Goal: Transaction & Acquisition: Purchase product/service

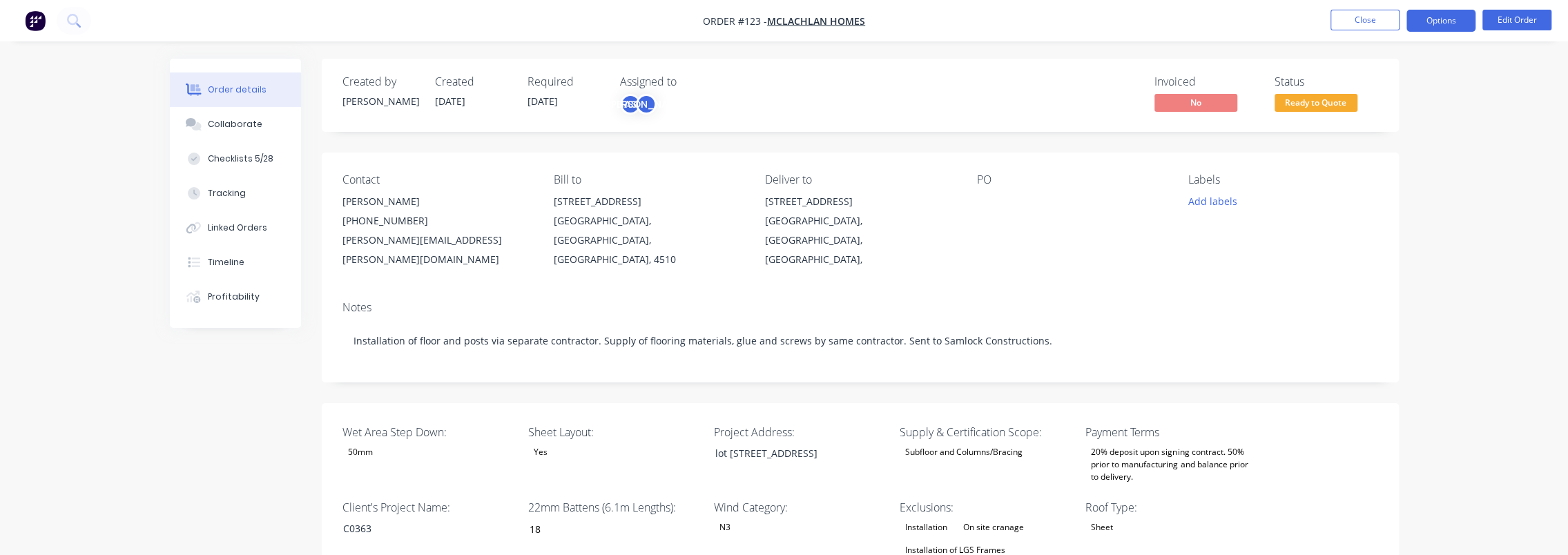
click at [1450, 24] on button "Options" at bounding box center [1441, 21] width 69 height 22
click at [1505, 21] on button "Edit Order" at bounding box center [1517, 20] width 69 height 21
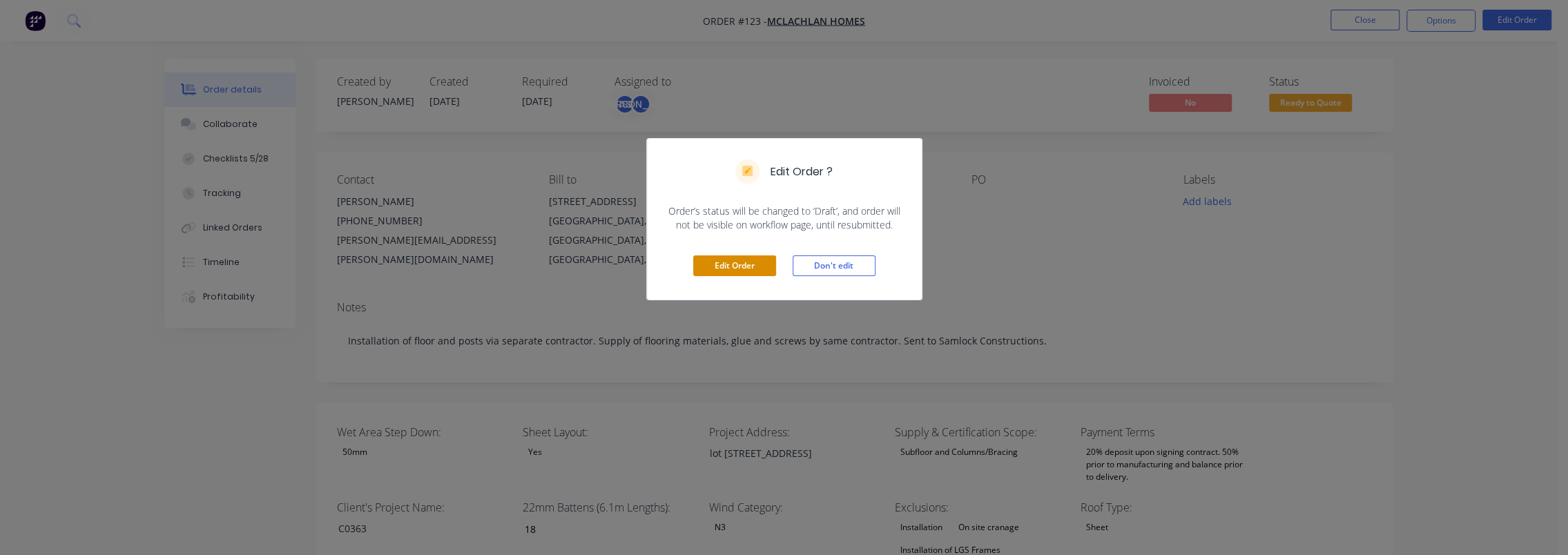
click at [742, 257] on button "Edit Order" at bounding box center [735, 265] width 83 height 21
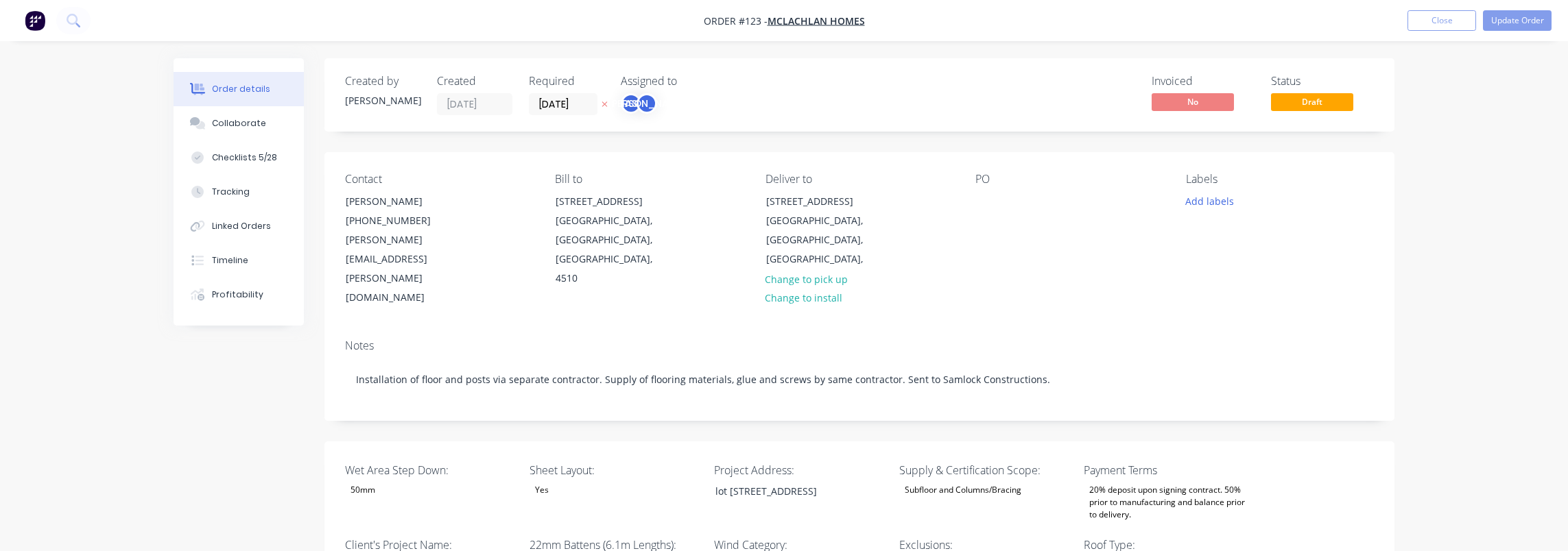
type input "18"
type input "89"
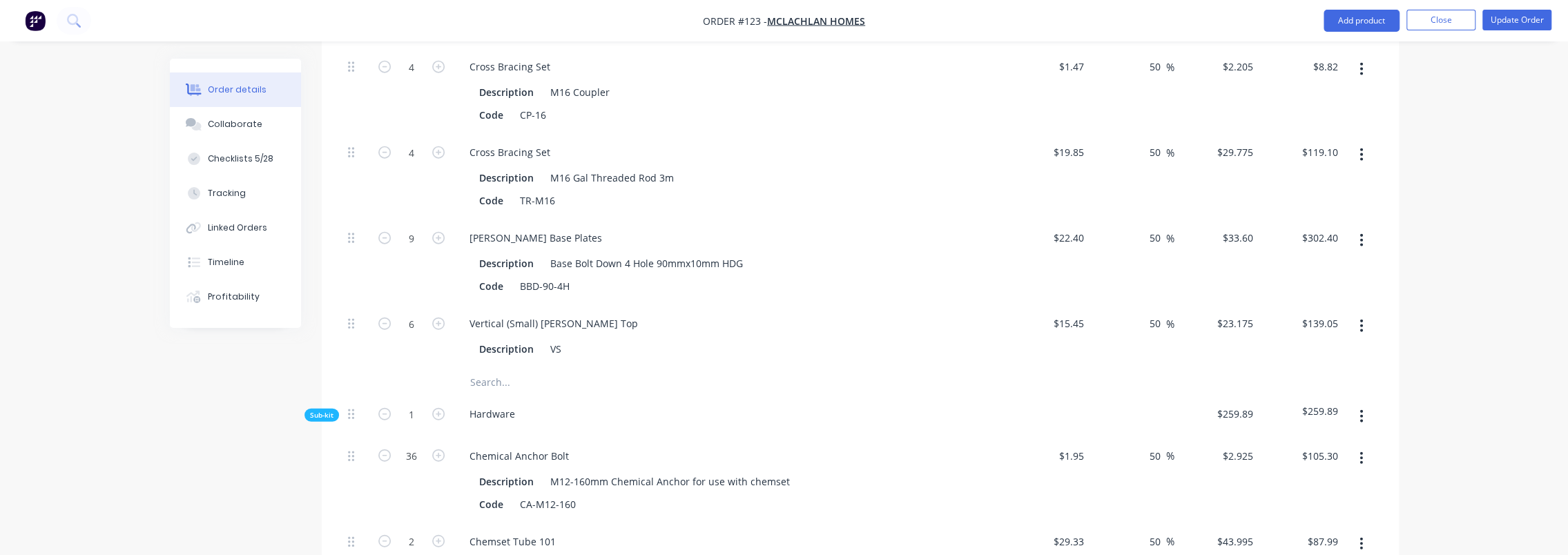
scroll to position [3037, 0]
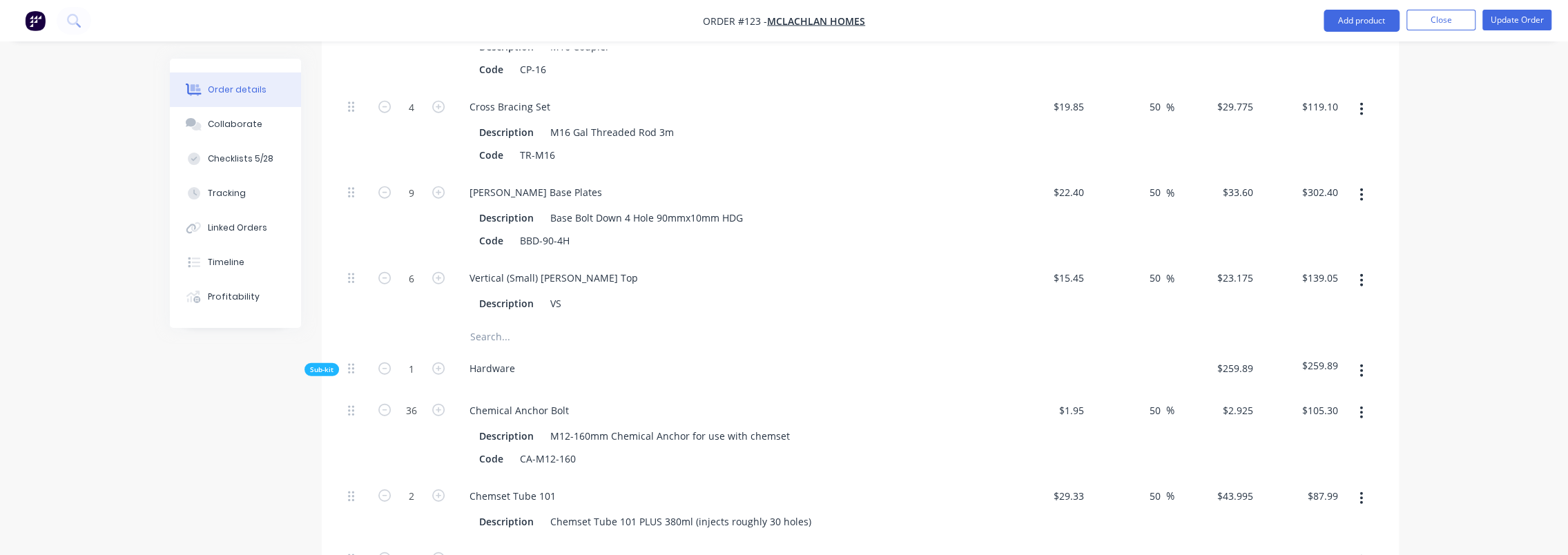
click at [502, 323] on input "text" at bounding box center [607, 336] width 276 height 27
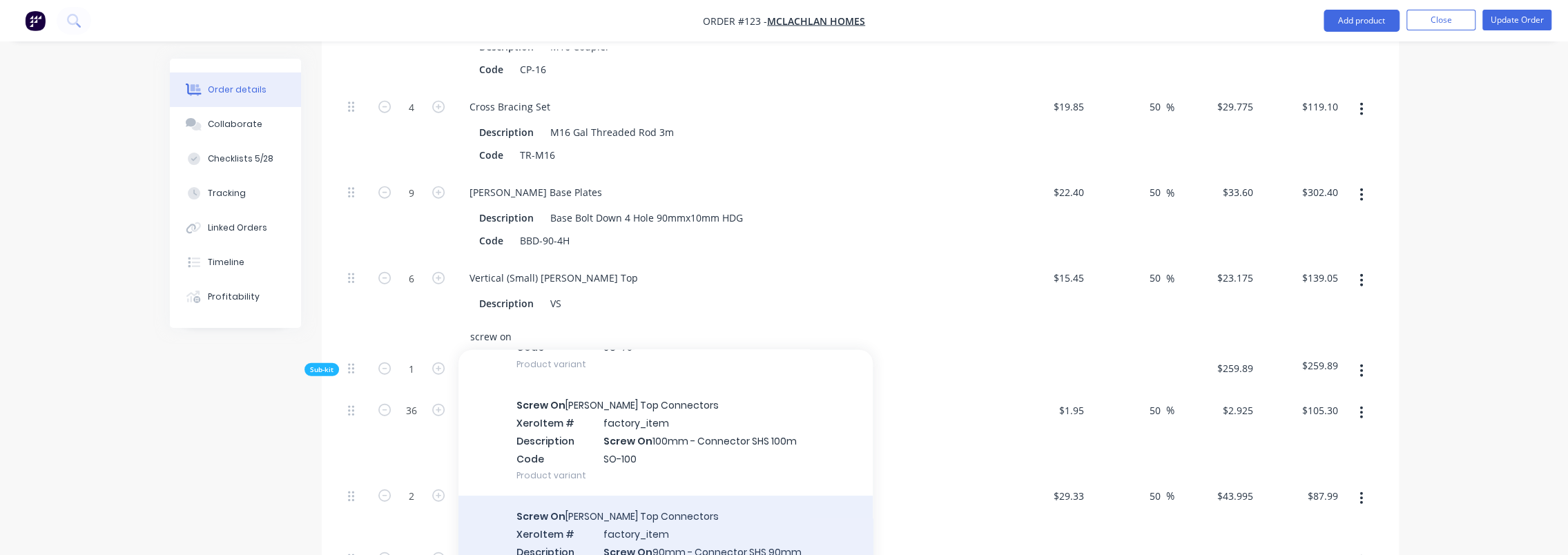
scroll to position [184, 0]
type input "screw on"
click at [746, 494] on div "Screw On Stump Top Connectors Xero Item # factory_item Description Screw On 90m…" at bounding box center [665, 550] width 415 height 111
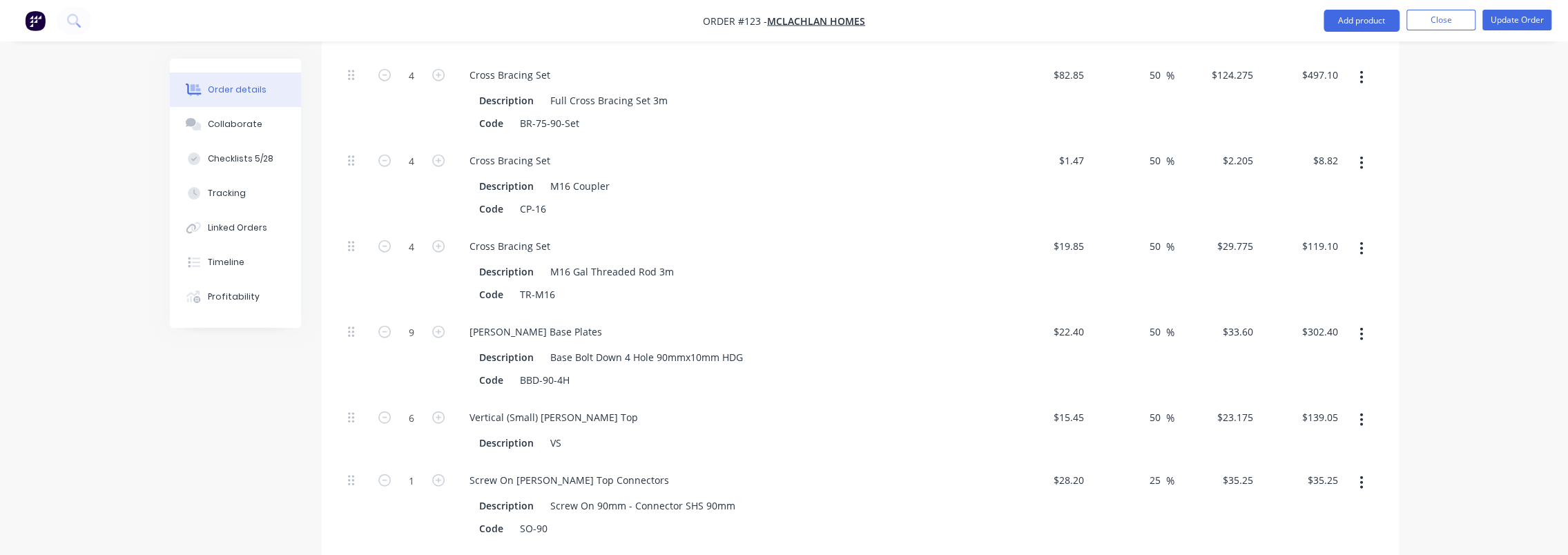
scroll to position [2900, 0]
click at [412, 468] on input "1" at bounding box center [411, 478] width 36 height 21
type input "9"
type input "$317.25"
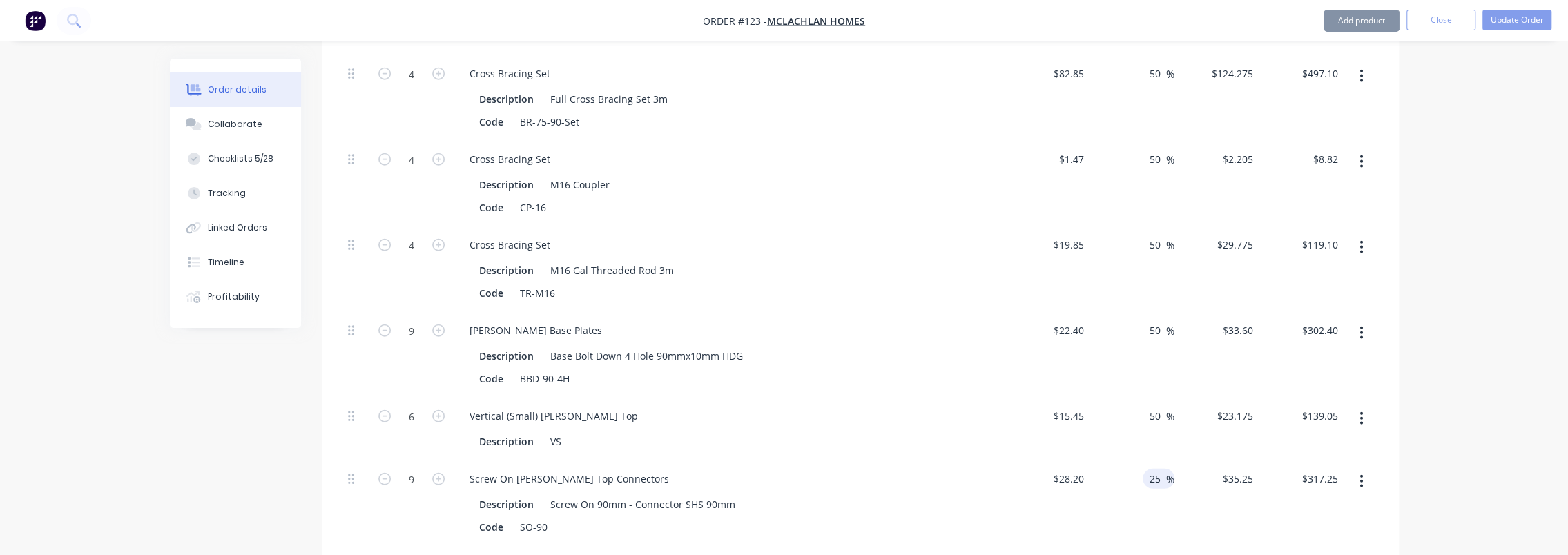
click at [1166, 471] on span "%" at bounding box center [1170, 478] width 8 height 15
click at [1164, 468] on input "25" at bounding box center [1158, 478] width 18 height 20
type input "50"
type input "$42.30"
type input "$380.70"
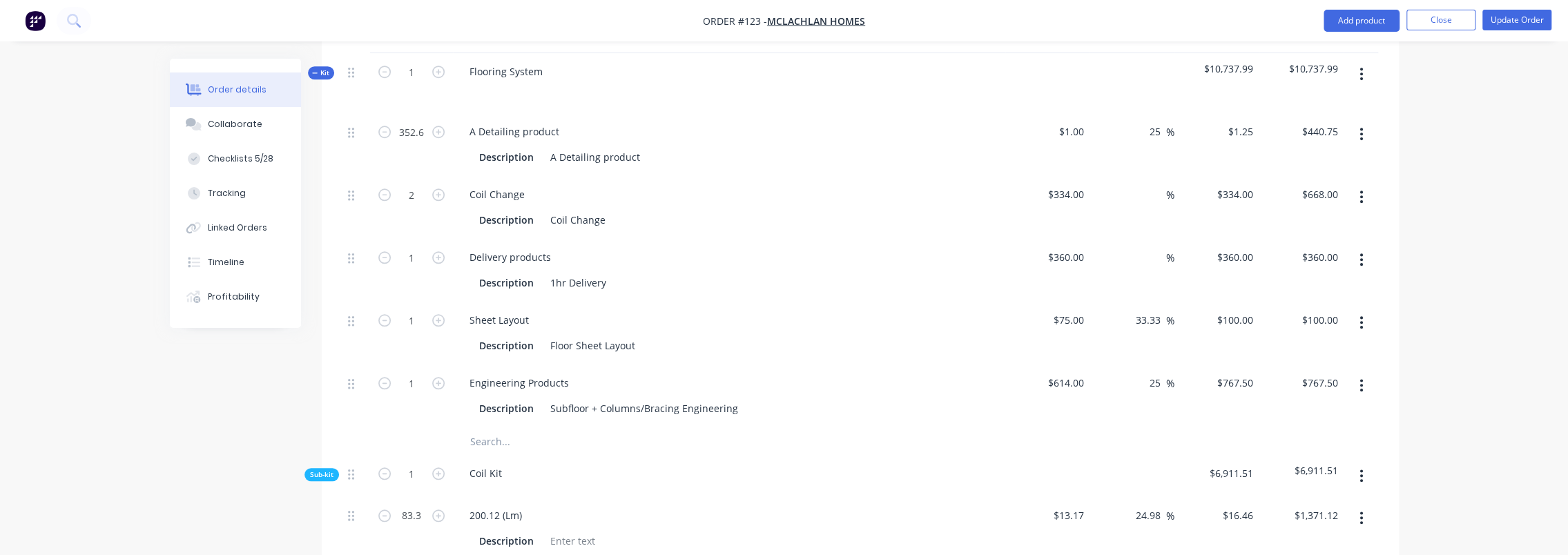
scroll to position [1051, 0]
click at [1494, 18] on button "Update Order" at bounding box center [1517, 20] width 69 height 21
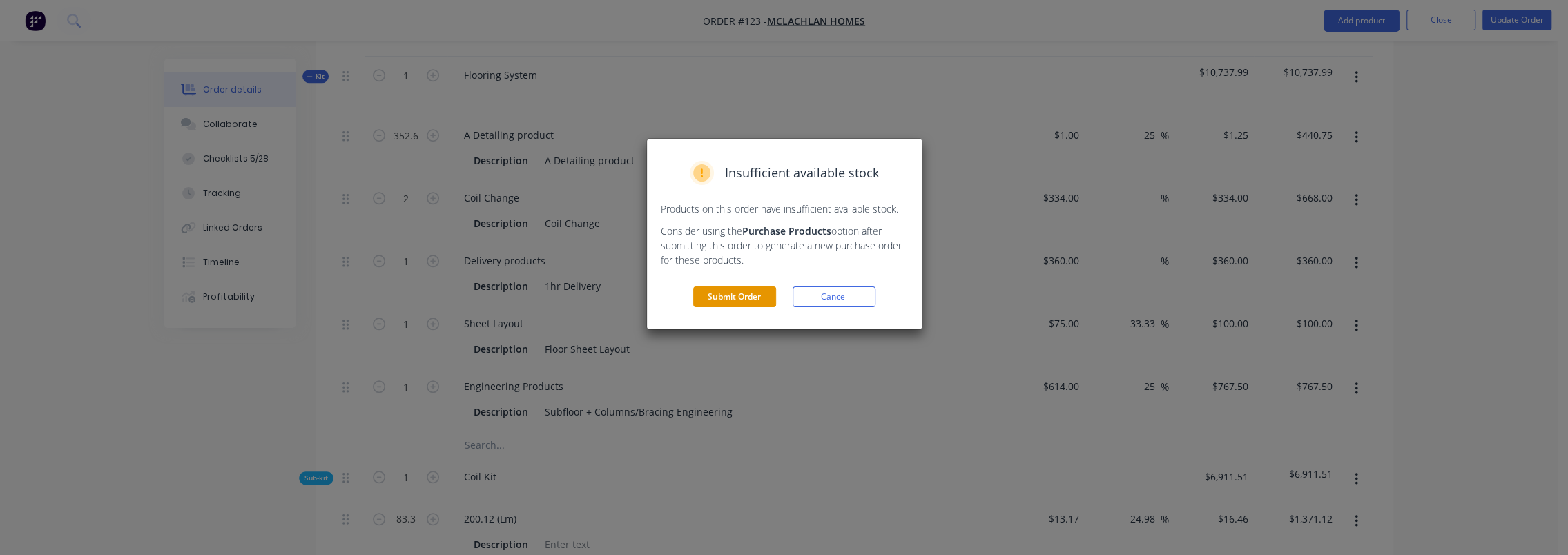
click at [738, 292] on button "Submit Order" at bounding box center [735, 296] width 83 height 21
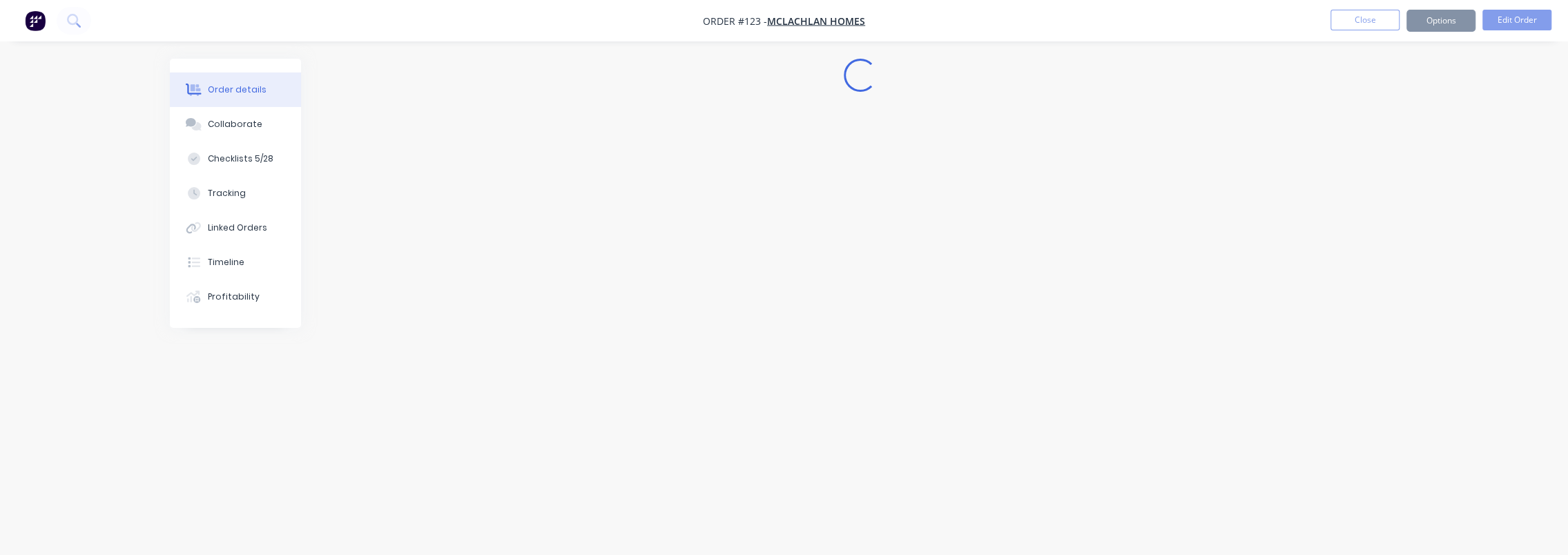
scroll to position [0, 0]
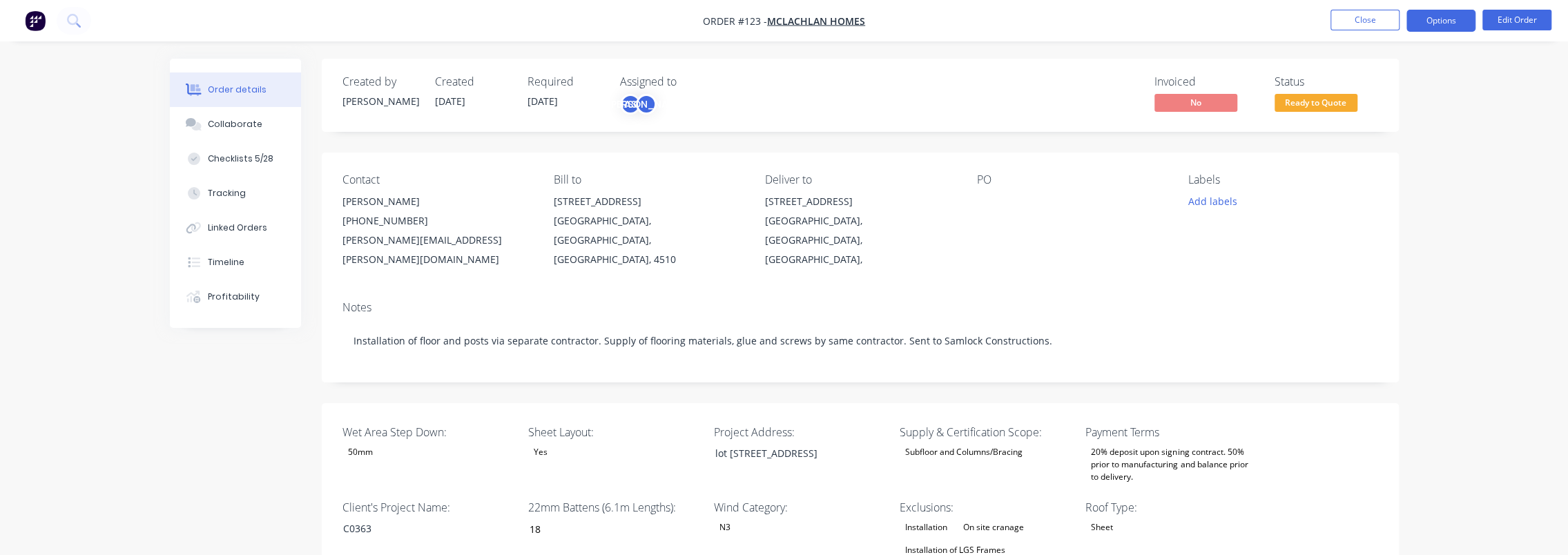
click at [1442, 19] on button "Options" at bounding box center [1441, 21] width 69 height 22
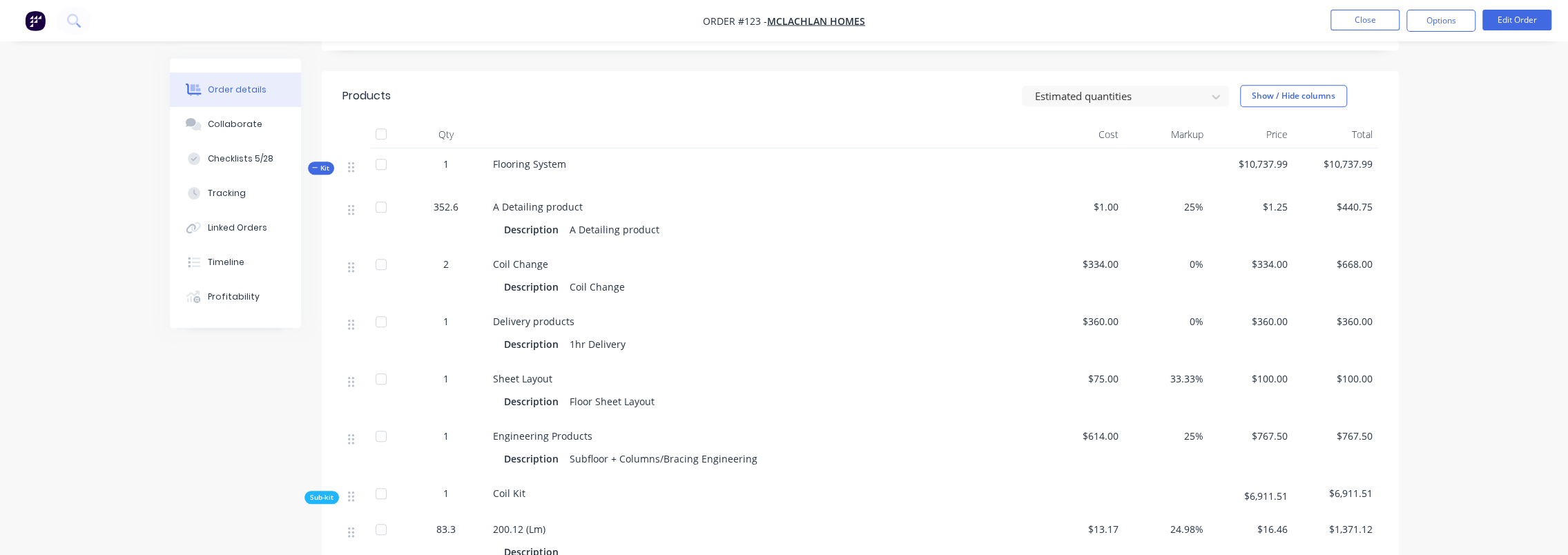
scroll to position [898, 0]
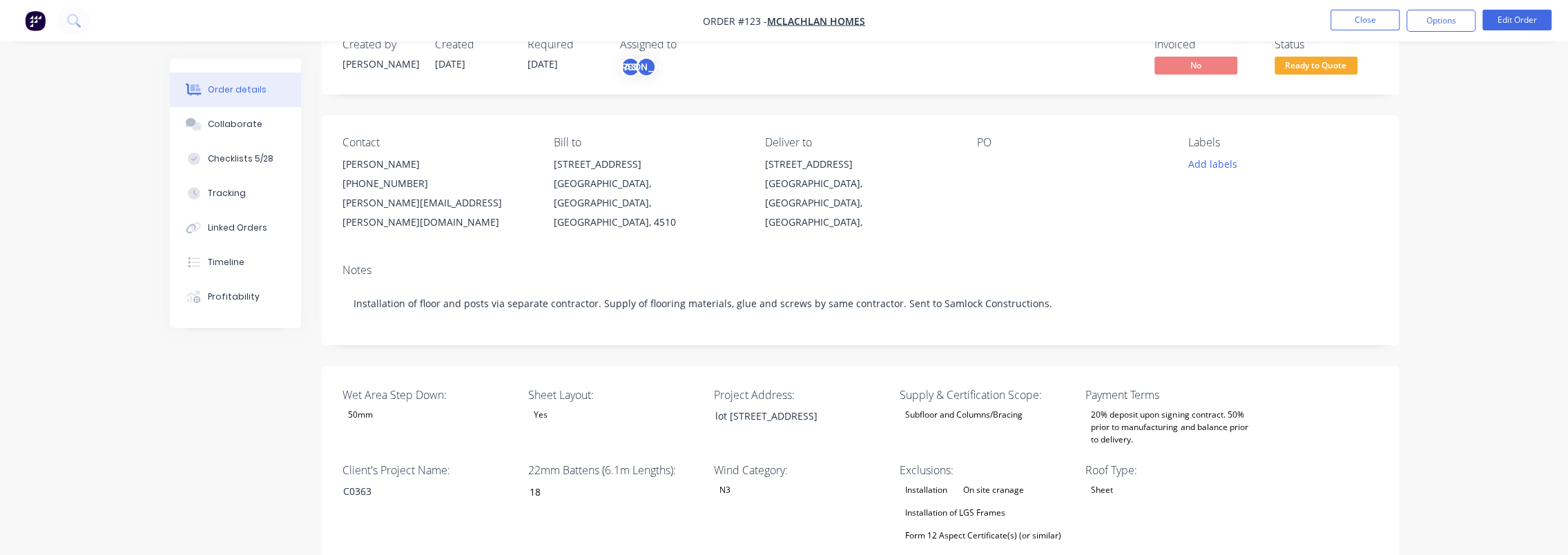
scroll to position [0, 0]
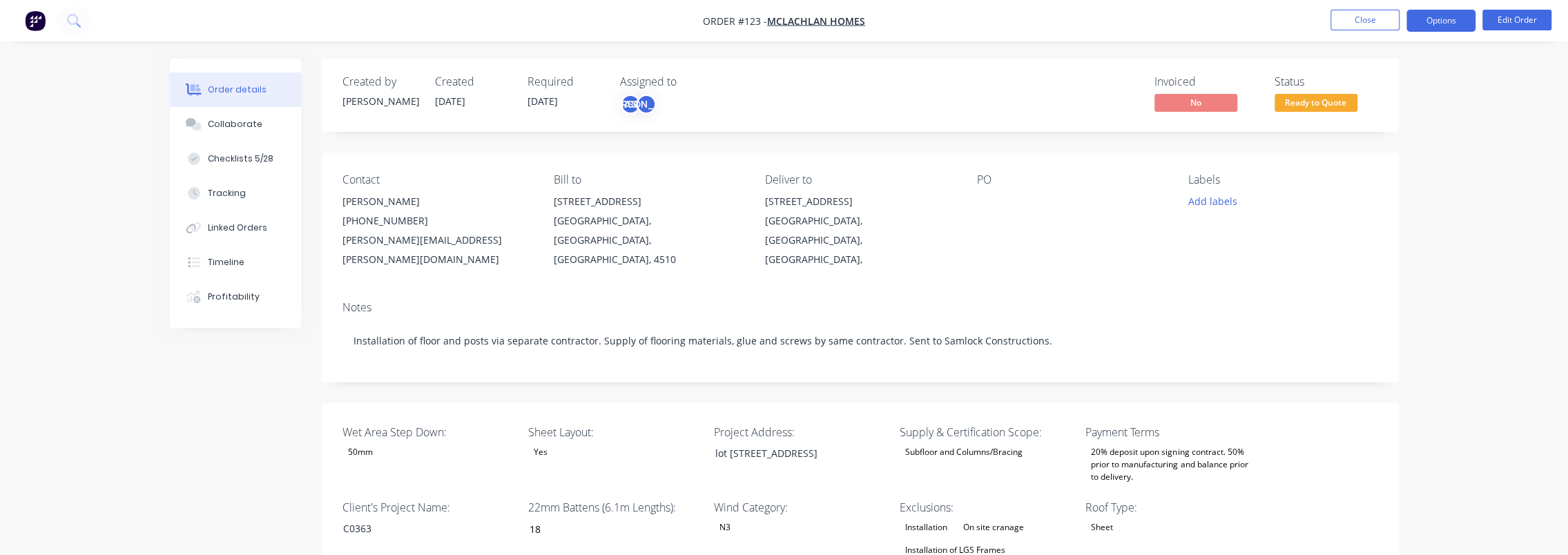
click at [1443, 18] on button "Options" at bounding box center [1441, 21] width 69 height 22
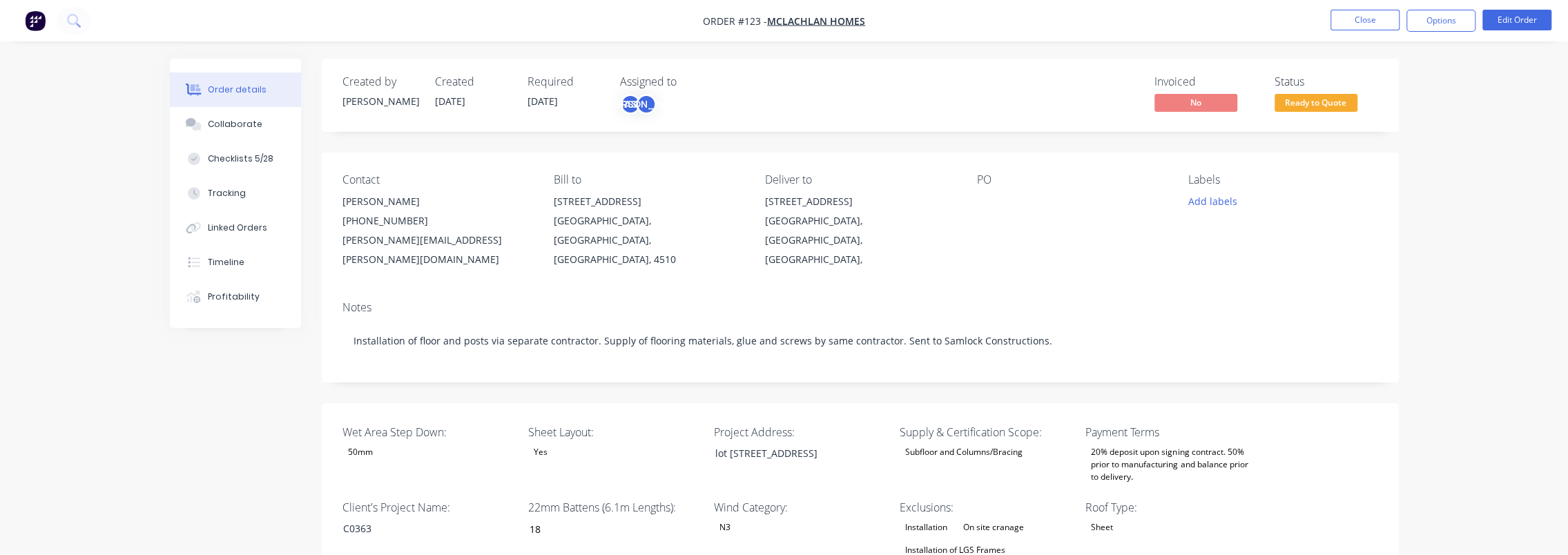
click at [40, 18] on img "button" at bounding box center [35, 20] width 21 height 21
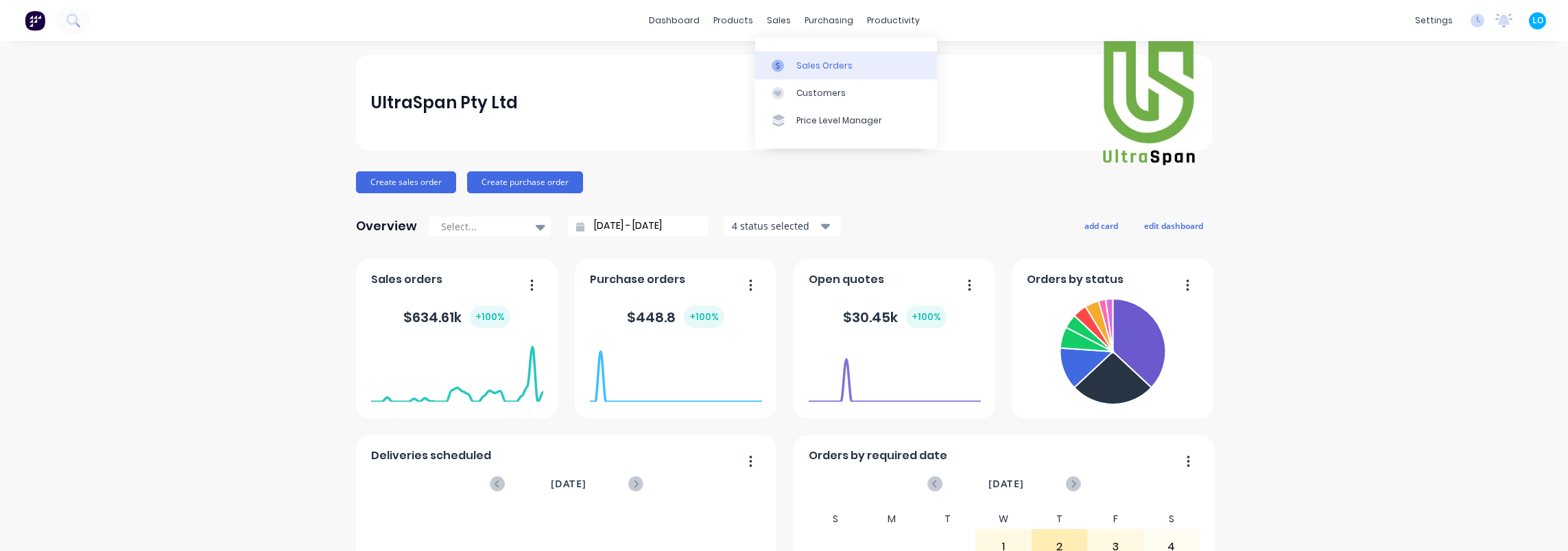
click at [816, 64] on div "Sales Orders" at bounding box center [824, 66] width 56 height 13
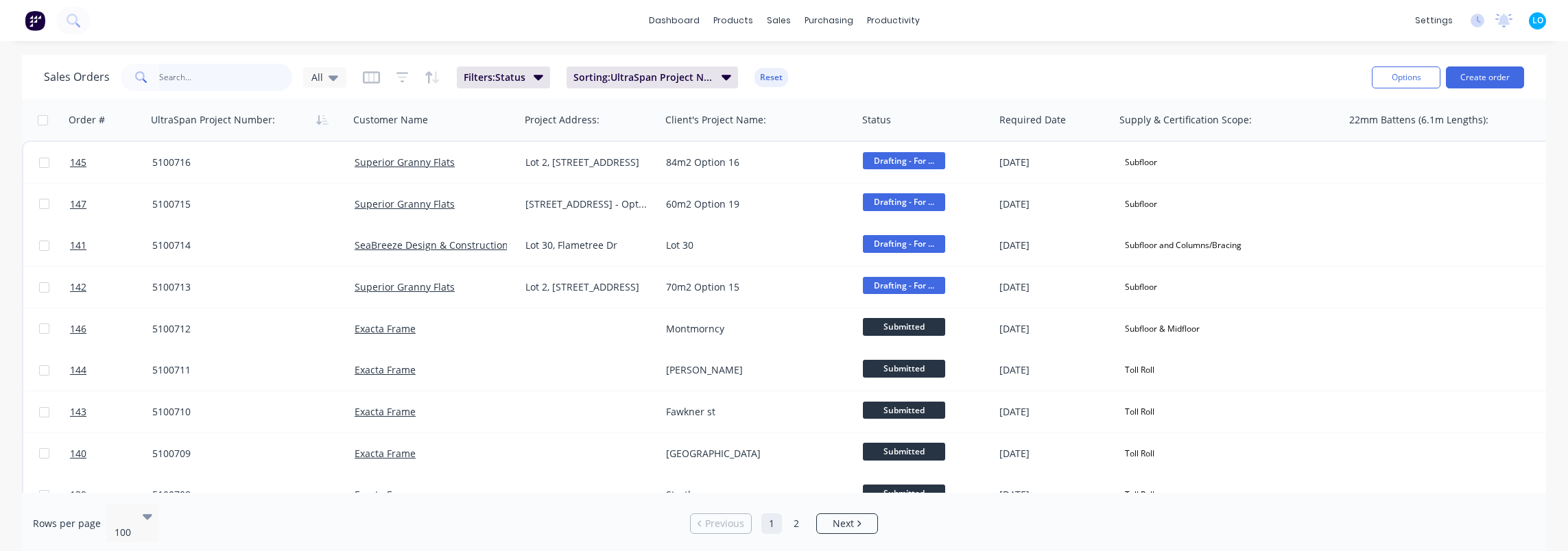
click at [236, 75] on input "text" at bounding box center [226, 77] width 134 height 27
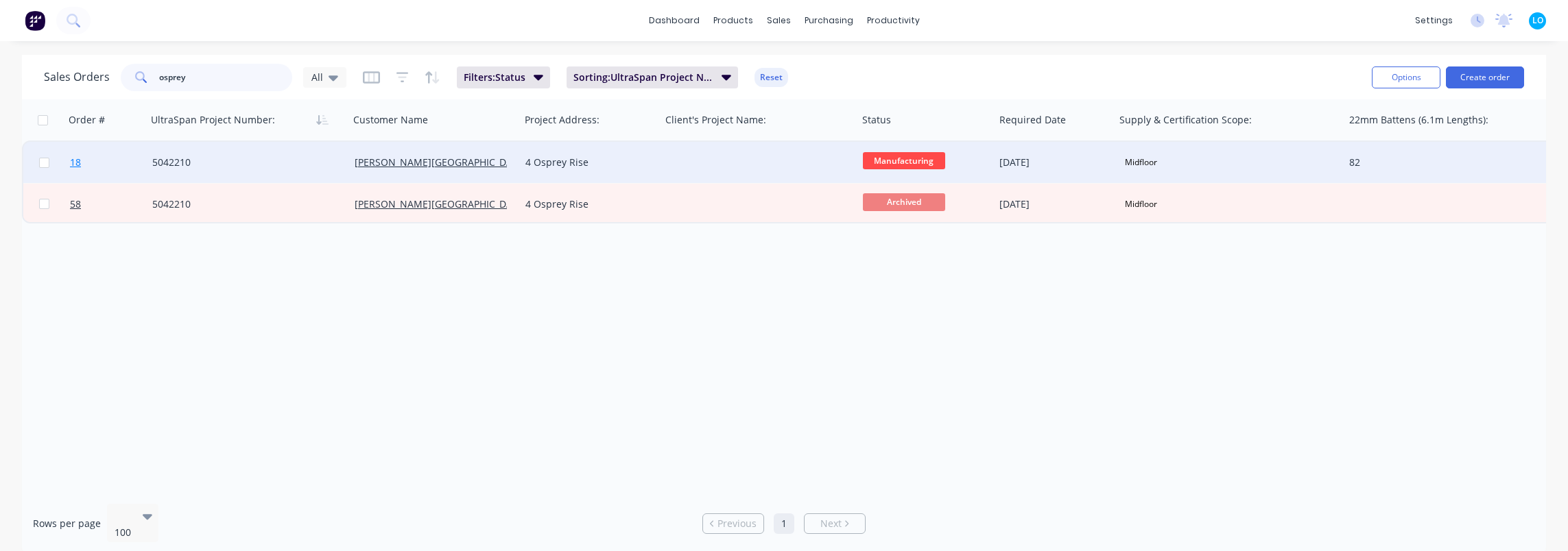
type input "osprey"
click at [79, 162] on span "18" at bounding box center [75, 162] width 11 height 14
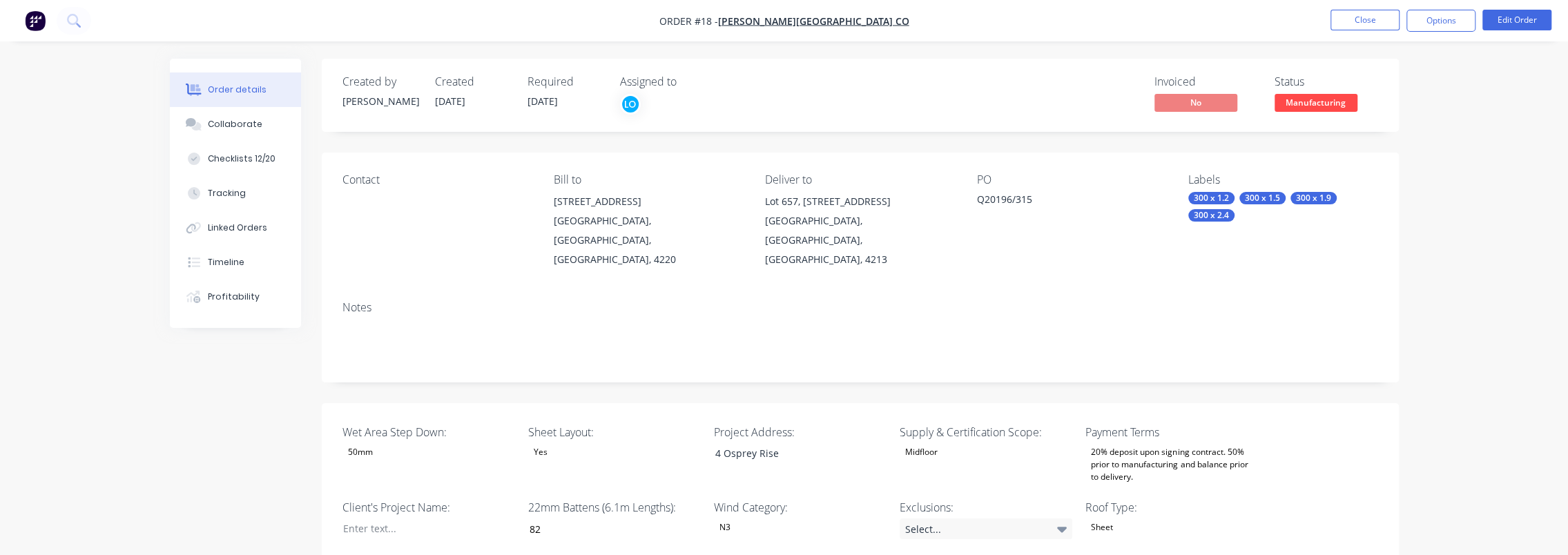
click at [614, 221] on div "Miami, Queensland, Australia, 4220" at bounding box center [649, 241] width 190 height 58
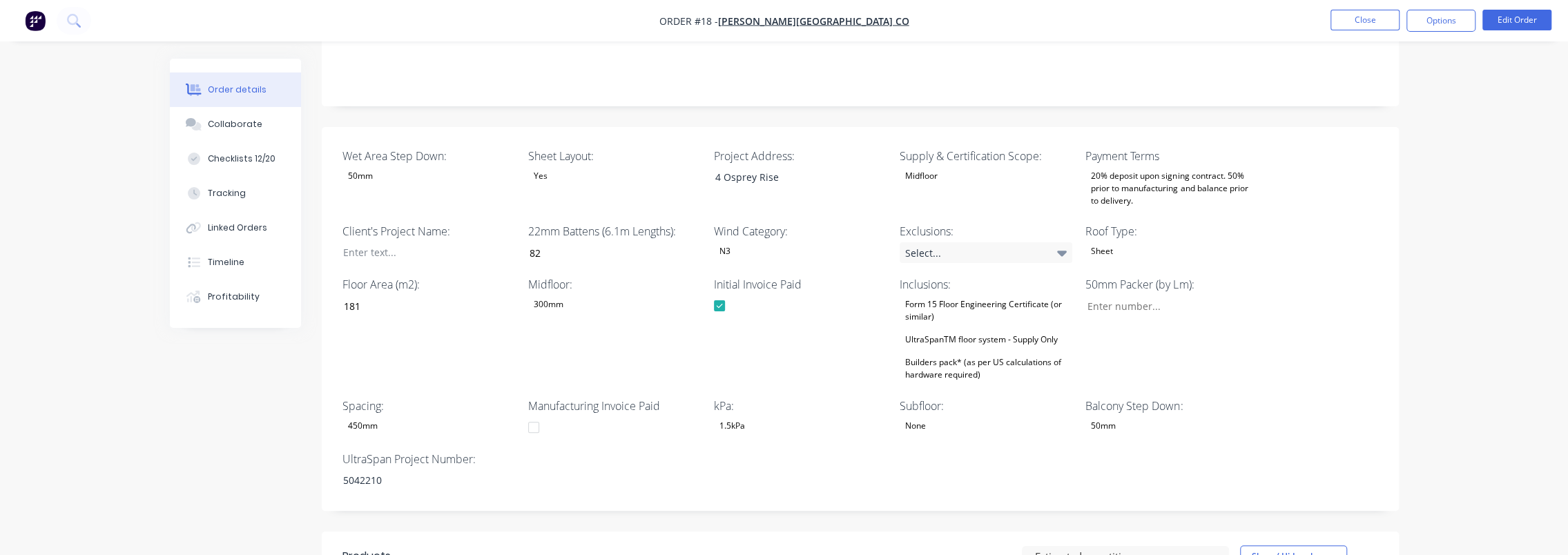
drag, startPoint x: 1470, startPoint y: 290, endPoint x: 1454, endPoint y: 292, distance: 16.1
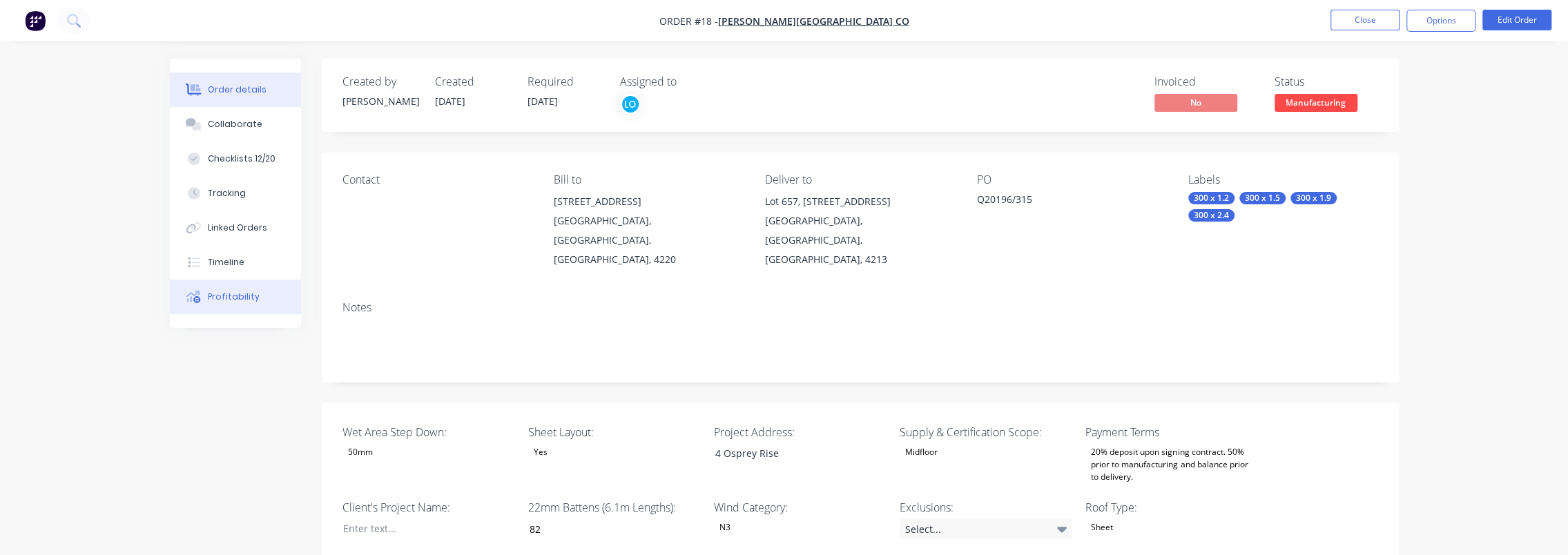
click at [236, 304] on button "Profitability" at bounding box center [235, 297] width 131 height 35
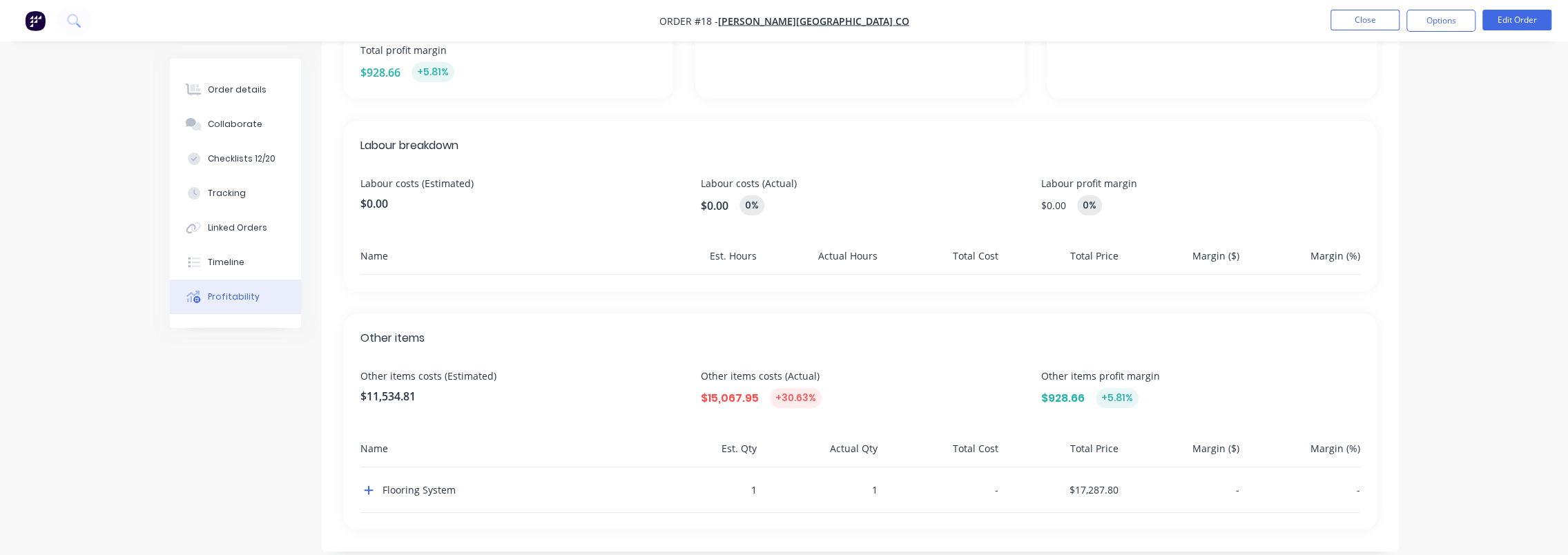
scroll to position [317, 0]
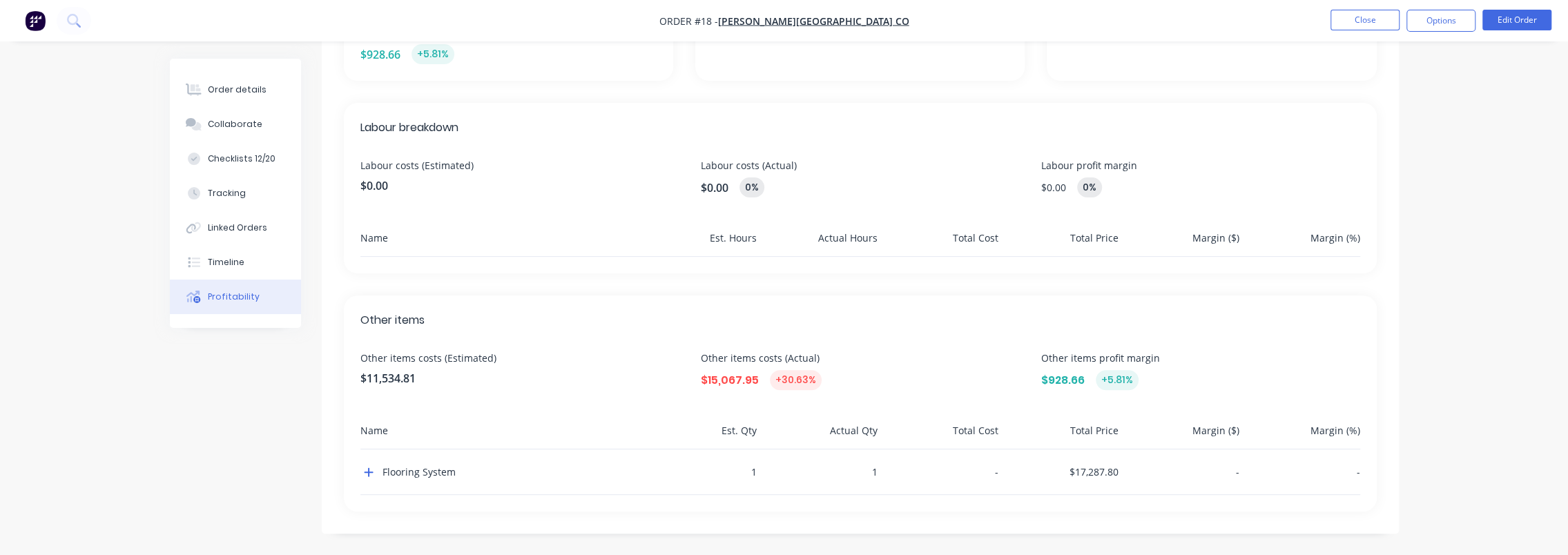
click at [950, 408] on div "Other items Other items costs (Estimated) $11,534.81 Other items costs (Actual)…" at bounding box center [860, 403] width 1033 height 216
drag, startPoint x: 1122, startPoint y: 468, endPoint x: 1064, endPoint y: 470, distance: 58.0
click at [1064, 470] on div "Flooring System 1 1 - $17,287.80 - -" at bounding box center [860, 472] width 1000 height 46
click at [1064, 470] on div "$17,287.80" at bounding box center [1061, 471] width 116 height 45
click at [1087, 474] on div "$17,287.80" at bounding box center [1061, 471] width 116 height 45
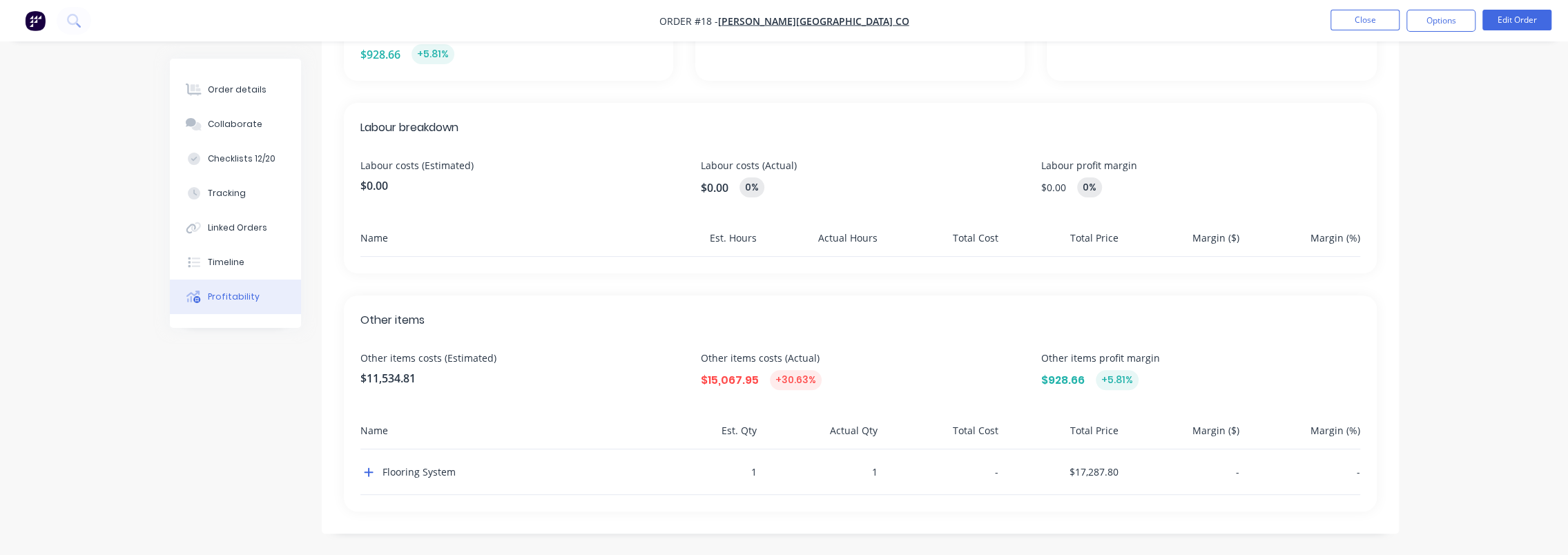
scroll to position [0, 0]
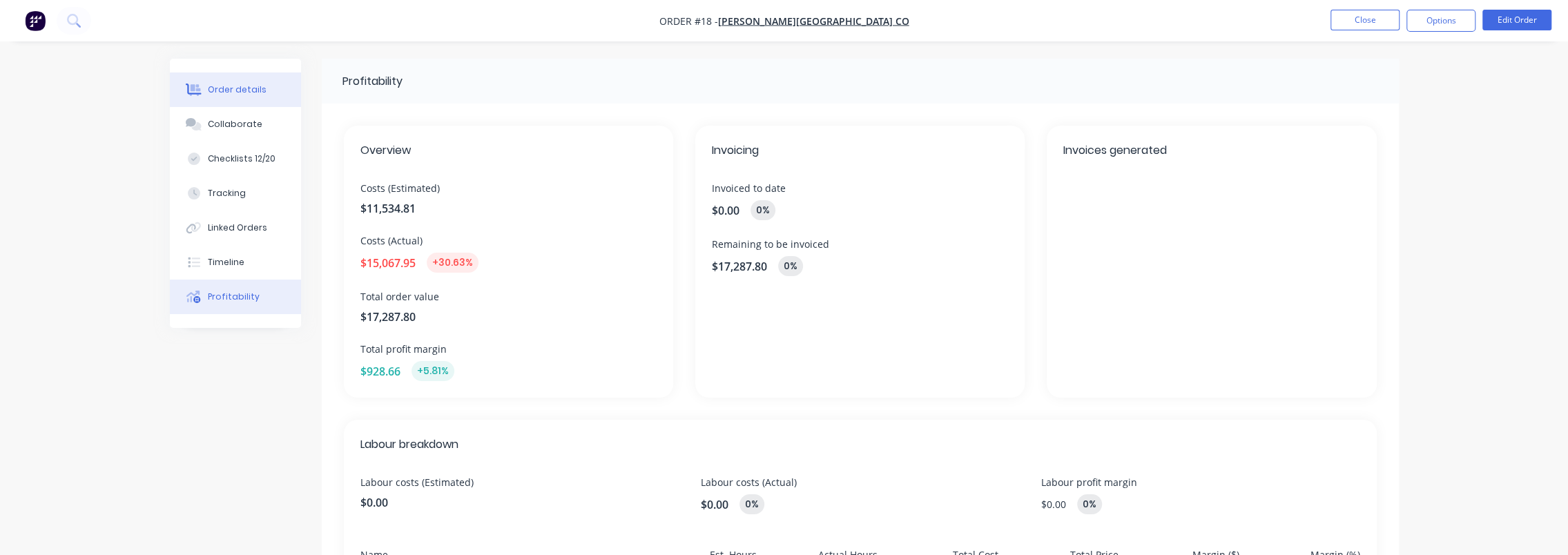
click at [241, 93] on div "Order details" at bounding box center [237, 90] width 58 height 13
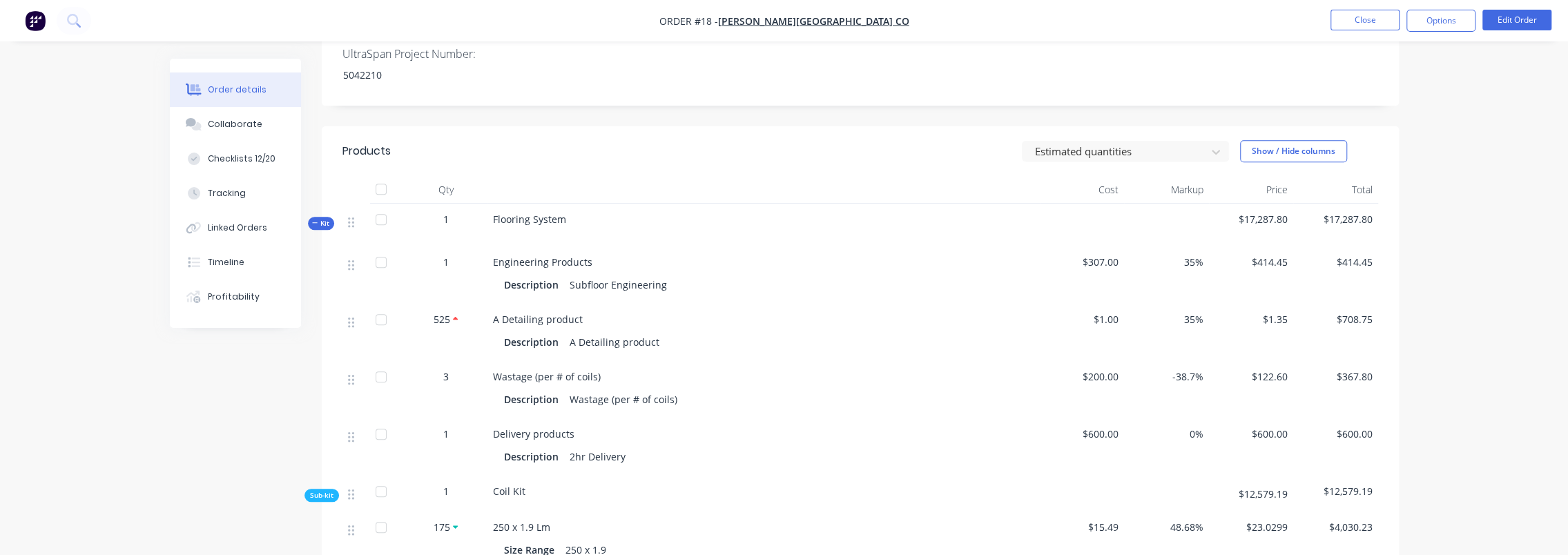
scroll to position [622, 0]
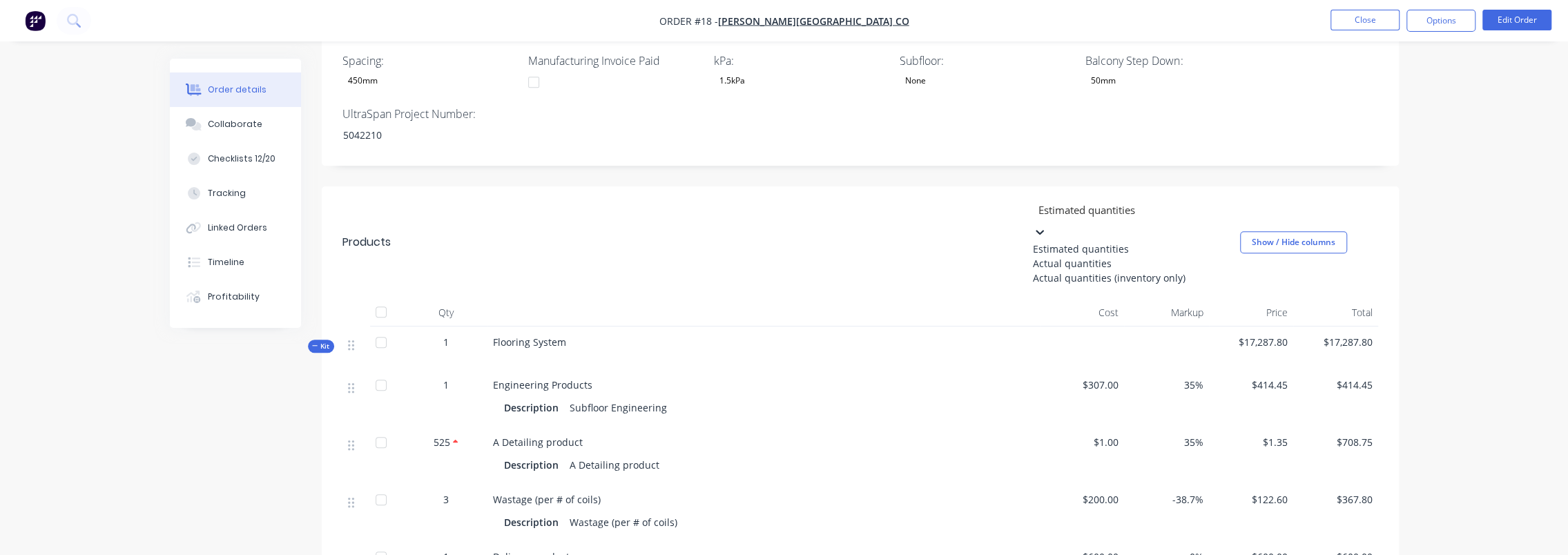
drag, startPoint x: 1205, startPoint y: 177, endPoint x: 1167, endPoint y: 183, distance: 38.5
click at [1047, 223] on div at bounding box center [1039, 231] width 14 height 15
click at [1083, 256] on div "Actual quantities" at bounding box center [1136, 263] width 207 height 15
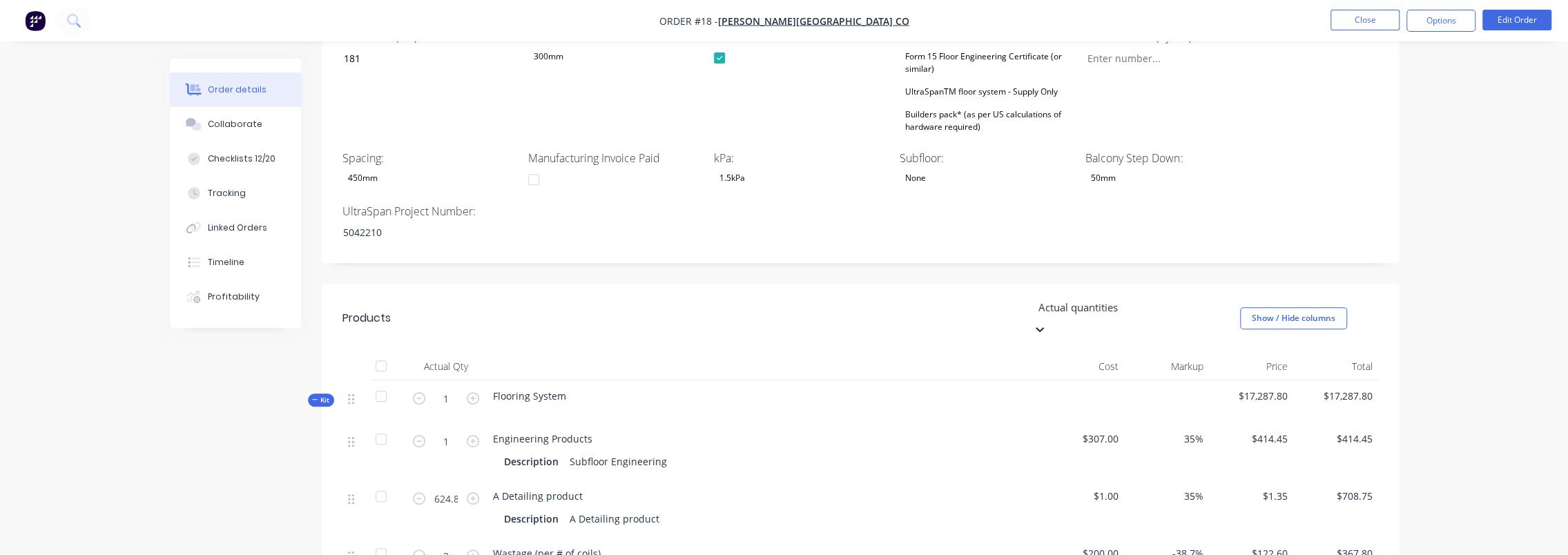
scroll to position [0, 0]
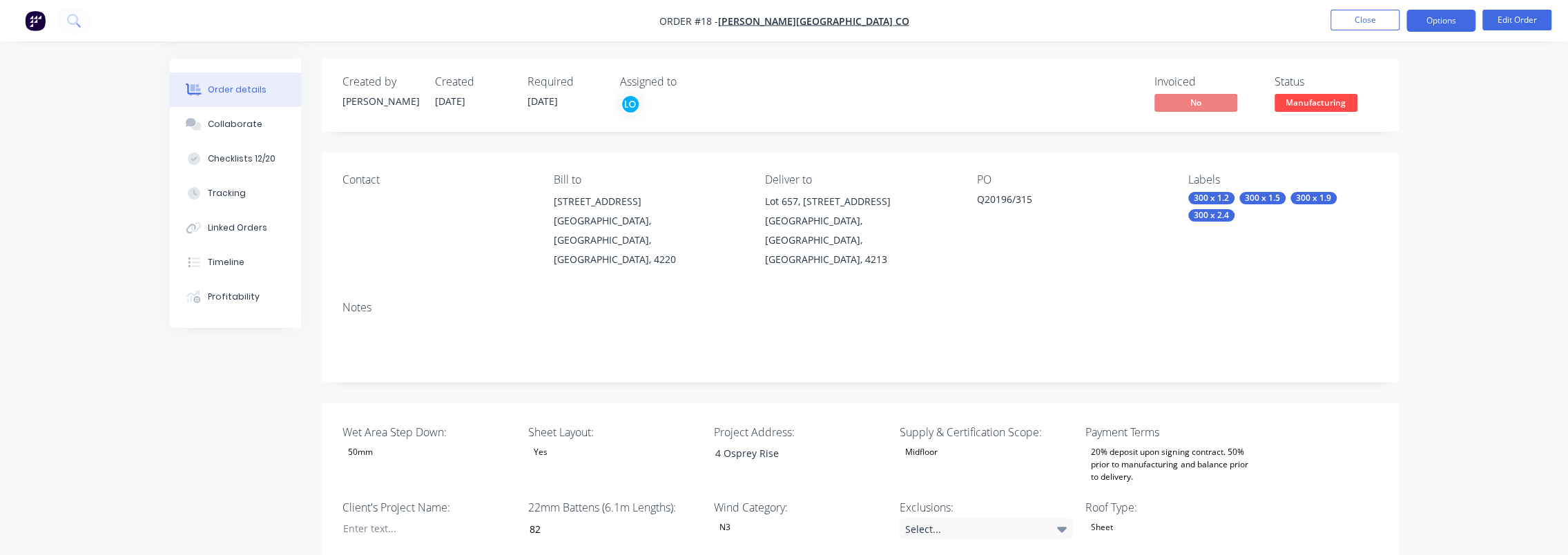
click at [1433, 20] on button "Options" at bounding box center [1441, 21] width 69 height 22
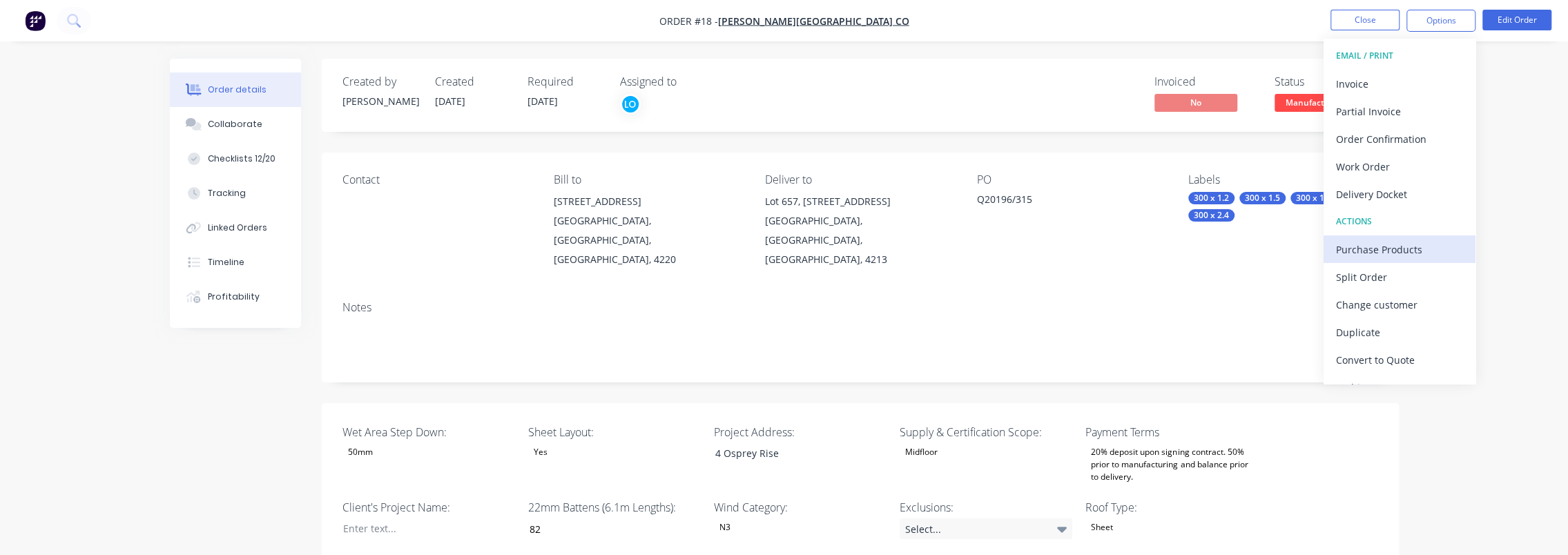
click at [1415, 252] on div "Purchase Products" at bounding box center [1399, 250] width 127 height 20
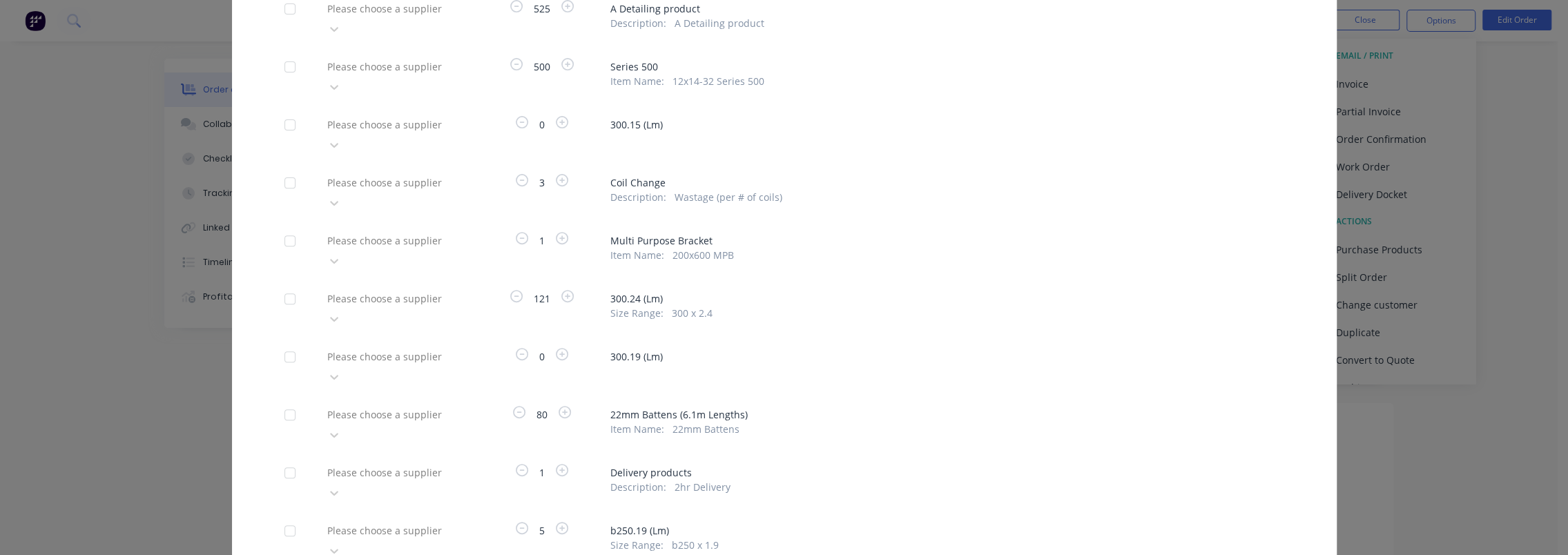
scroll to position [415, 0]
click at [1474, 190] on div "Purchase Products Apply to all Please choose a supplier 1 Engineering Products …" at bounding box center [784, 277] width 1568 height 555
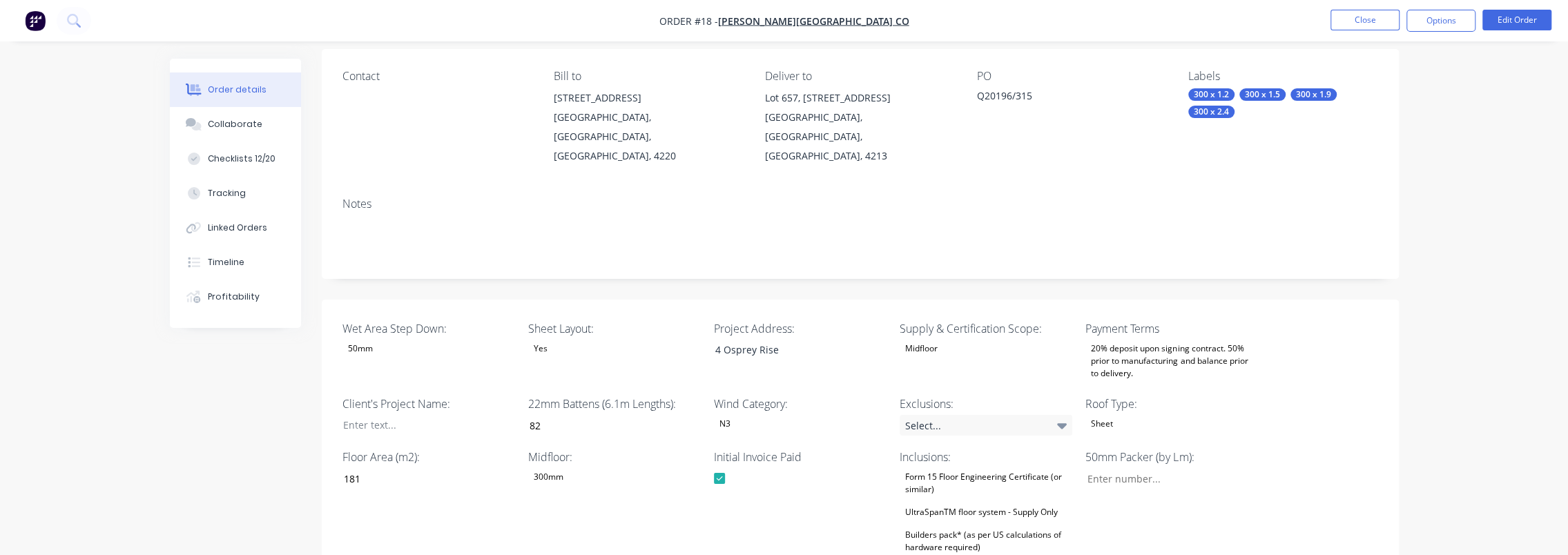
scroll to position [0, 0]
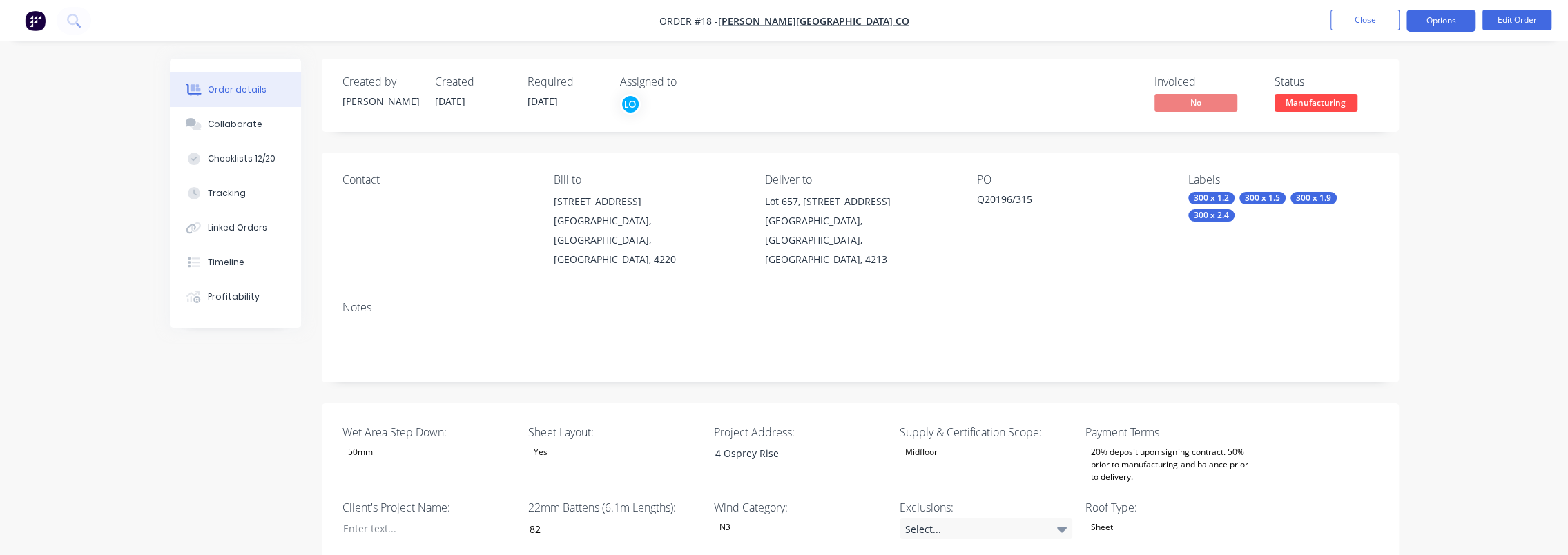
click at [1441, 24] on button "Options" at bounding box center [1441, 21] width 69 height 22
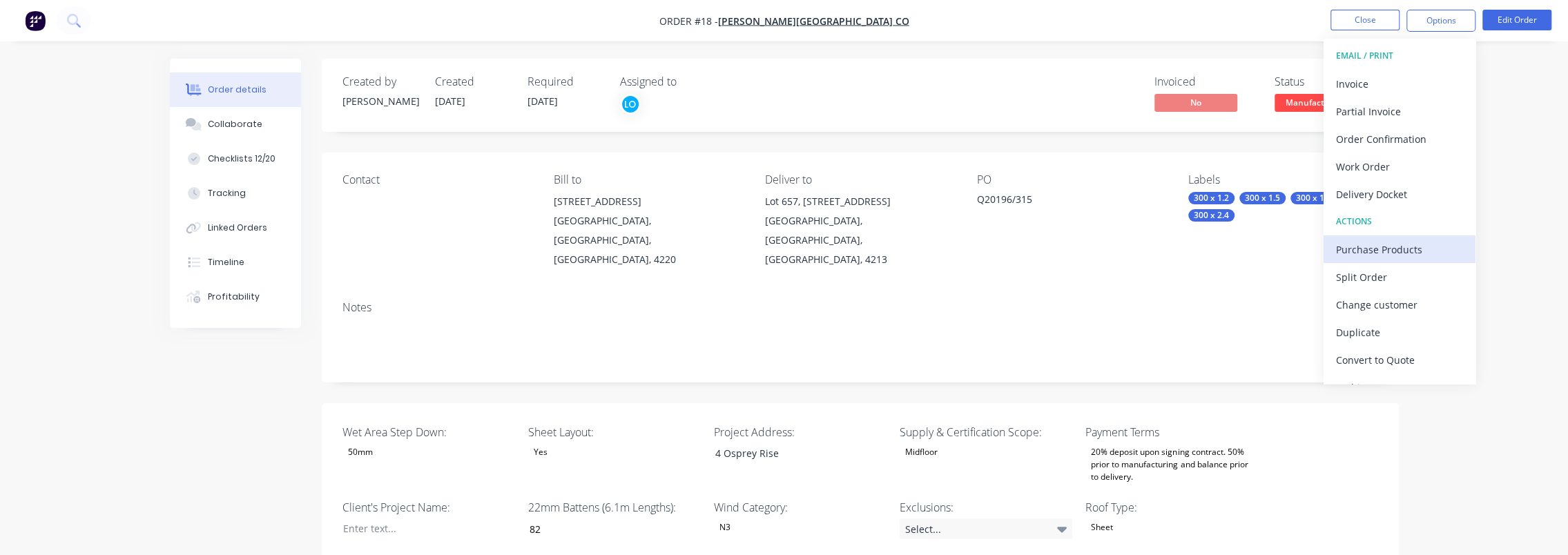
click at [1386, 238] on button "Purchase Products" at bounding box center [1399, 249] width 152 height 27
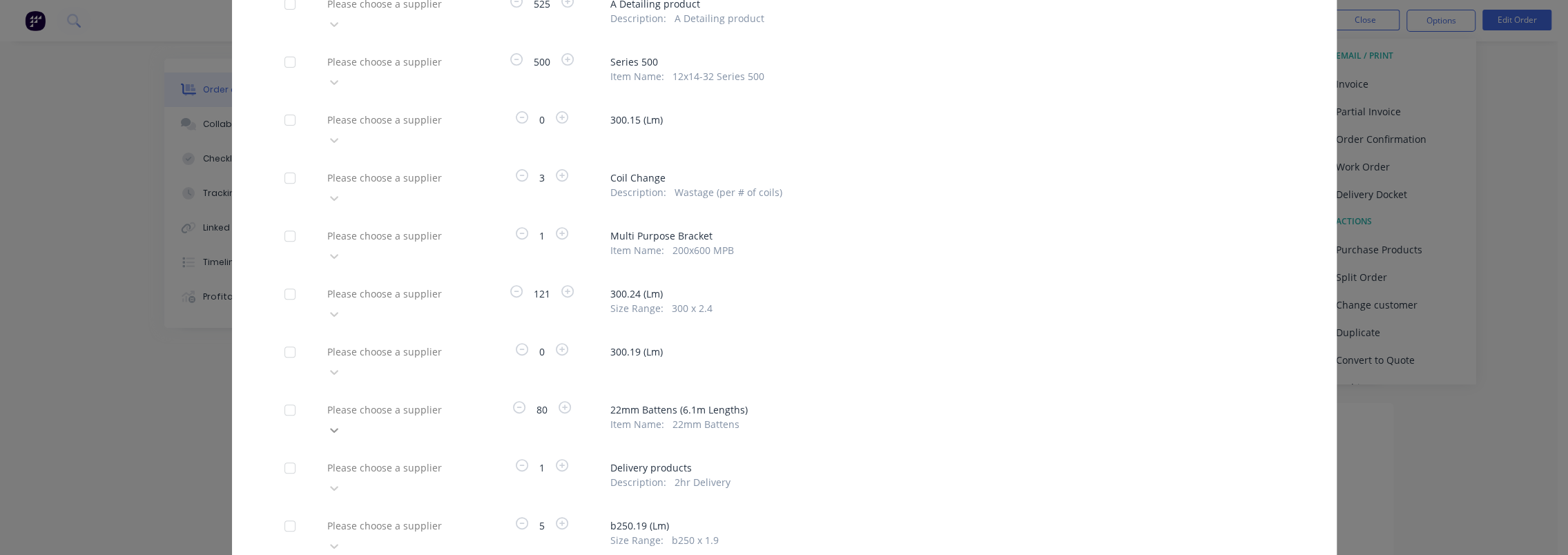
scroll to position [415, 0]
click at [559, 397] on icon "button" at bounding box center [565, 404] width 13 height 13
click at [440, 397] on div at bounding box center [426, 406] width 199 height 17
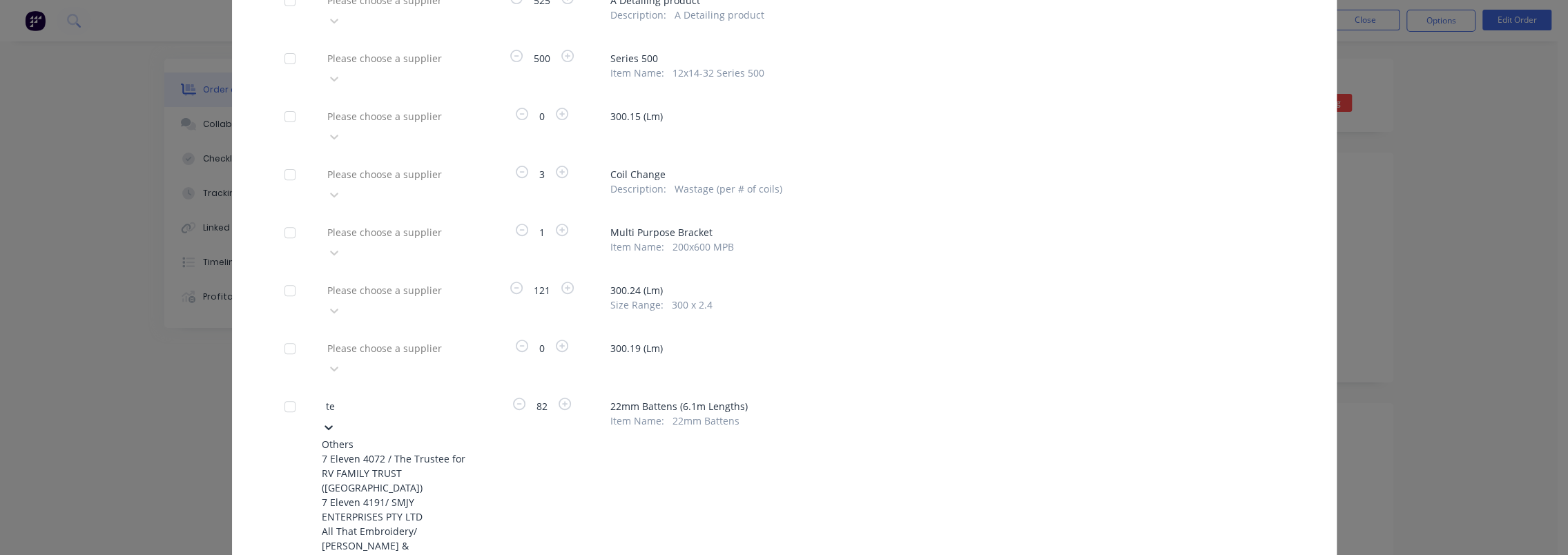
type input "tek"
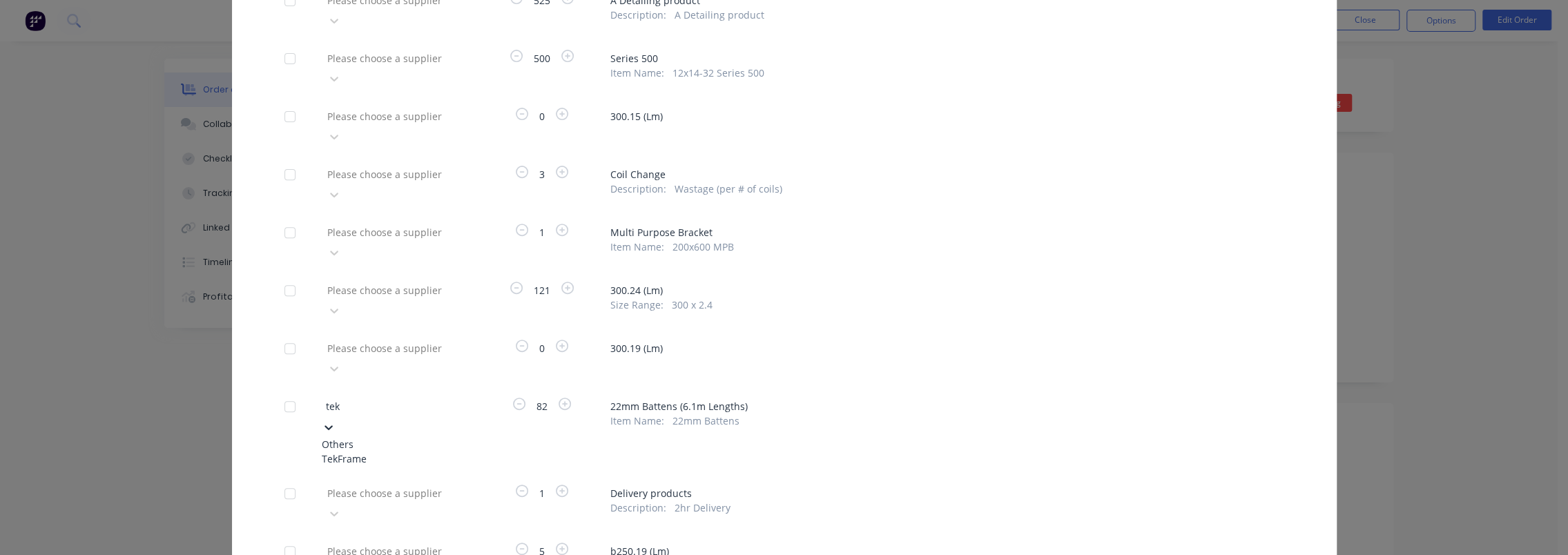
click at [375, 451] on div "TekFrame" at bounding box center [397, 458] width 152 height 15
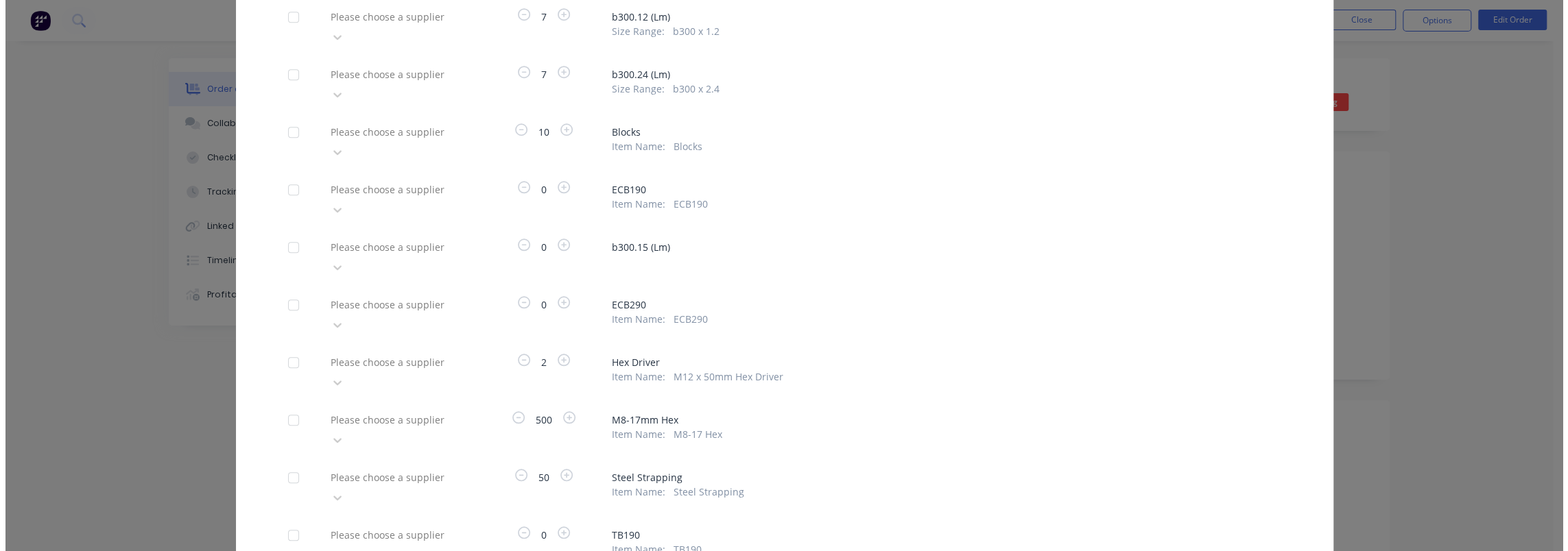
scroll to position [1033, 0]
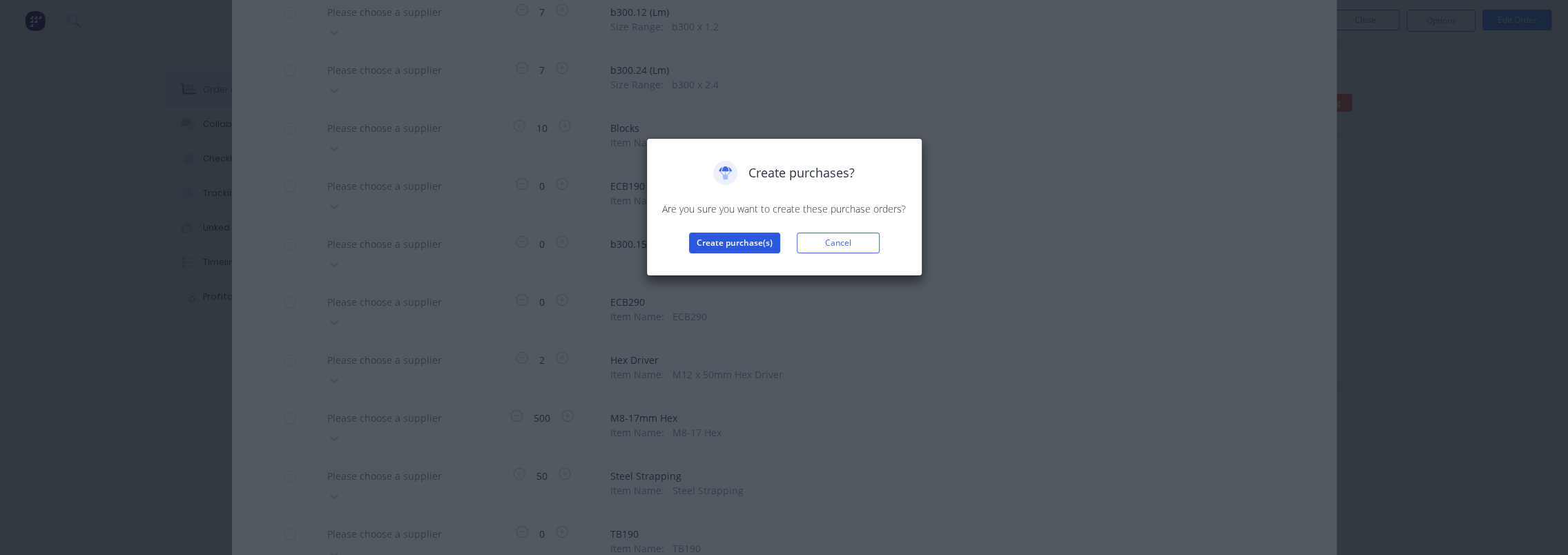
click at [737, 246] on button "Create purchase(s)" at bounding box center [735, 242] width 91 height 21
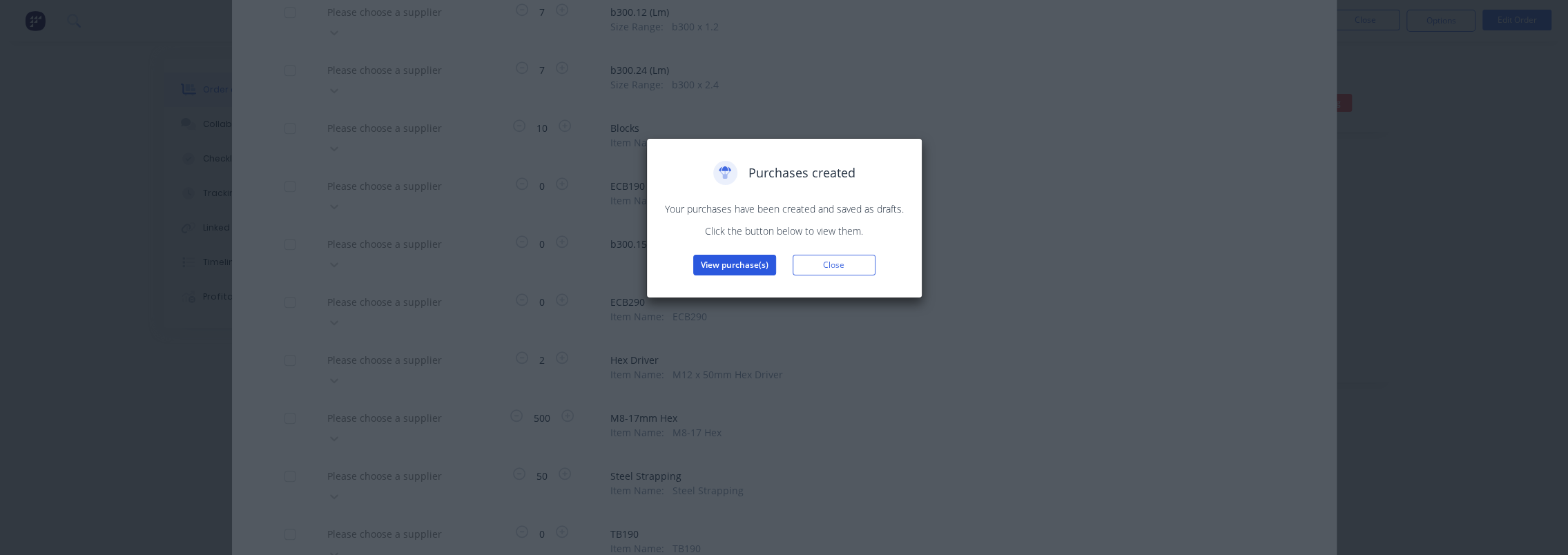
click at [737, 258] on button "View purchase(s)" at bounding box center [735, 265] width 83 height 21
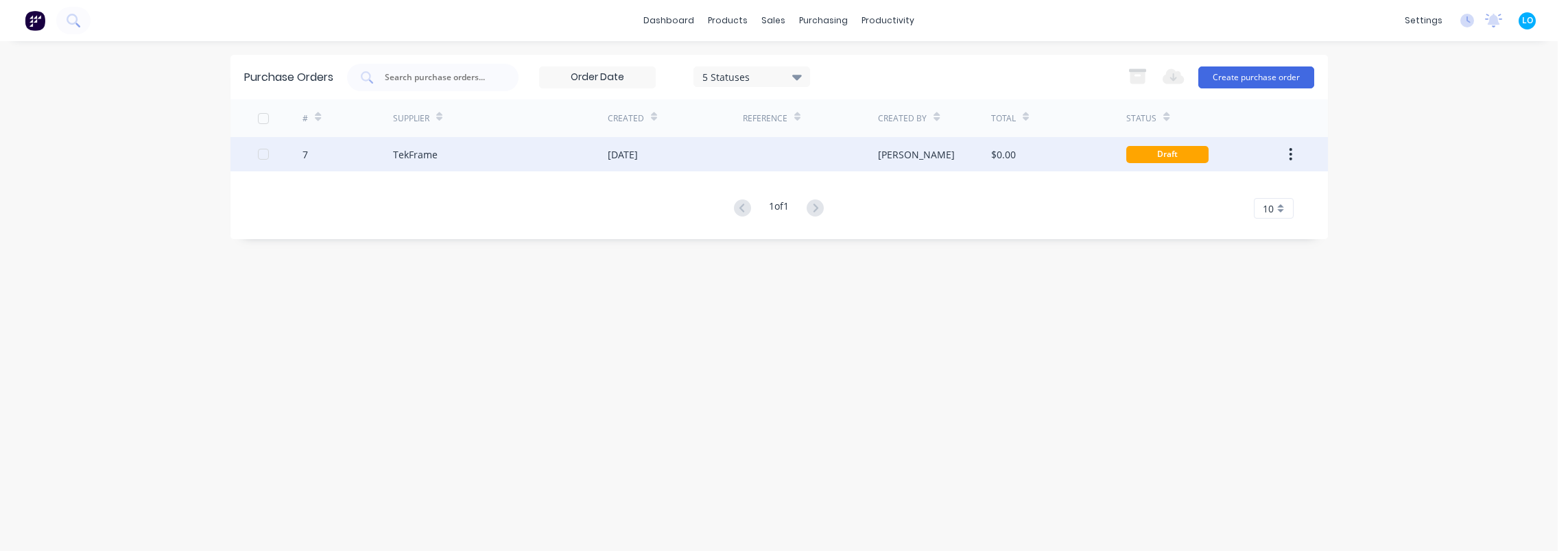
click at [1028, 159] on div "$0.00" at bounding box center [1058, 155] width 135 height 34
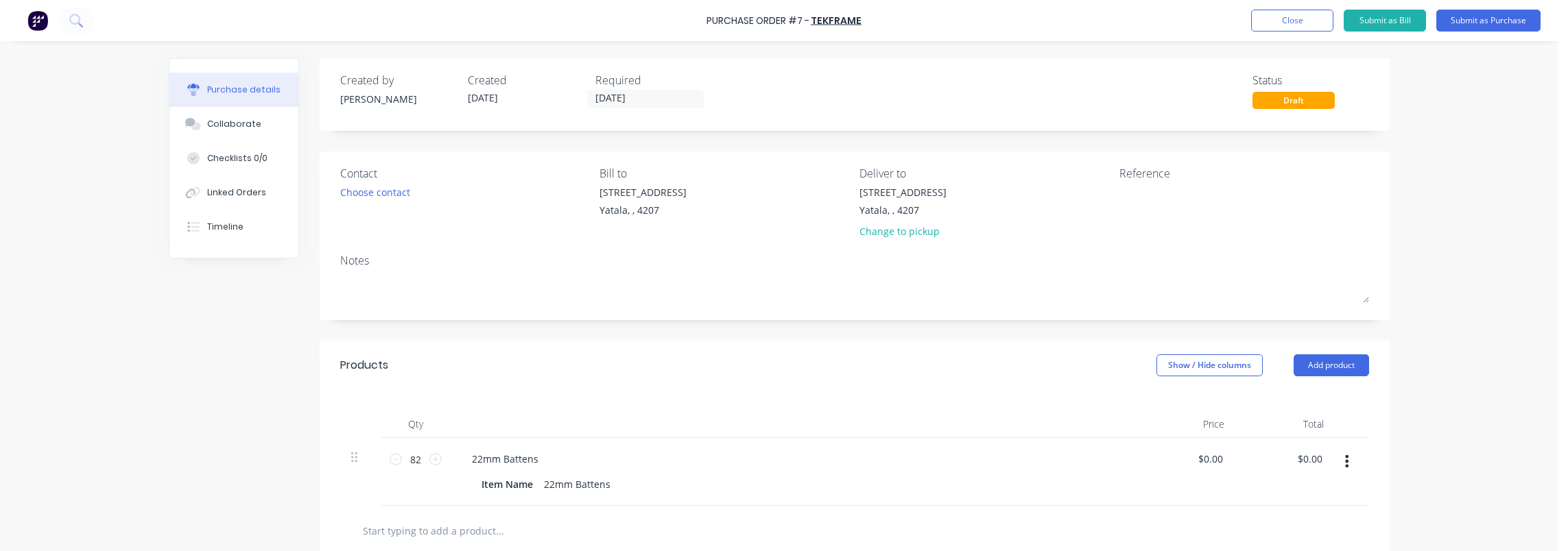
click at [375, 183] on div "Contact Choose contact" at bounding box center [465, 205] width 250 height 81
click at [373, 192] on div "Choose contact" at bounding box center [375, 193] width 70 height 14
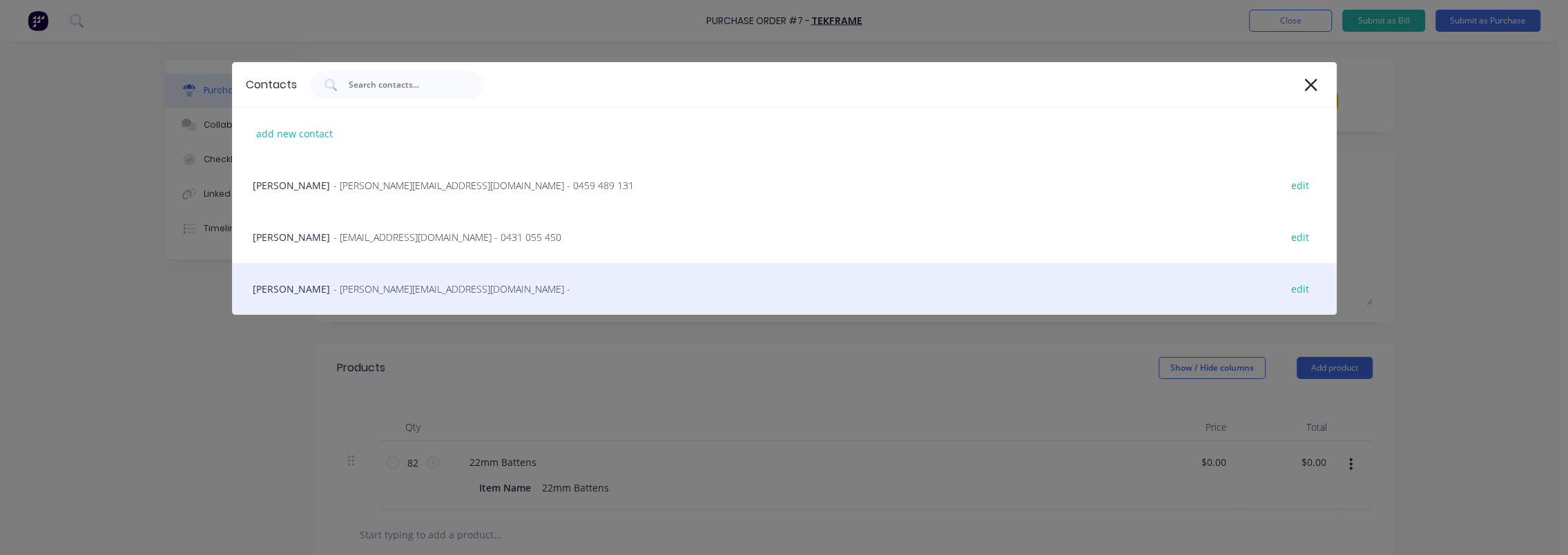
click at [411, 288] on span "- steve@tekframe.com.au -" at bounding box center [452, 289] width 237 height 15
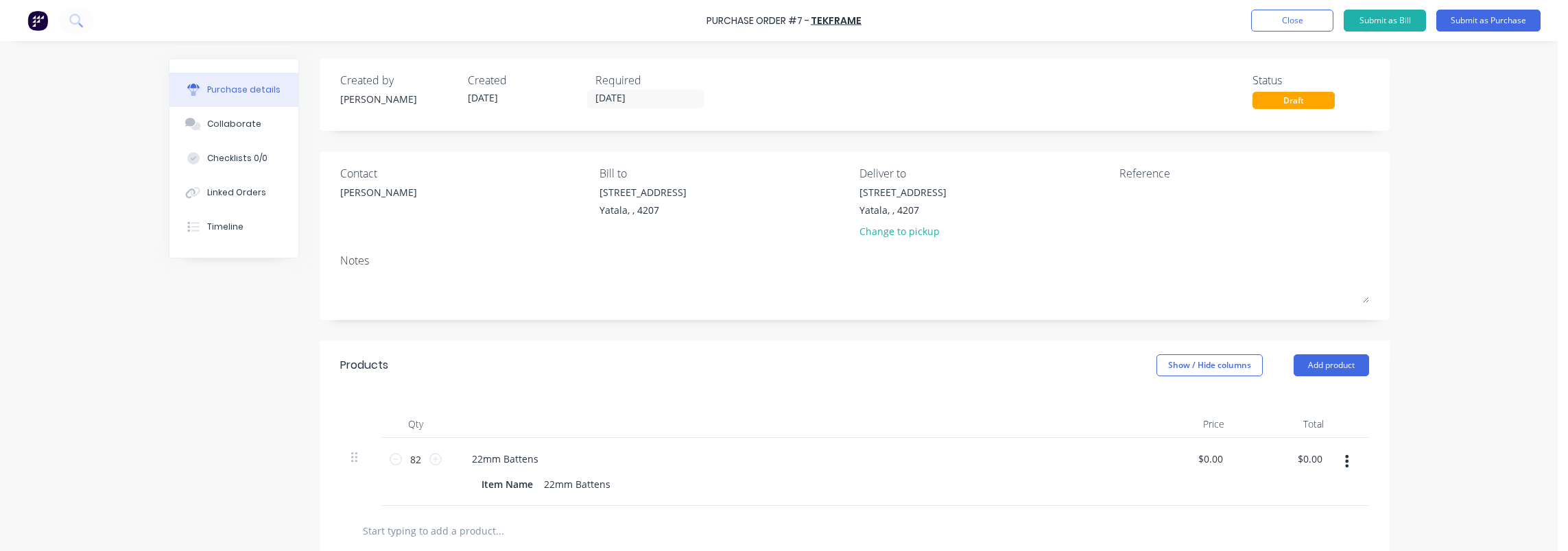
click at [227, 326] on div "Created by Luke Created 10/10/25 Required 10/10/25 Status Draft Contact Steve G…" at bounding box center [779, 419] width 1220 height 723
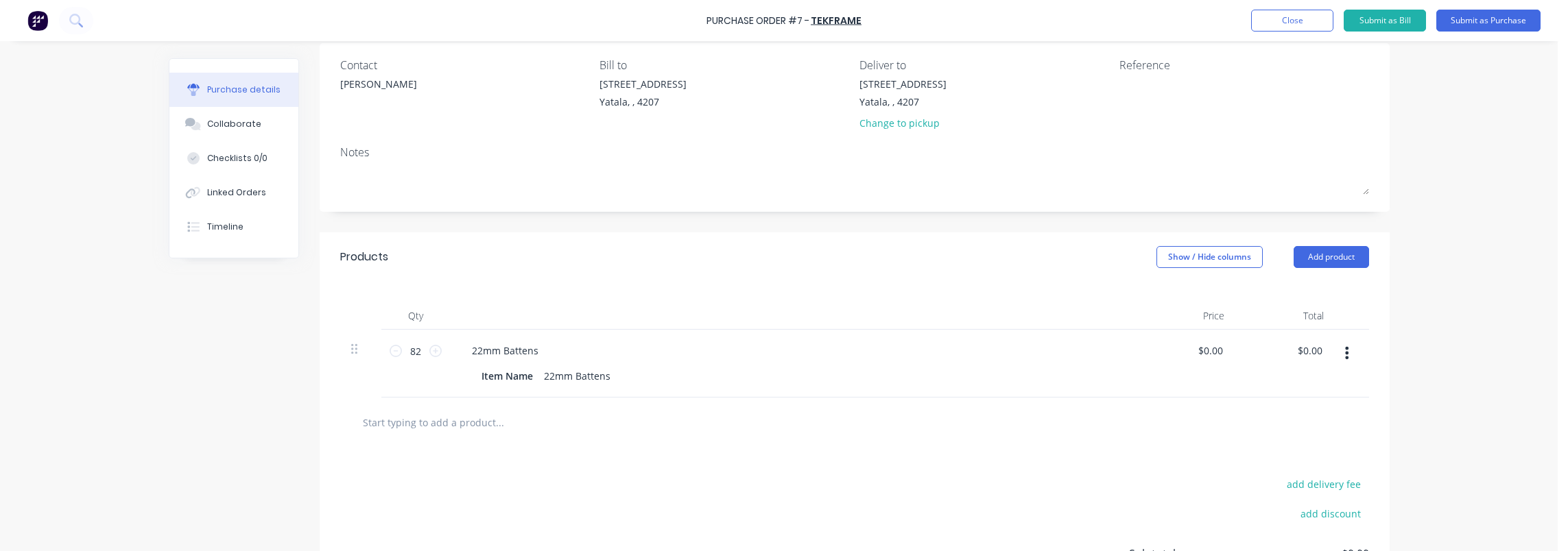
scroll to position [243, 0]
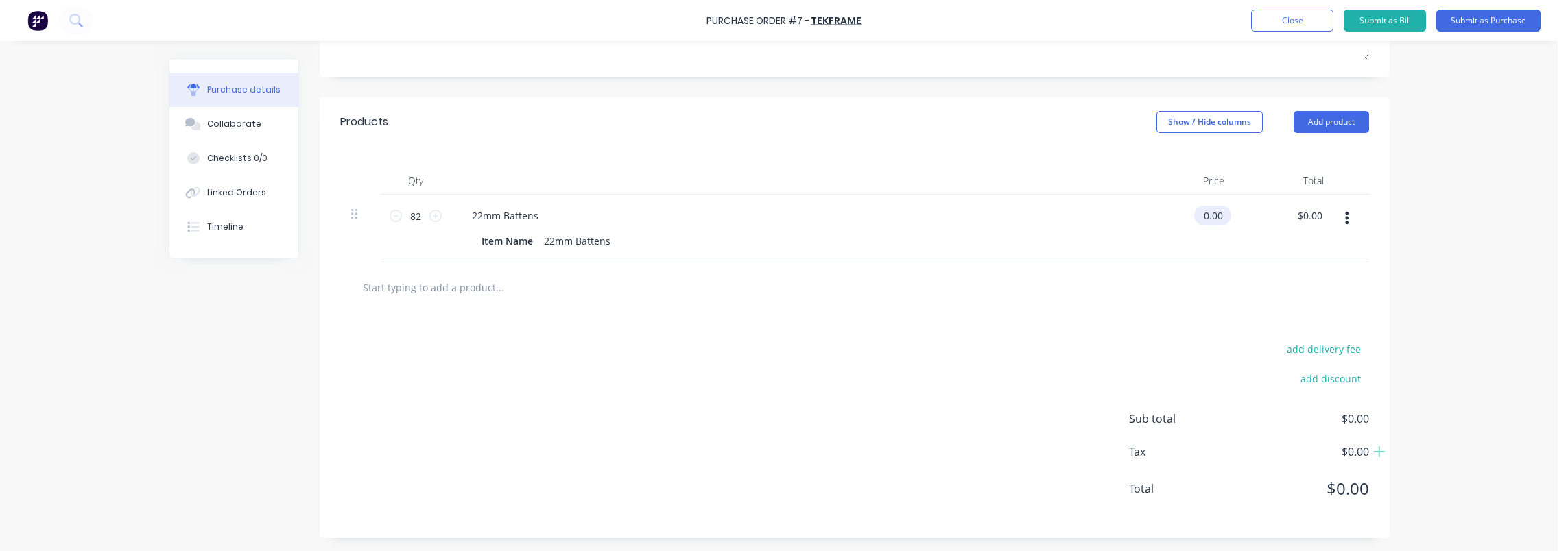
click at [1200, 218] on input "0.00" at bounding box center [1209, 215] width 32 height 20
click at [1215, 216] on input "0.00" at bounding box center [1212, 215] width 26 height 20
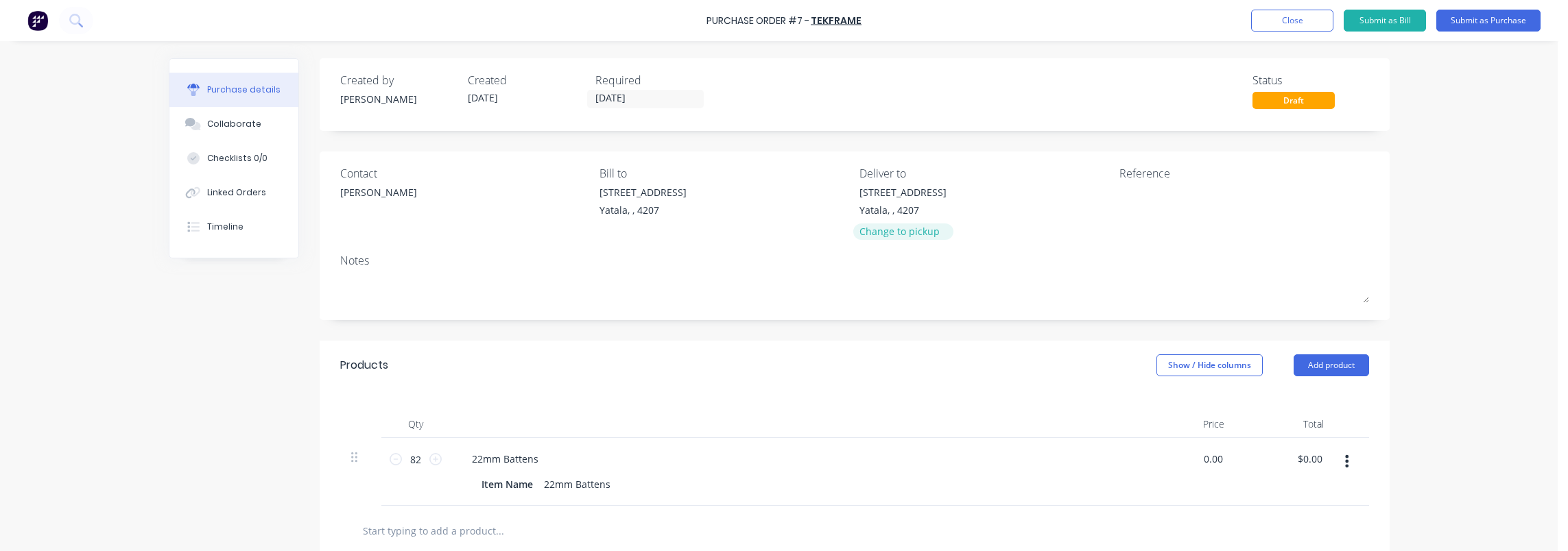
type input "$0.00"
click at [906, 224] on div "Change to pickup" at bounding box center [903, 232] width 87 height 14
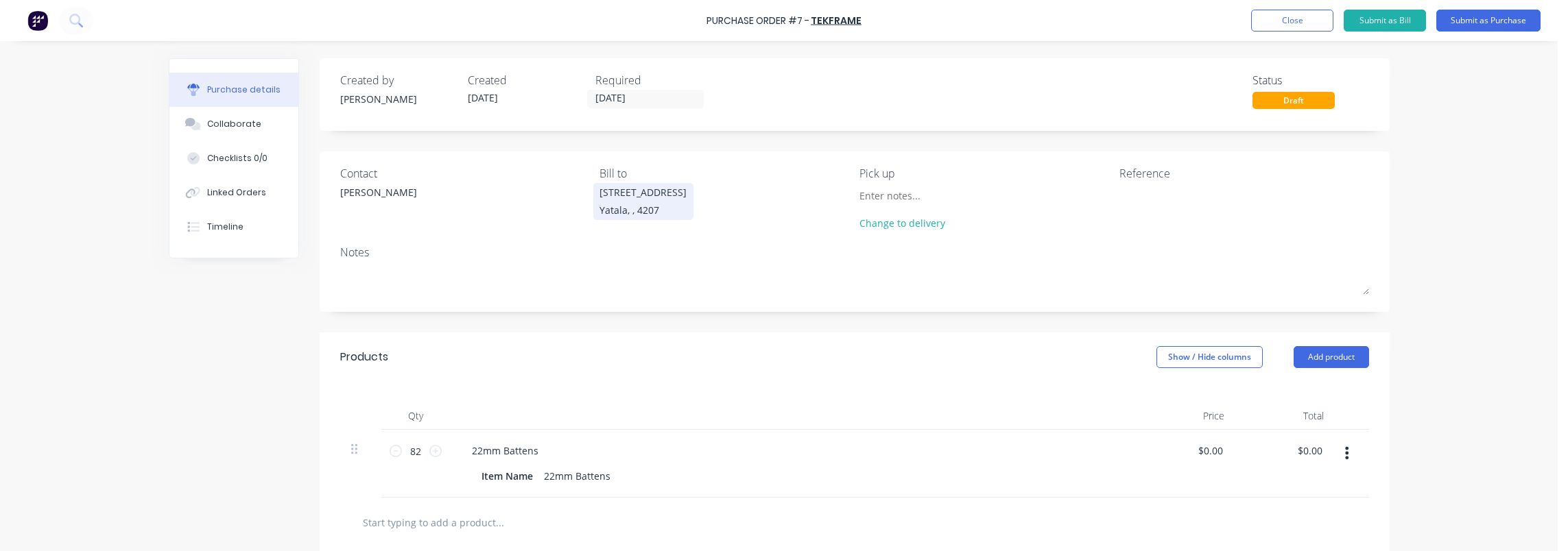
click at [610, 196] on div "3/17 Computer Road" at bounding box center [643, 193] width 87 height 14
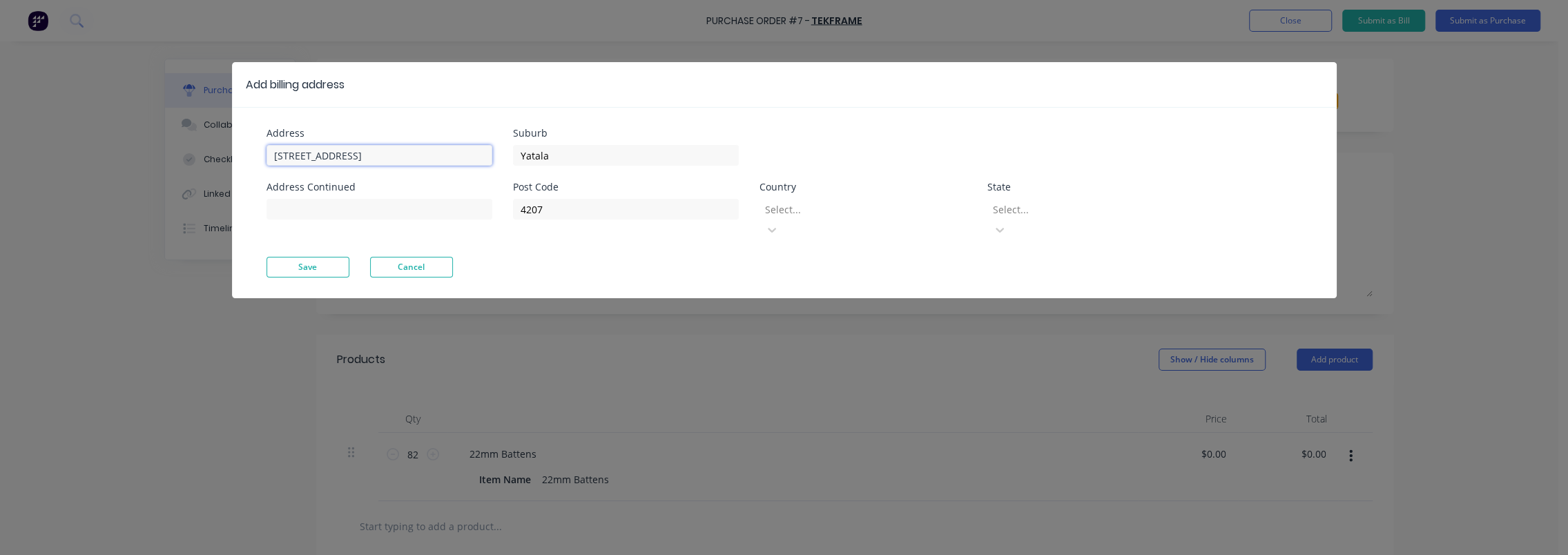
drag, startPoint x: 283, startPoint y: 152, endPoint x: 241, endPoint y: 156, distance: 42.2
click at [235, 156] on div "Address 3/17 Computer Road Address Continued Suburb Yatala Post Code 4207 Count…" at bounding box center [785, 202] width 1105 height 191
type input "17 Computer Road"
click at [872, 212] on div at bounding box center [863, 209] width 199 height 17
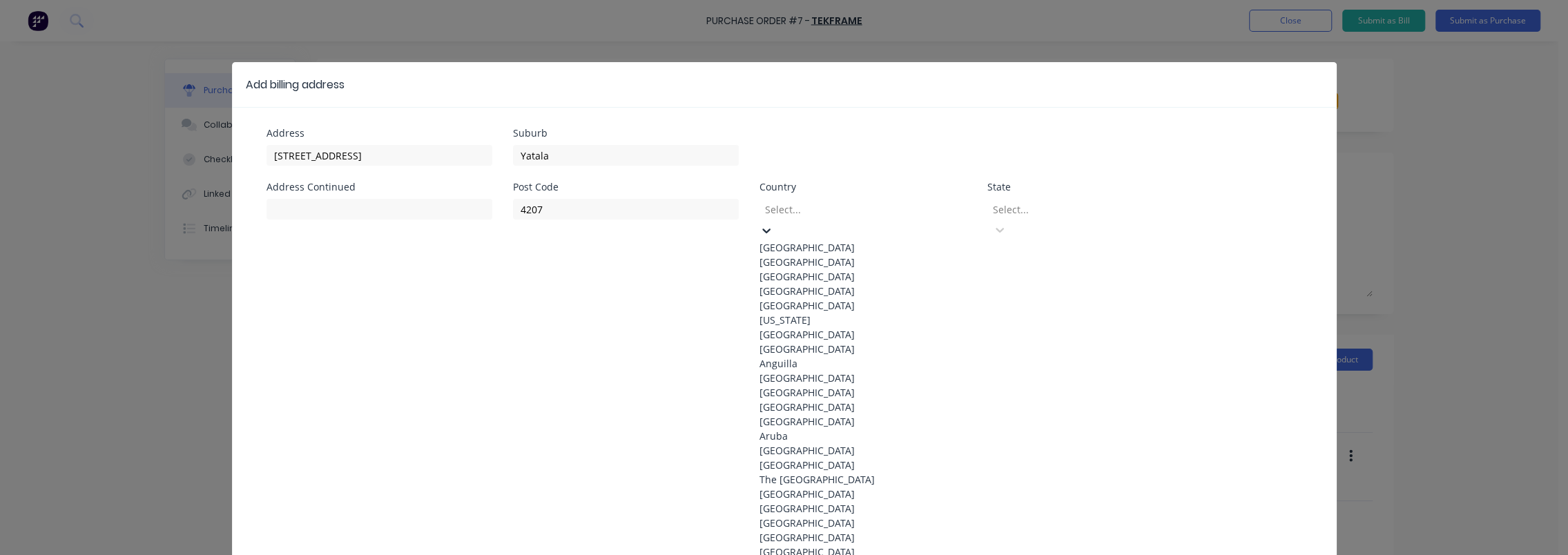
click at [838, 245] on div "Australia" at bounding box center [862, 248] width 207 height 15
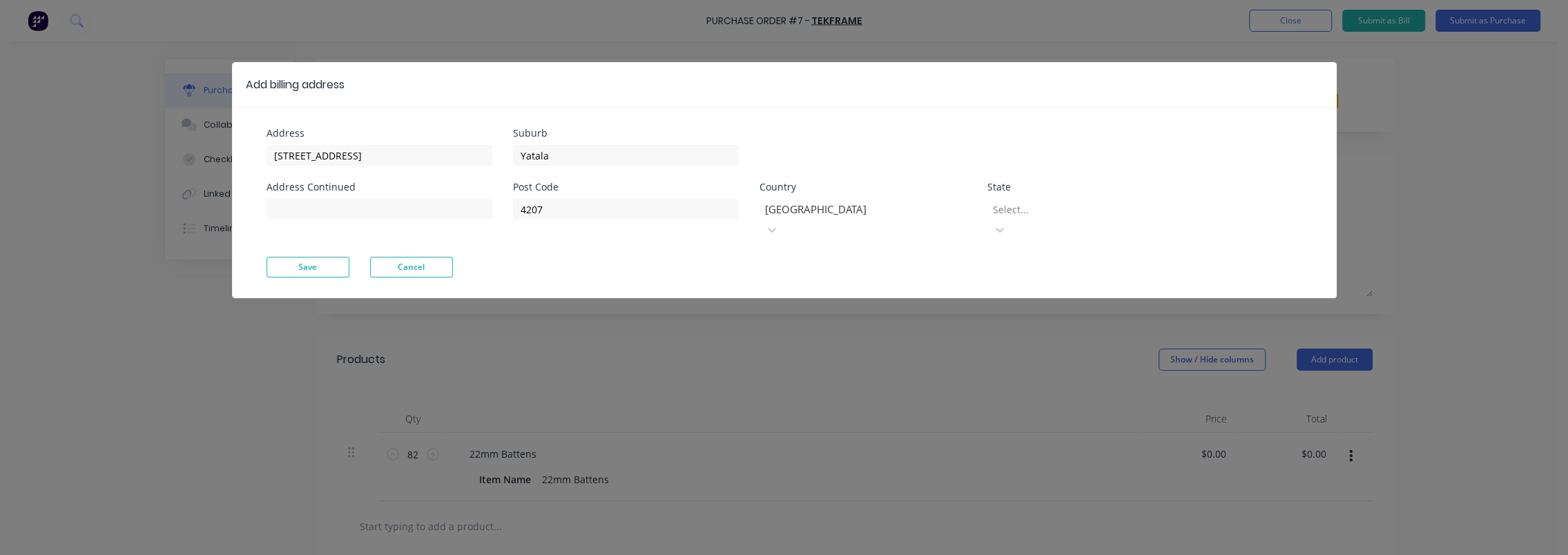
click at [1110, 200] on div "Select..." at bounding box center [1090, 209] width 207 height 21
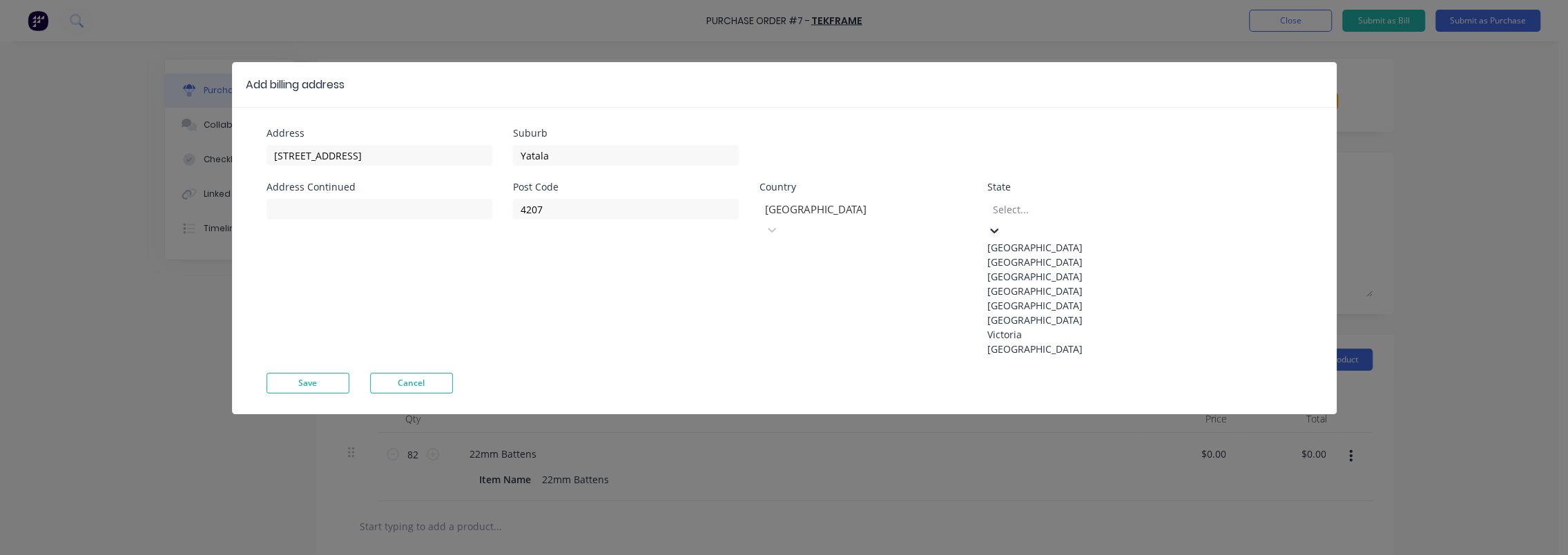
click at [1092, 298] on div "Queensland" at bounding box center [1090, 291] width 207 height 15
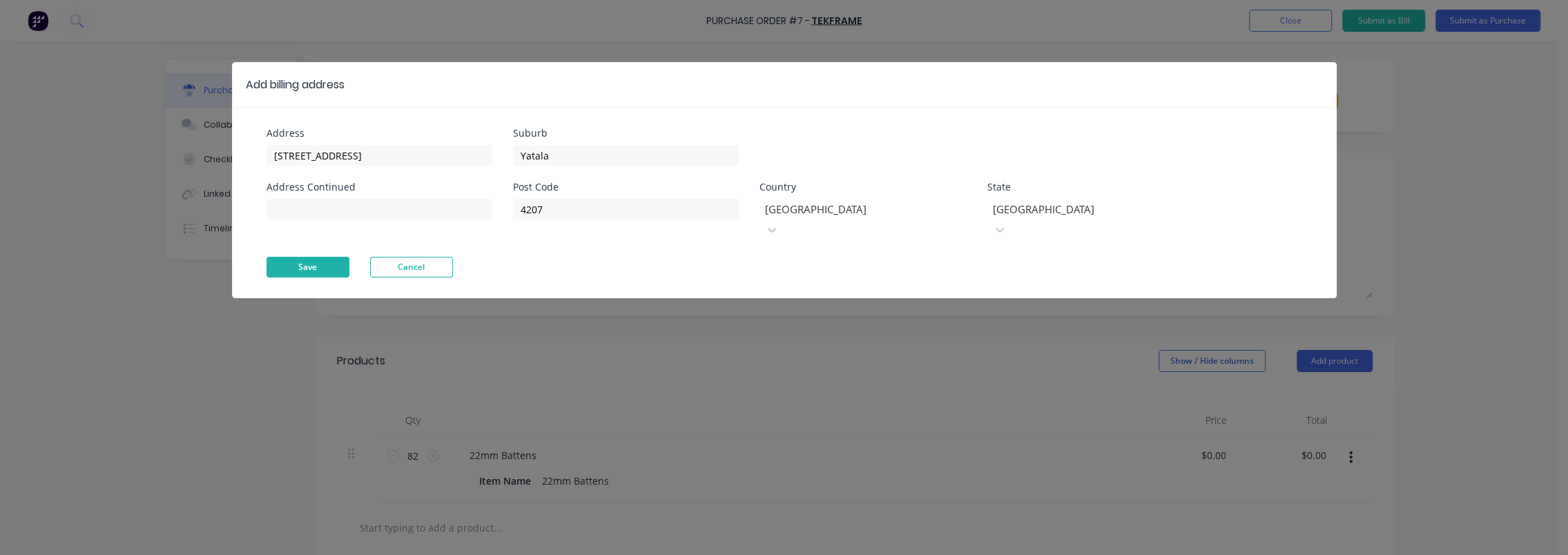
click at [319, 257] on button "Save" at bounding box center [307, 267] width 83 height 21
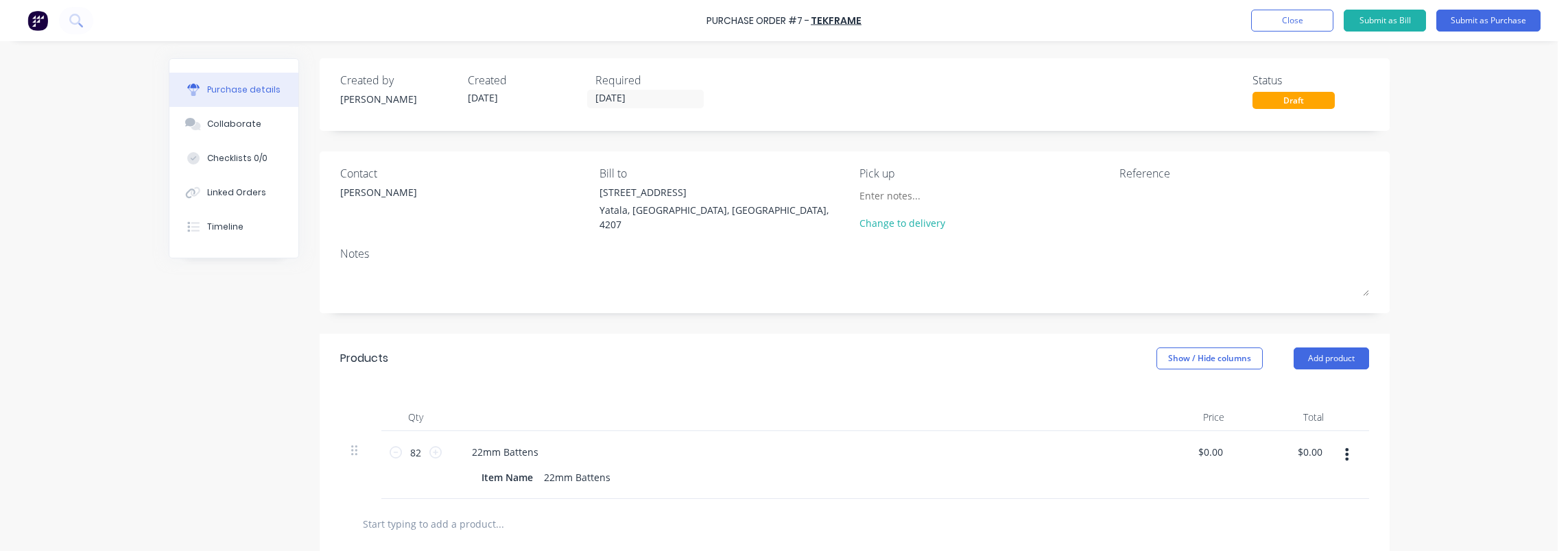
click at [210, 324] on div "Created by Luke Created 10/10/25 Required 10/10/25 Status Draft Contact Steve G…" at bounding box center [779, 416] width 1220 height 717
click at [884, 200] on input at bounding box center [922, 195] width 125 height 21
click at [1439, 227] on div "Purchase Order #7 - TekFrame Add product Close Submit as Bill Submit as Purchas…" at bounding box center [779, 275] width 1557 height 551
click at [1159, 198] on textarea at bounding box center [1204, 201] width 171 height 31
click at [1209, 447] on input "0.00" at bounding box center [1209, 452] width 32 height 20
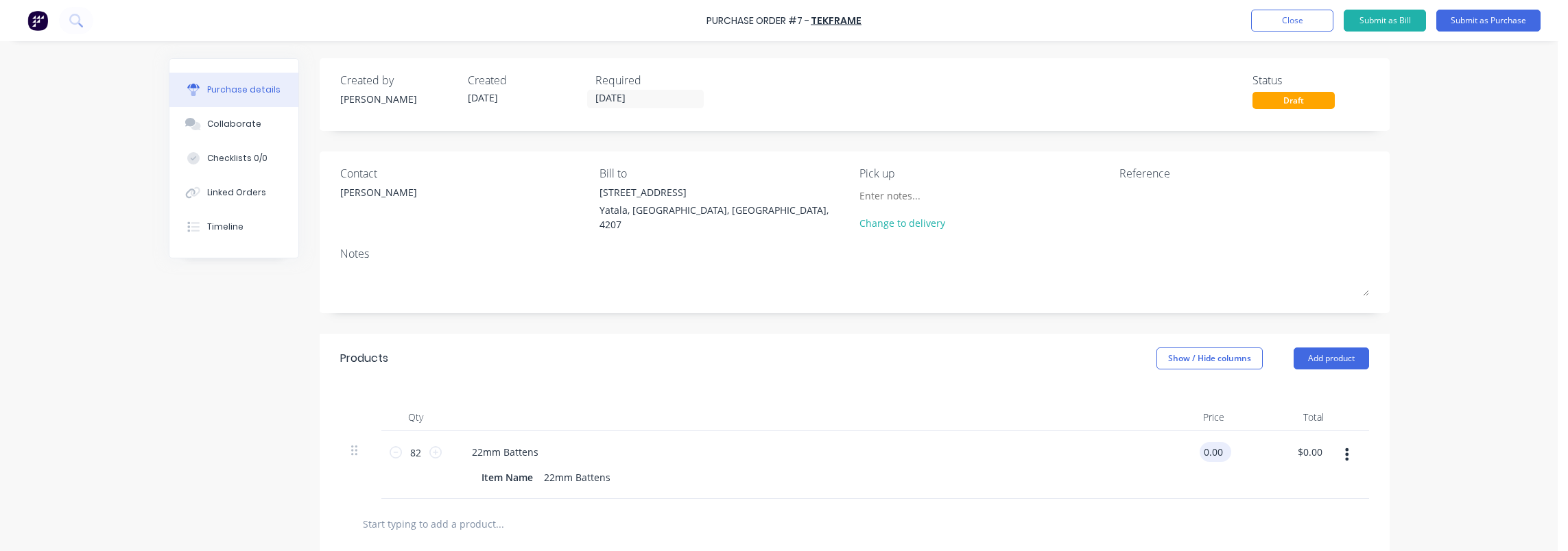
click at [1209, 447] on input "0.00" at bounding box center [1212, 452] width 26 height 20
paste input "8"
type input "$8.00"
type input "$656.00"
type input "$8.00"
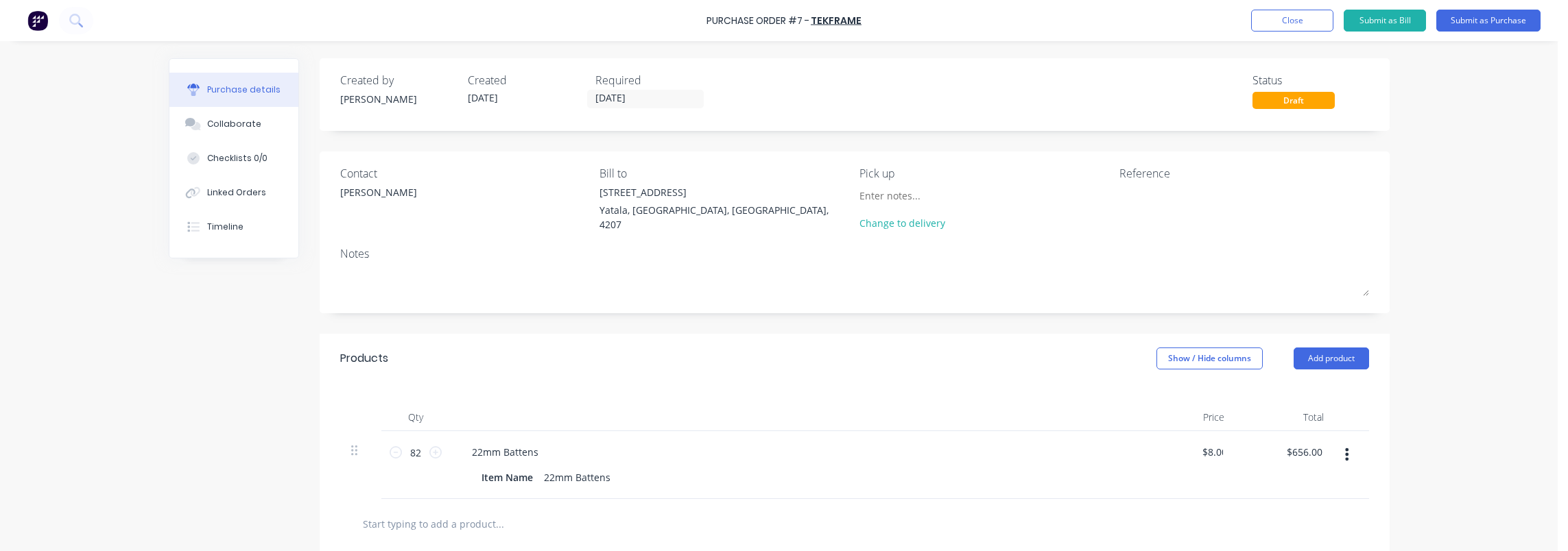
click at [211, 365] on div "Created by Luke Created 10/10/25 Required 10/10/25 Status Draft Contact Steve G…" at bounding box center [779, 416] width 1220 height 717
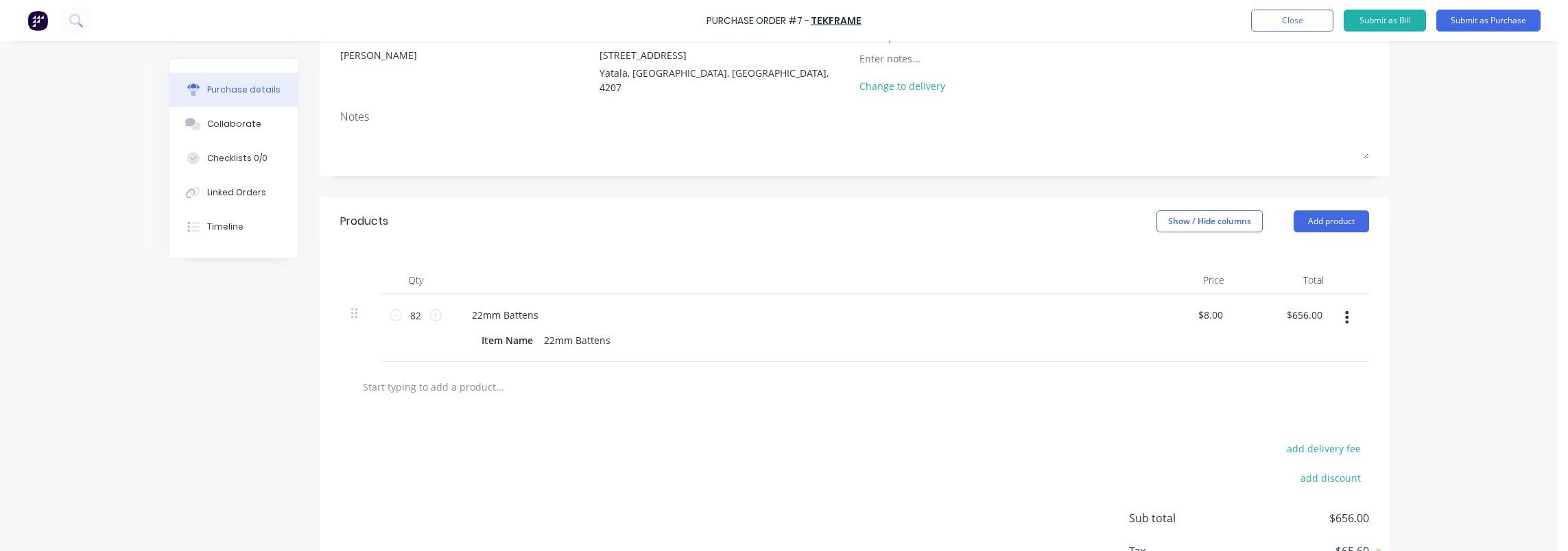
scroll to position [232, 0]
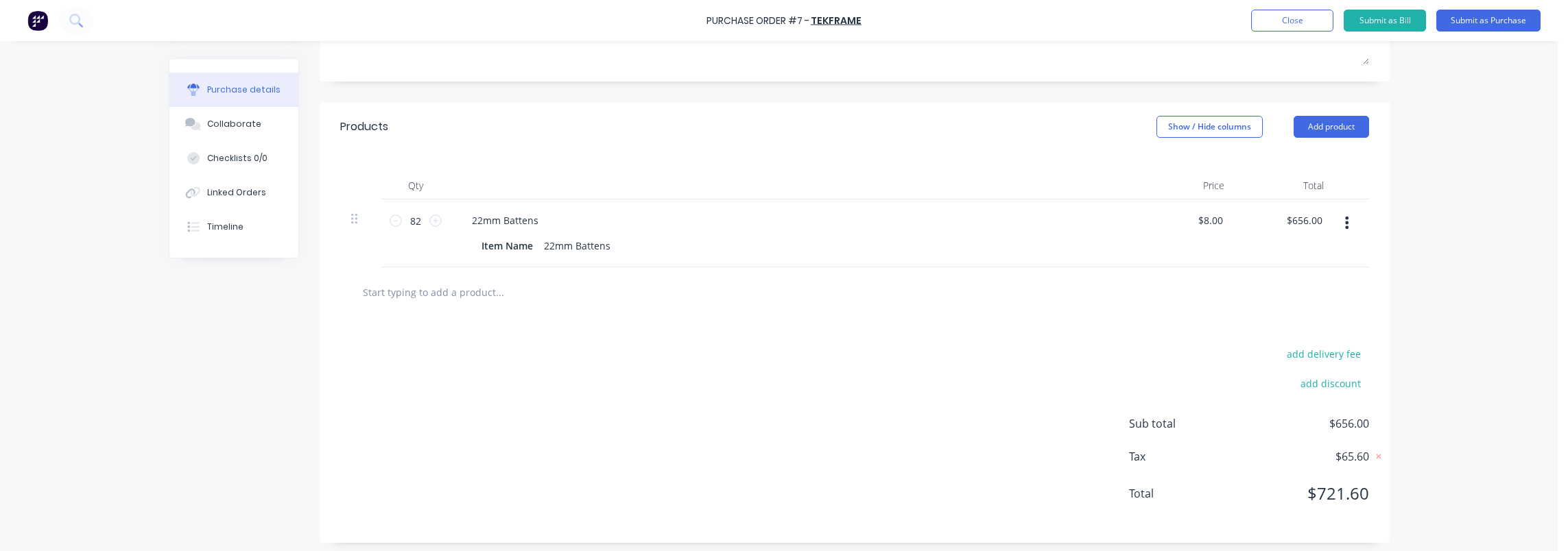
click at [729, 394] on div "add delivery fee add discount Sub total $656.00 Tax $65.60 Total $721.60" at bounding box center [855, 430] width 1070 height 225
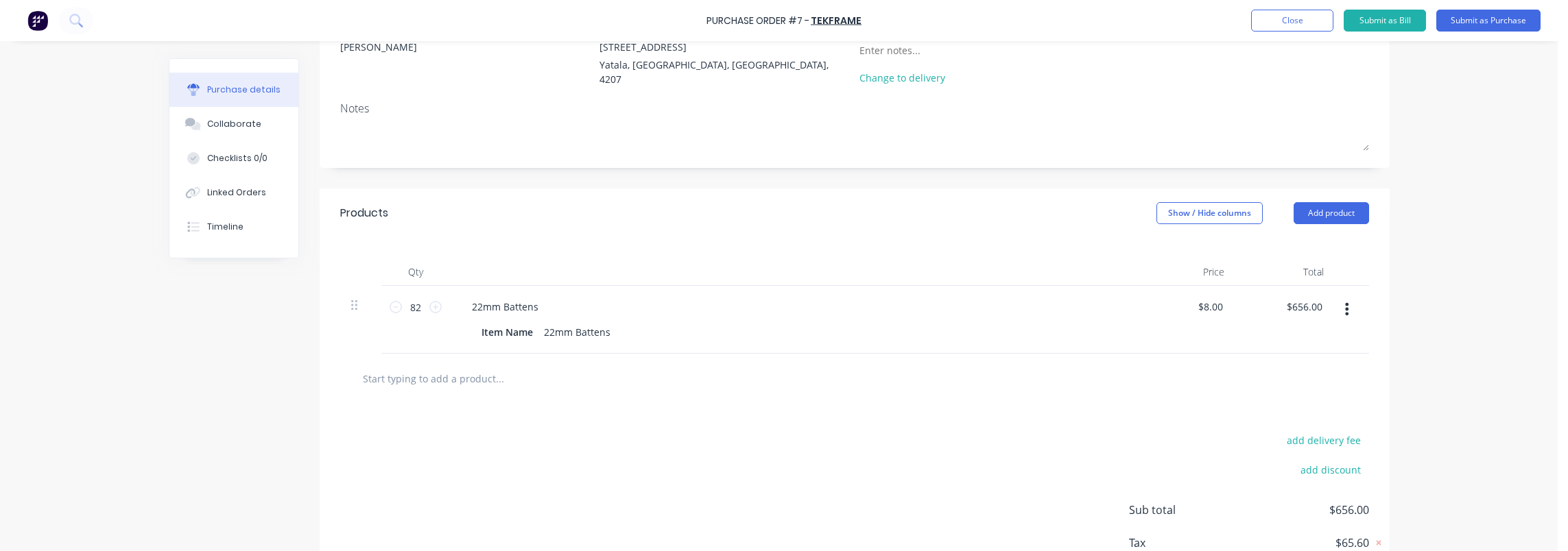
scroll to position [0, 0]
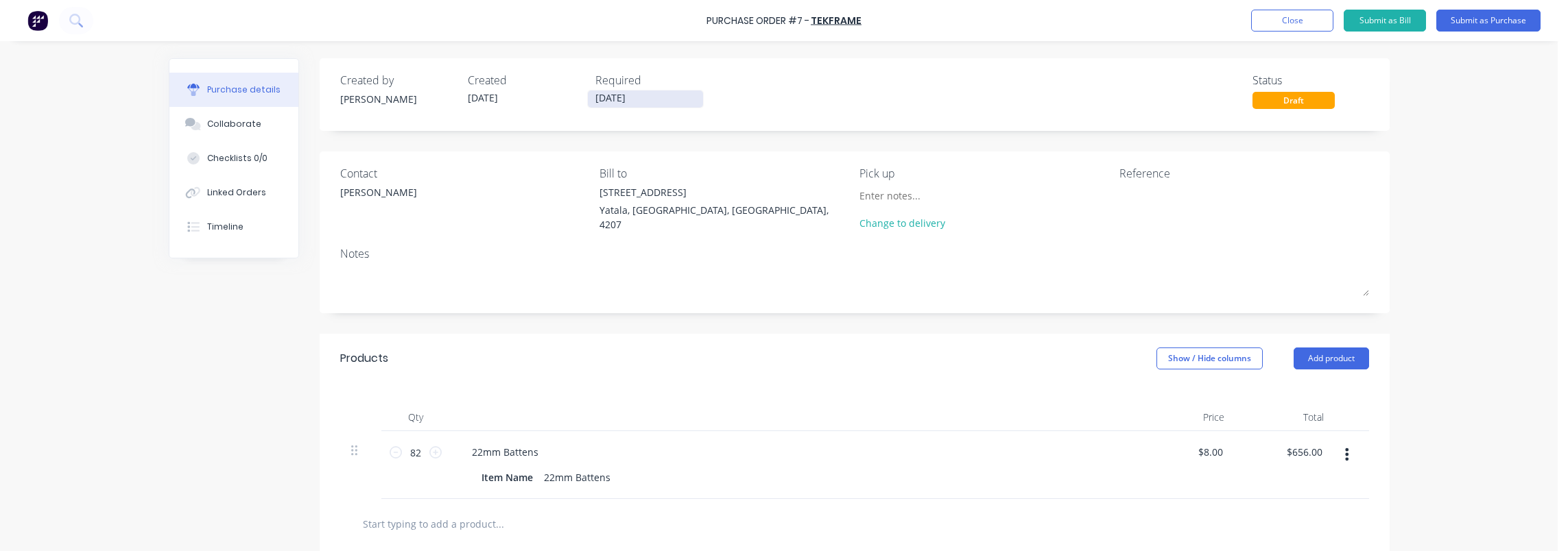
click at [661, 100] on input "10/10/25" at bounding box center [645, 99] width 115 height 17
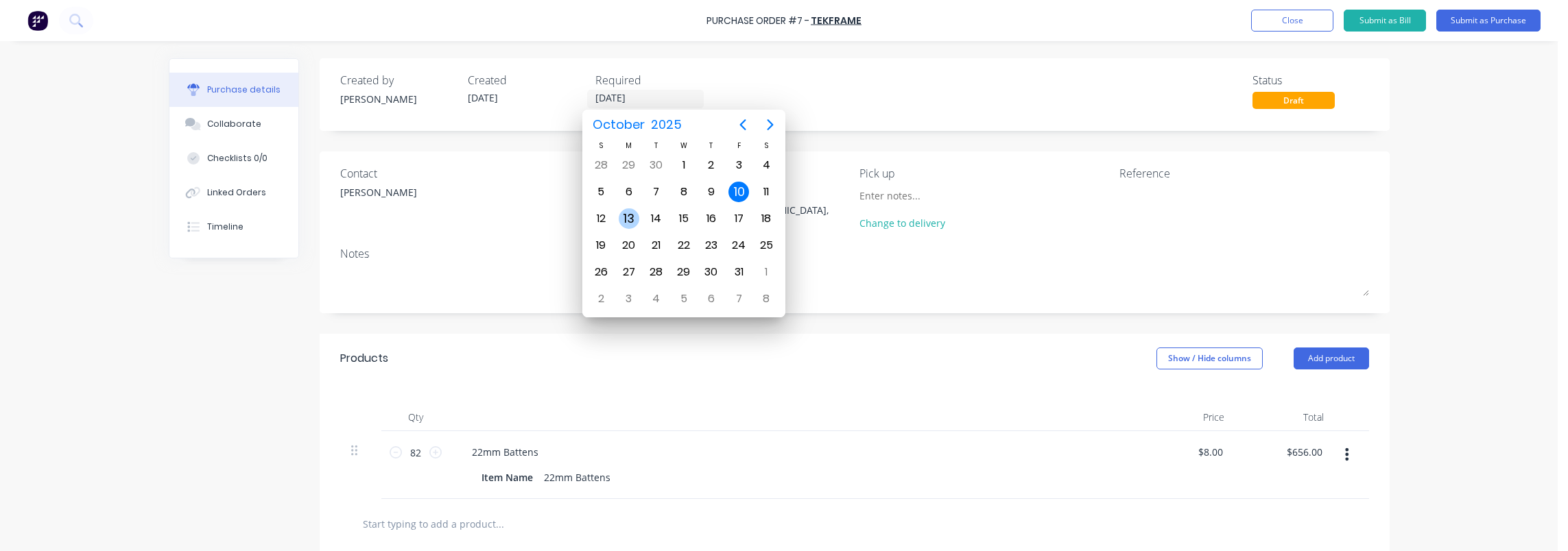
click at [626, 214] on div "13" at bounding box center [628, 218] width 21 height 21
type input "13/10/25"
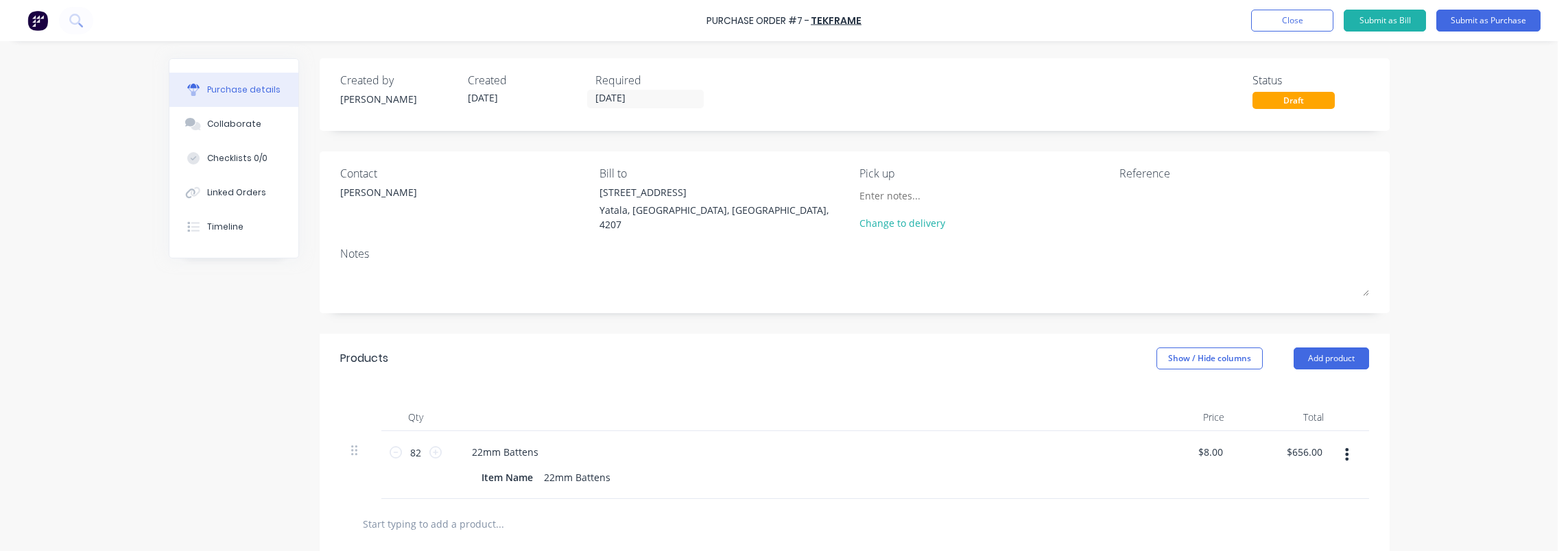
click at [209, 285] on div "Created by Luke Created 10/10/25 Required 13/10/25 Status Draft Contact Steve G…" at bounding box center [779, 416] width 1220 height 717
click at [1178, 199] on textarea at bounding box center [1204, 201] width 171 height 31
click at [886, 200] on input at bounding box center [922, 195] width 125 height 21
type input "C"
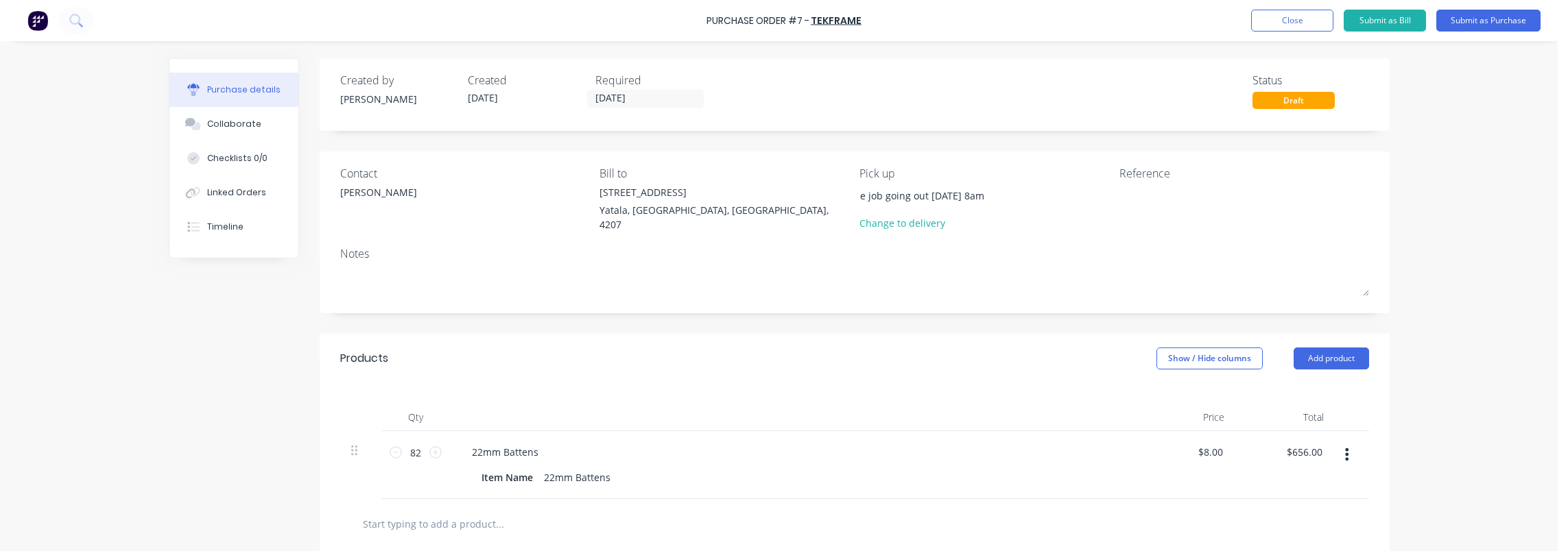
type input "Please add to Osprey Rise job going out Monday 8am"
click at [1515, 205] on div "Purchase Order #7 - TekFrame Add product Close Submit as Bill Submit as Purchas…" at bounding box center [779, 275] width 1557 height 551
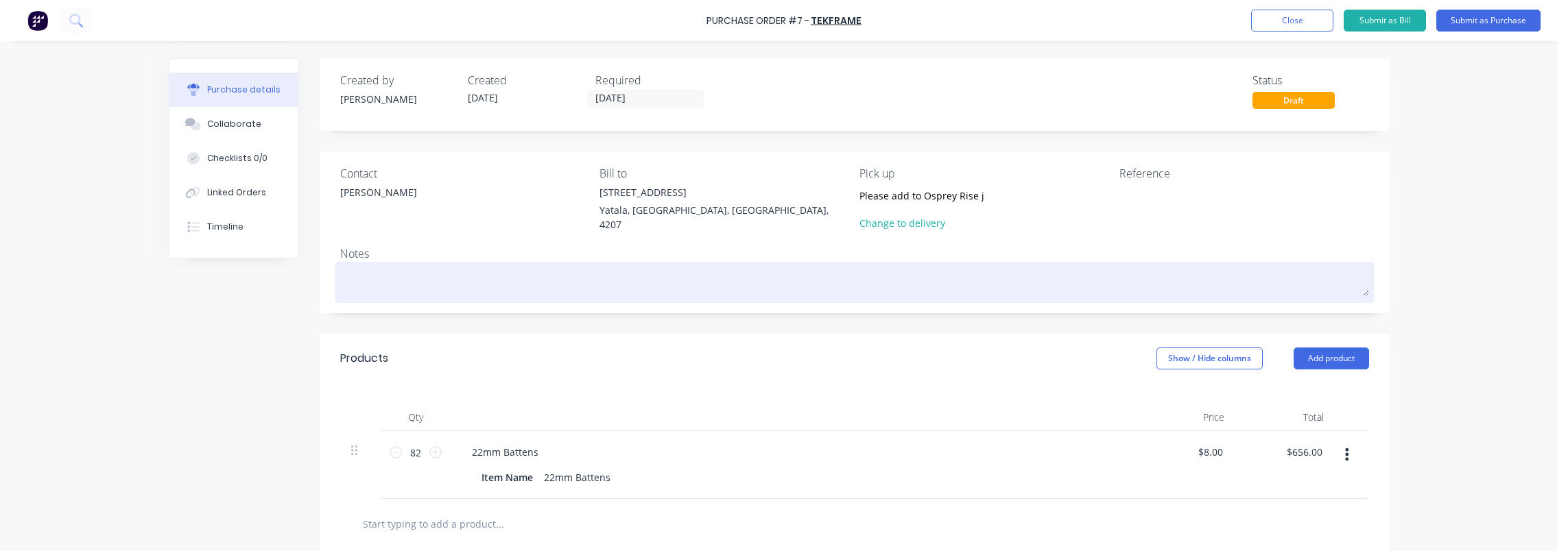
click at [360, 270] on textarea at bounding box center [855, 280] width 1028 height 31
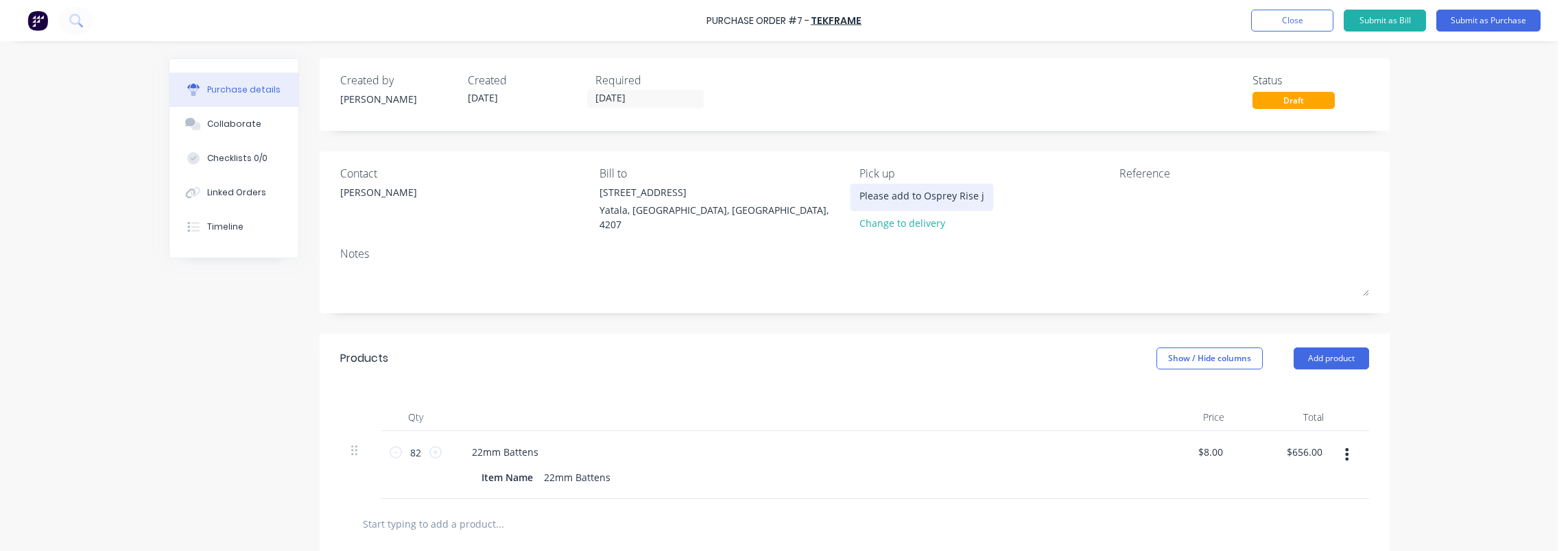
click at [886, 196] on input "Please add to Osprey Rise job going out Monday 8am" at bounding box center [922, 195] width 125 height 21
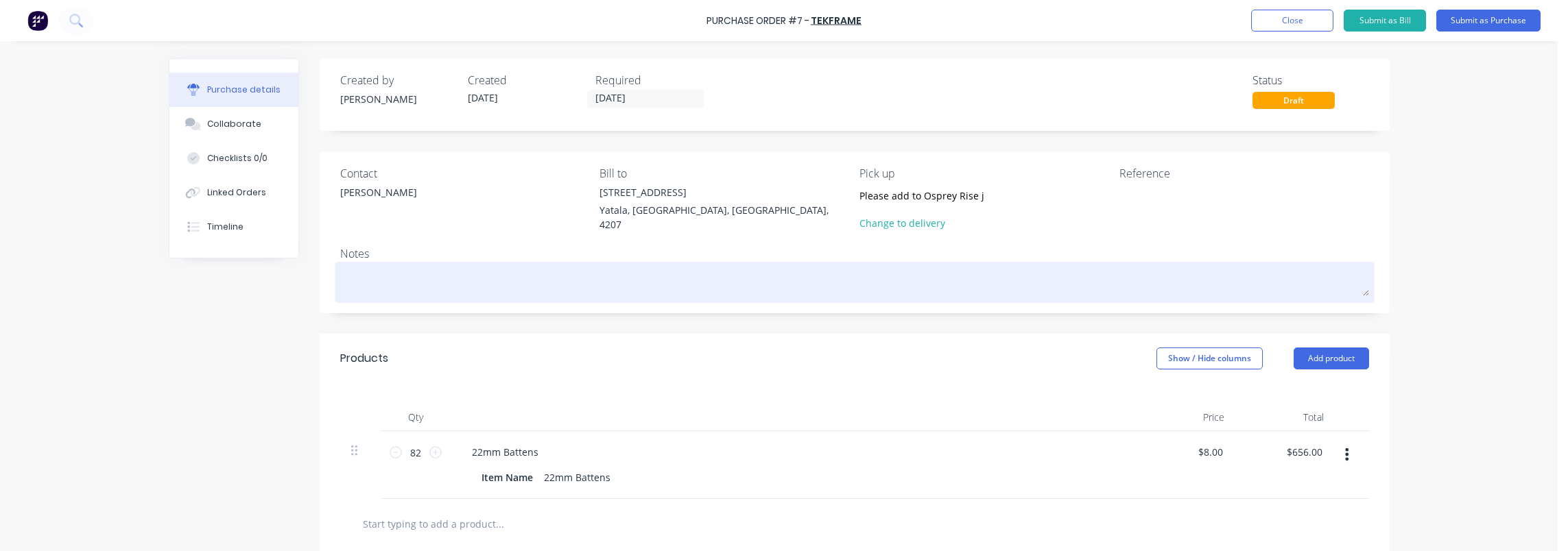
click at [592, 271] on textarea at bounding box center [855, 280] width 1028 height 31
paste textarea "Please add to Osprey Rise job going out Monday 8am"
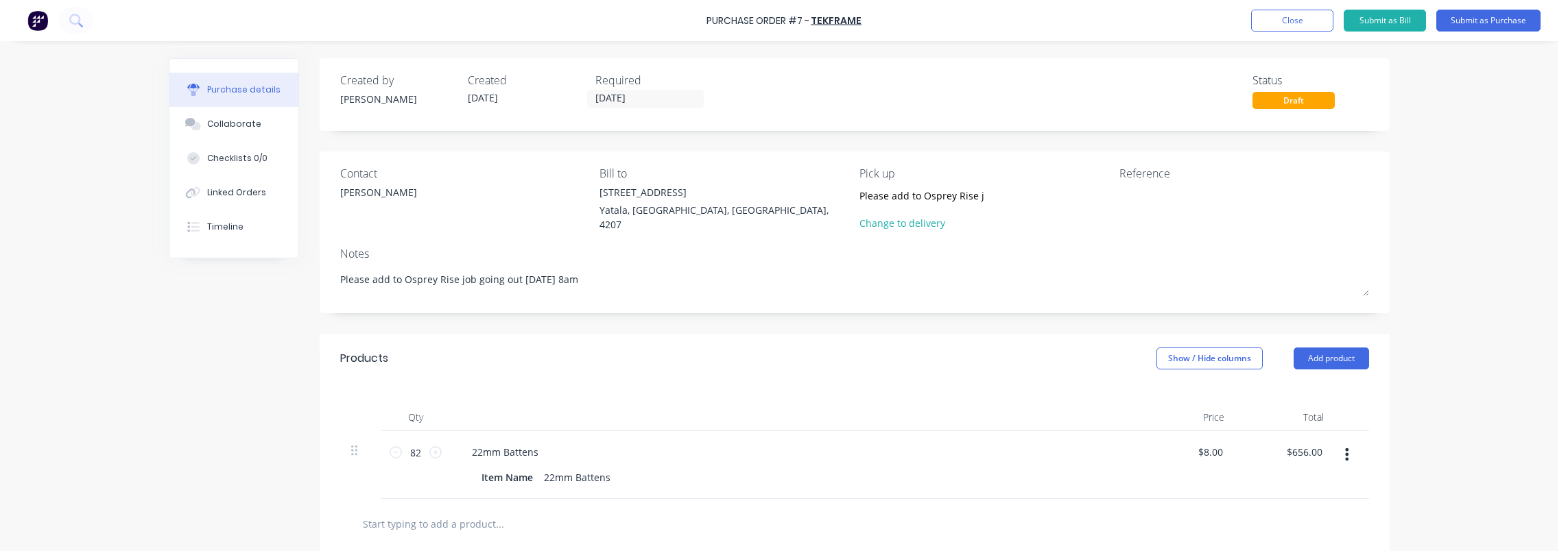
type textarea "Please add to Osprey Rise job going out Monday 8am"
click at [1464, 216] on div "Purchase Order #7 - TekFrame Add product Close Submit as Bill Submit as Purchas…" at bounding box center [779, 275] width 1557 height 551
click at [1132, 202] on textarea at bounding box center [1204, 201] width 171 height 31
click at [1152, 195] on textarea at bounding box center [1204, 201] width 171 height 31
type textarea "5042210"
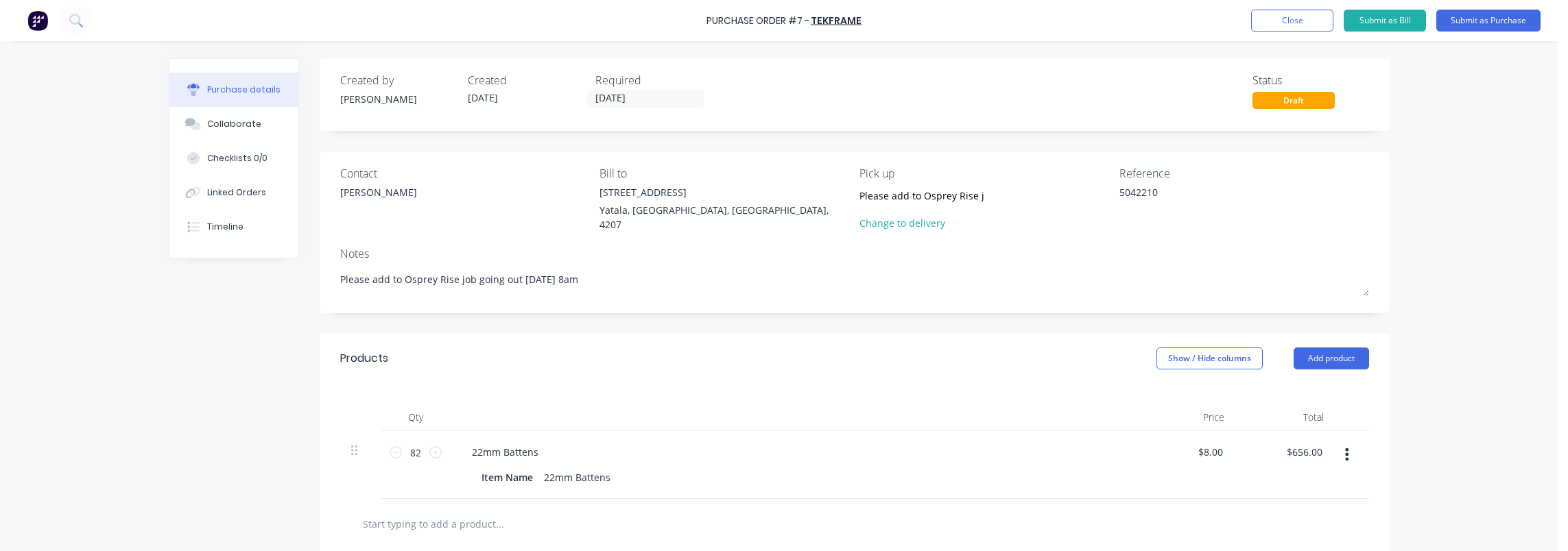
click at [1432, 126] on div "Purchase Order #7 - TekFrame Add product Close Submit as Bill Submit as Purchas…" at bounding box center [779, 275] width 1557 height 551
click at [1496, 14] on button "Submit as Purchase" at bounding box center [1487, 21] width 104 height 22
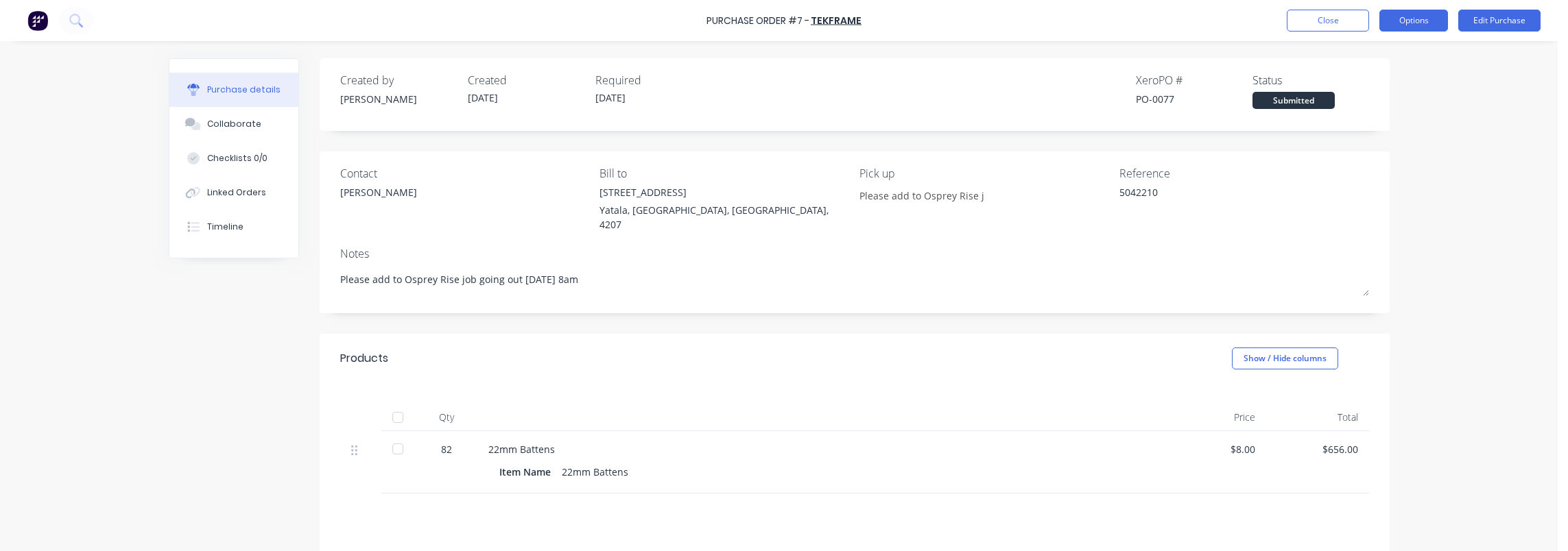
click at [1432, 18] on button "Options" at bounding box center [1413, 21] width 69 height 22
click at [1406, 54] on div "Print / Email" at bounding box center [1382, 56] width 106 height 20
click at [1401, 82] on div "With pricing" at bounding box center [1382, 83] width 106 height 20
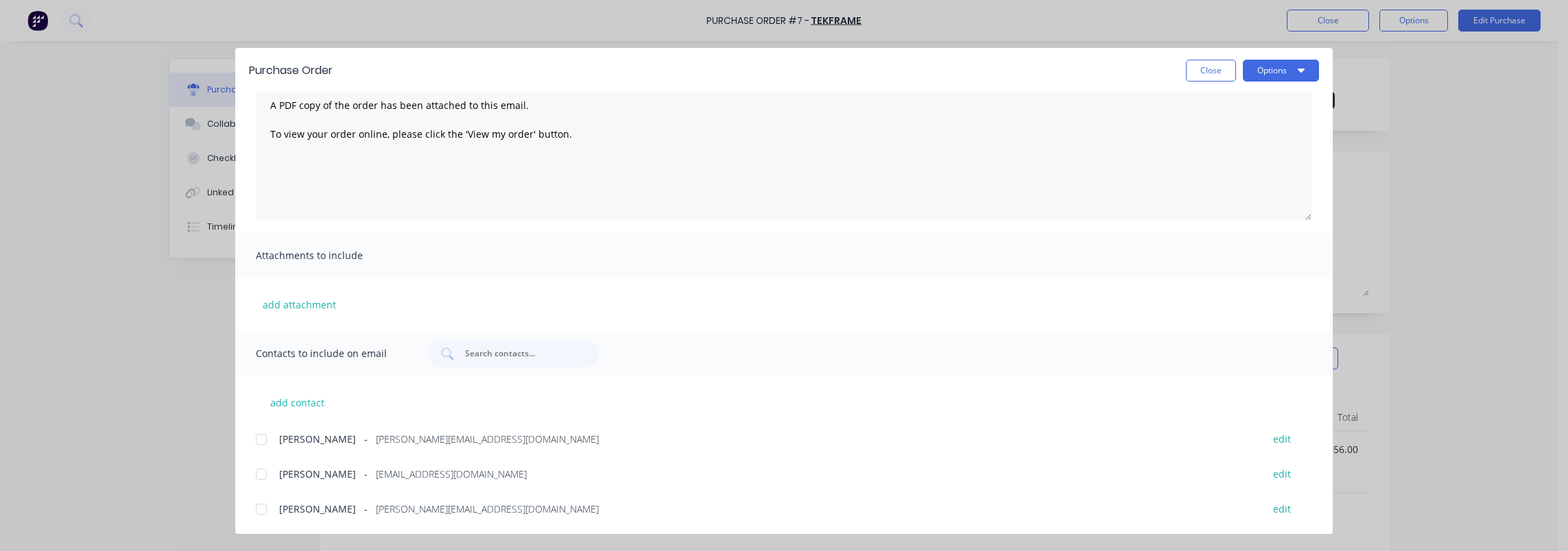
scroll to position [67, 0]
click at [259, 512] on div at bounding box center [261, 508] width 27 height 27
click at [263, 476] on div at bounding box center [261, 473] width 27 height 27
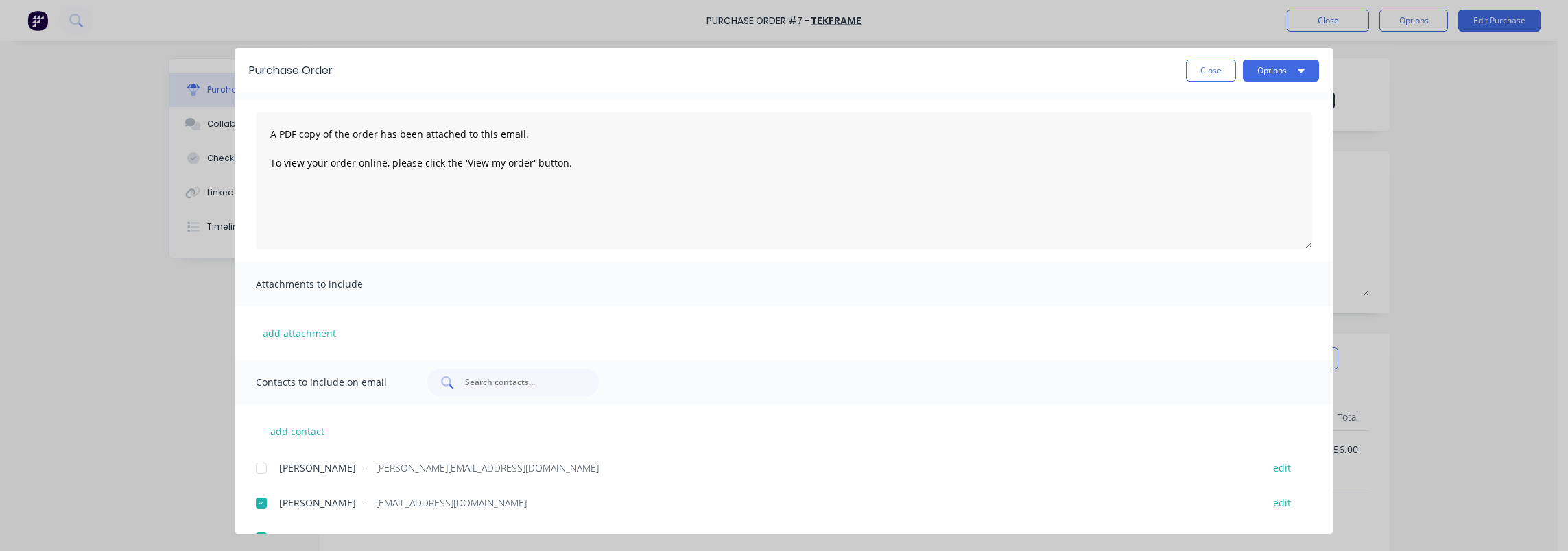
scroll to position [0, 0]
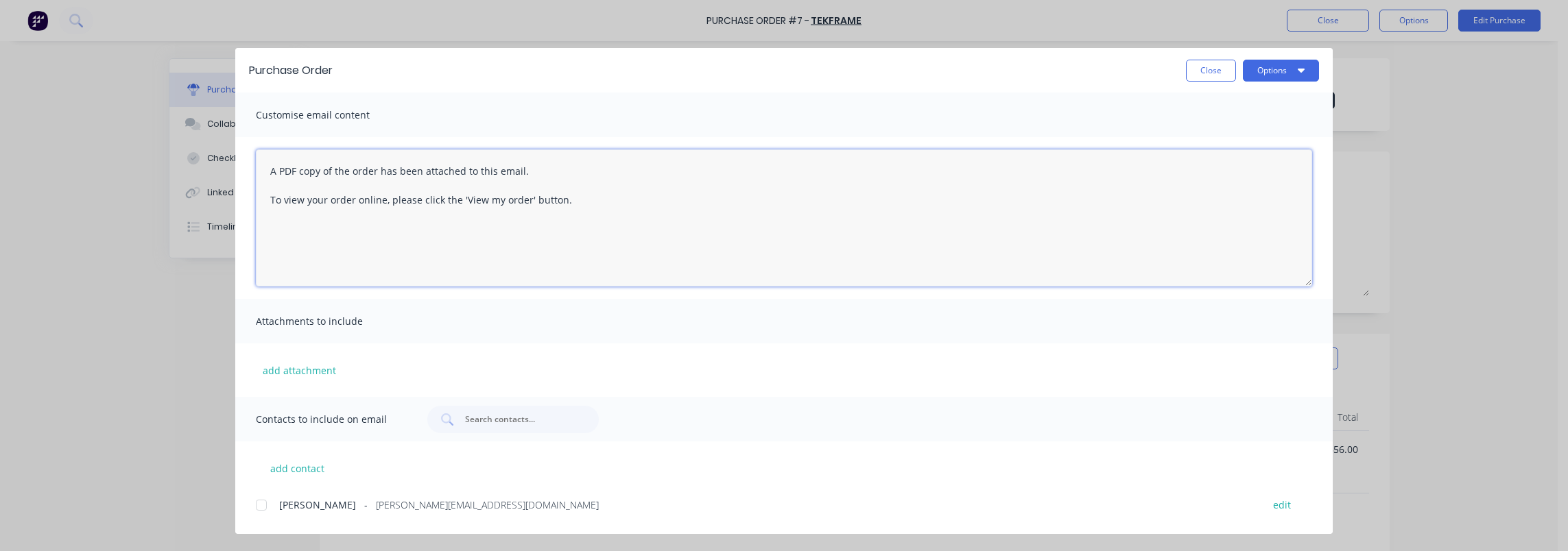
click at [495, 227] on textarea "A PDF copy of the order has been attached to this email. To view your order onl…" at bounding box center [784, 218] width 1056 height 138
drag, startPoint x: 593, startPoint y: 203, endPoint x: 267, endPoint y: 154, distance: 329.7
click at [267, 154] on textarea "A PDF copy of the order has been attached to this email. To view your order onl…" at bounding box center [784, 218] width 1056 height 138
click at [1289, 69] on button "Options" at bounding box center [1281, 71] width 76 height 22
click at [644, 199] on textarea "Hi Steve and Mark, Could I please get 82qty 22x6100 Ceiling Battens for my proj…" at bounding box center [784, 218] width 1056 height 138
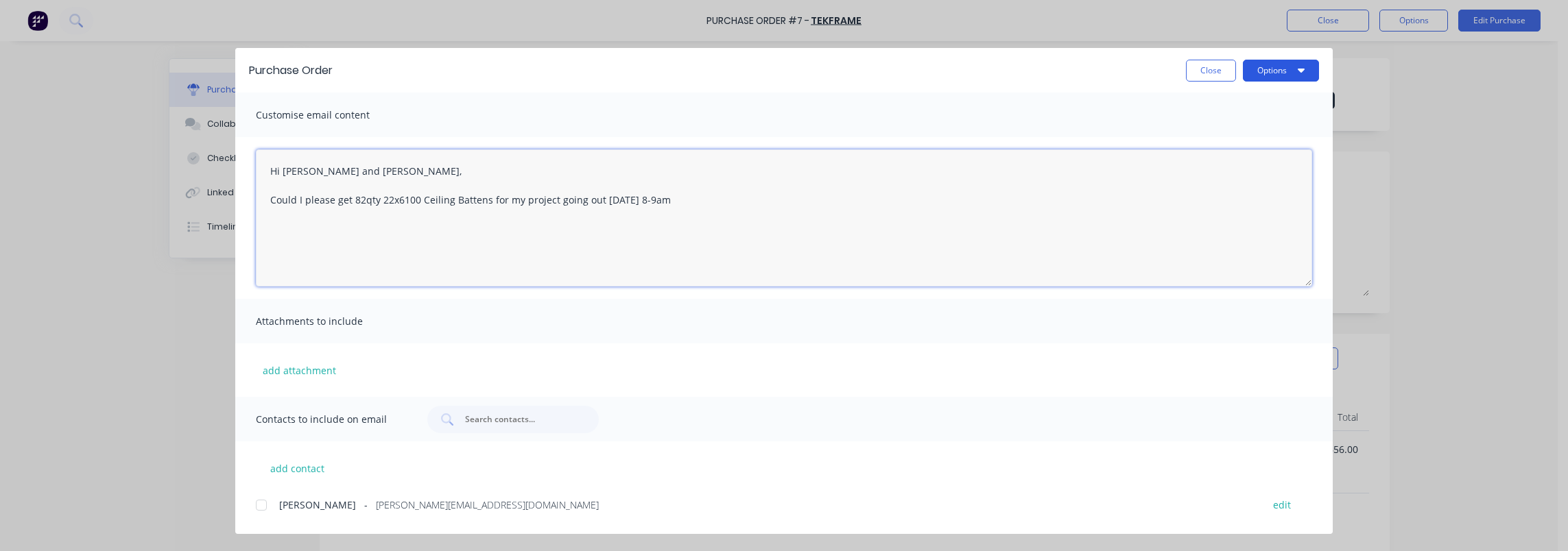
type textarea "Hi Steve and Mark, Could I please get 82qty 22x6100 Ceiling Battens for my proj…"
click at [1280, 70] on button "Options" at bounding box center [1281, 71] width 76 height 22
click at [1231, 158] on div "Email" at bounding box center [1253, 160] width 106 height 20
click at [1219, 72] on button "Close" at bounding box center [1210, 71] width 50 height 22
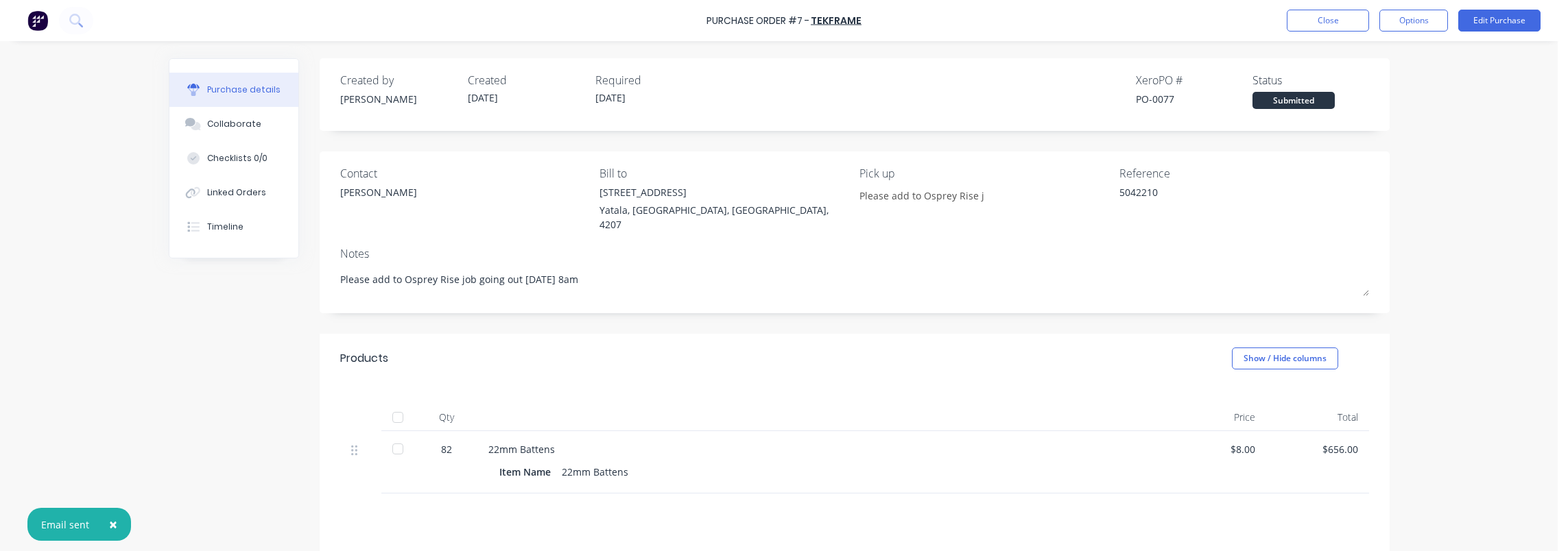
click at [1414, 242] on div "× Email sent Purchase Order #7 - TekFrame Close Options Edit Purchase Purchase …" at bounding box center [779, 275] width 1557 height 551
click at [1284, 98] on div "Submitted" at bounding box center [1293, 100] width 82 height 17
click at [1406, 22] on button "Options" at bounding box center [1413, 21] width 69 height 22
click at [1470, 144] on div "Purchase Order #7 - TekFrame Close Options Print / Email Convert to Bill Split …" at bounding box center [779, 275] width 1557 height 551
click at [1315, 104] on div "Submitted" at bounding box center [1293, 100] width 82 height 17
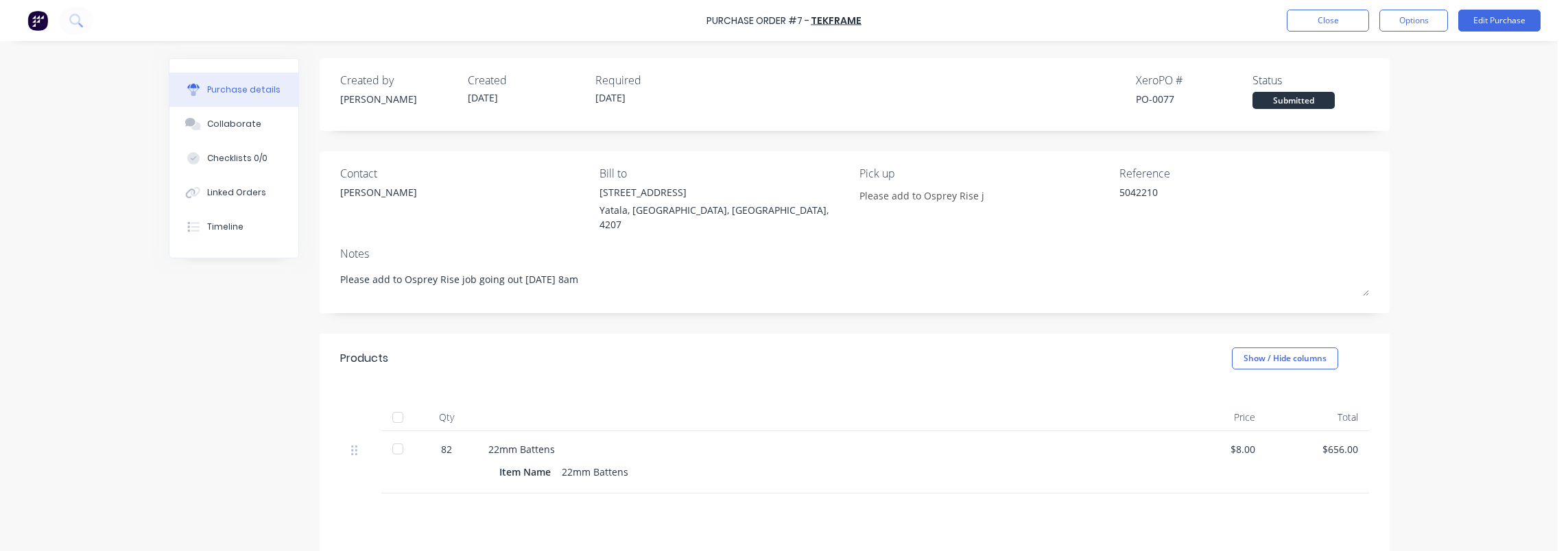
click at [1313, 100] on div "Submitted" at bounding box center [1293, 100] width 82 height 17
click at [1409, 20] on button "Options" at bounding box center [1413, 21] width 69 height 22
click at [1491, 71] on div "Purchase Order #7 - TekFrame Close Options Print / Email Convert to Bill Split …" at bounding box center [779, 275] width 1557 height 551
click at [249, 198] on div "Linked Orders" at bounding box center [236, 193] width 59 height 13
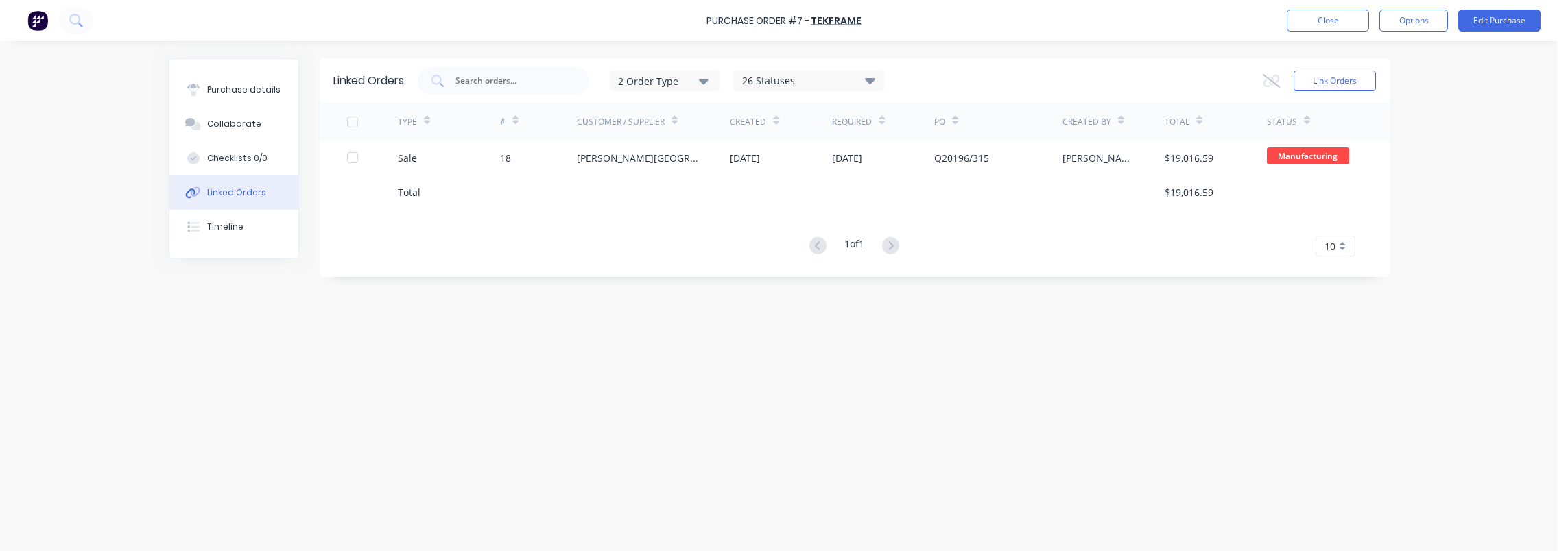
click at [108, 196] on div "Purchase Order #7 - TekFrame Close Options Edit Purchase Purchase details Colla…" at bounding box center [779, 275] width 1557 height 551
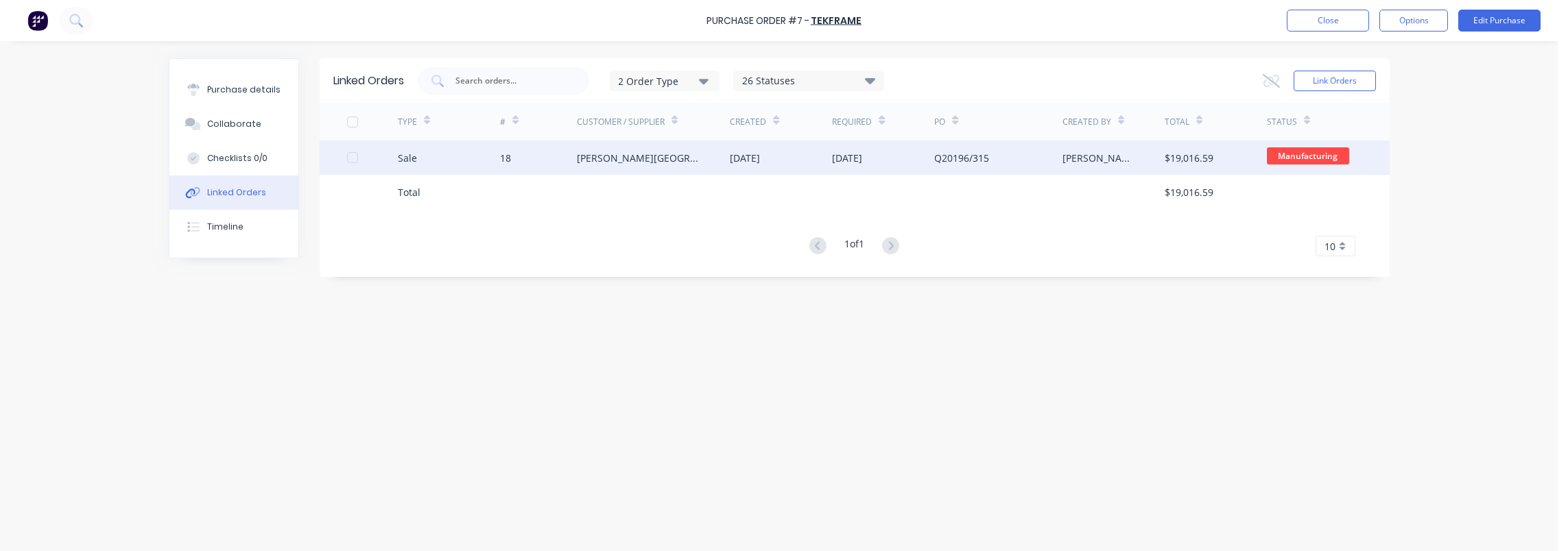
click at [641, 155] on div "Blackwood Building Co" at bounding box center [639, 158] width 126 height 14
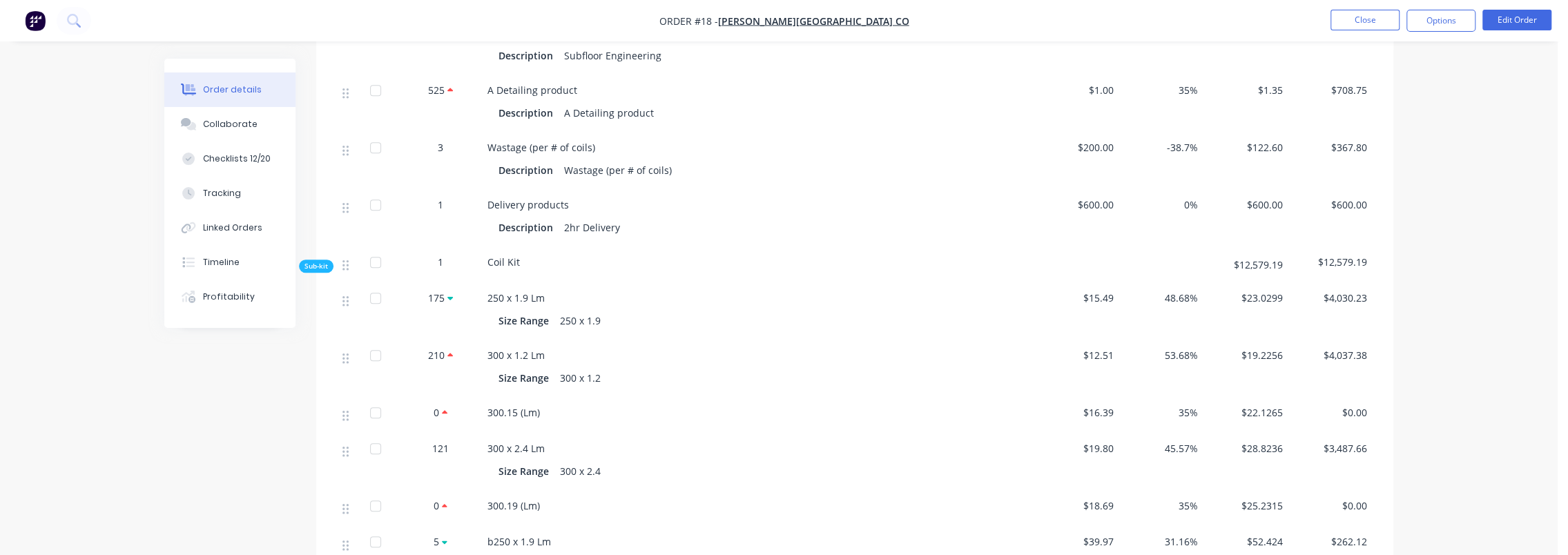
scroll to position [622, 0]
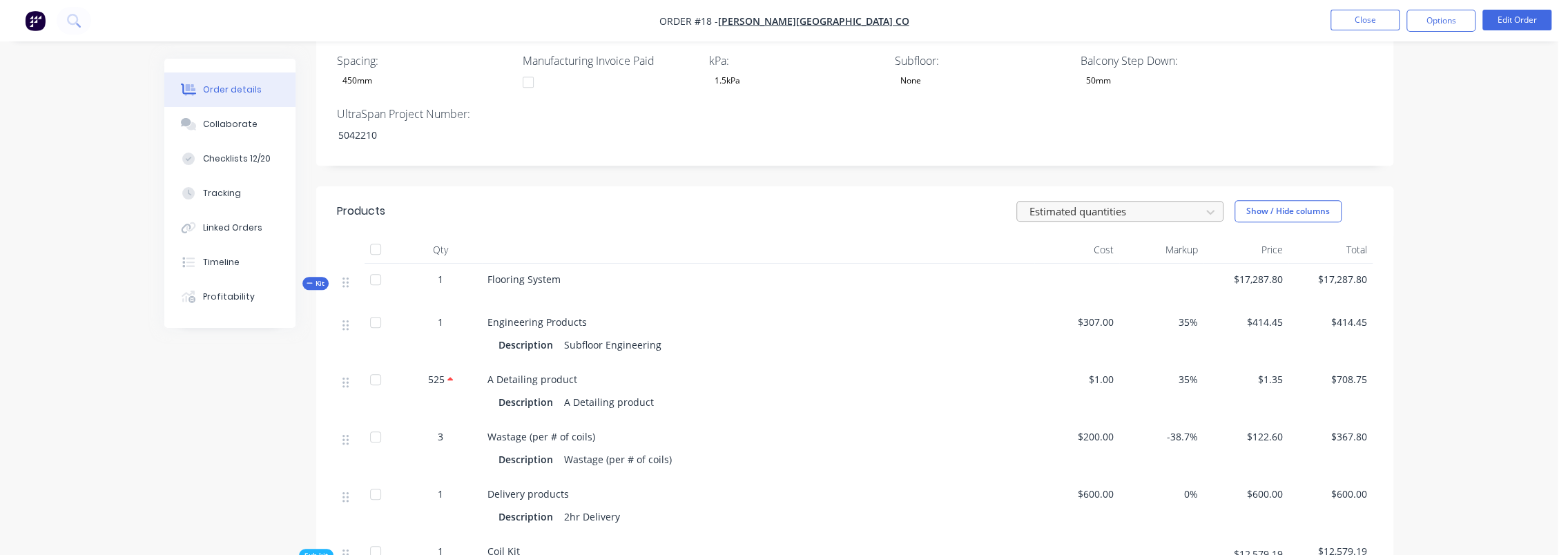
click at [1142, 203] on div at bounding box center [1111, 211] width 166 height 17
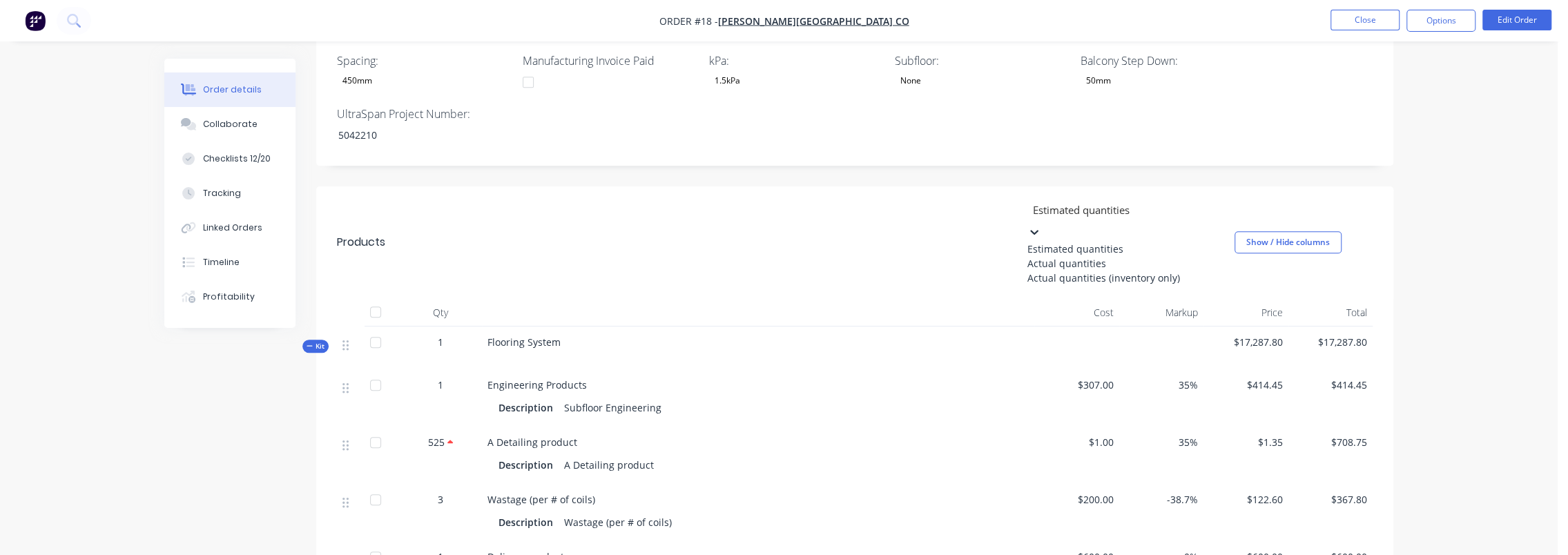
click at [1108, 256] on div "Actual quantities" at bounding box center [1130, 263] width 207 height 15
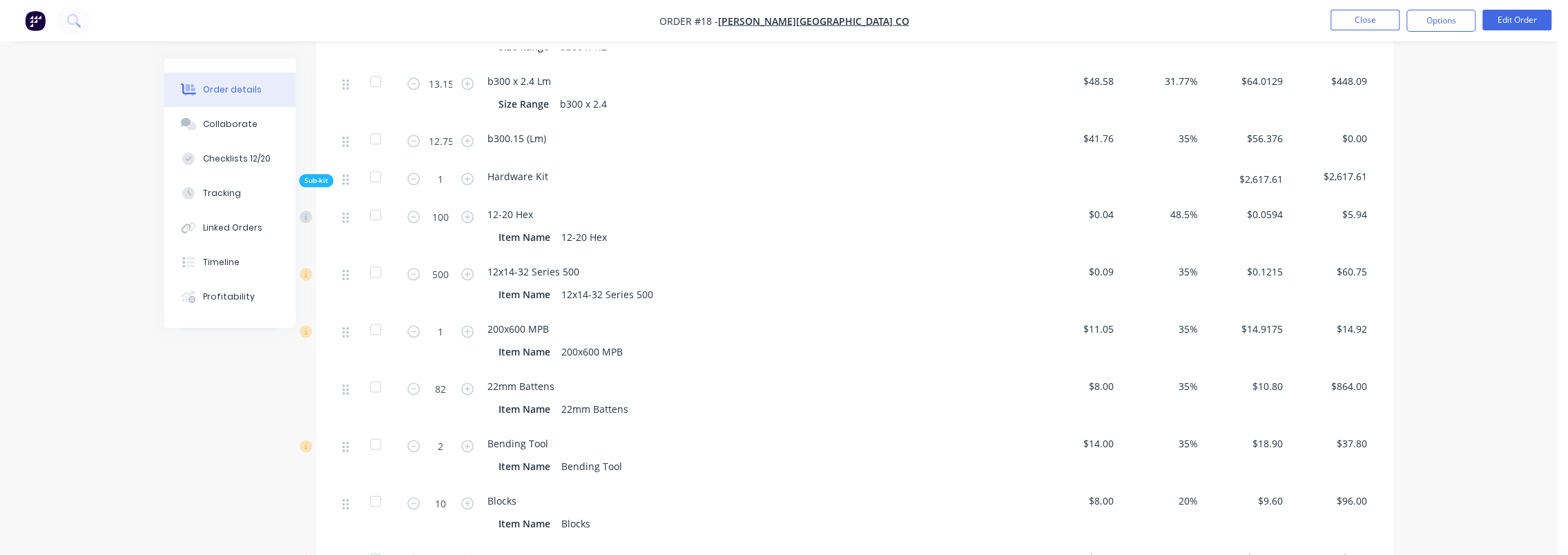
scroll to position [1450, 0]
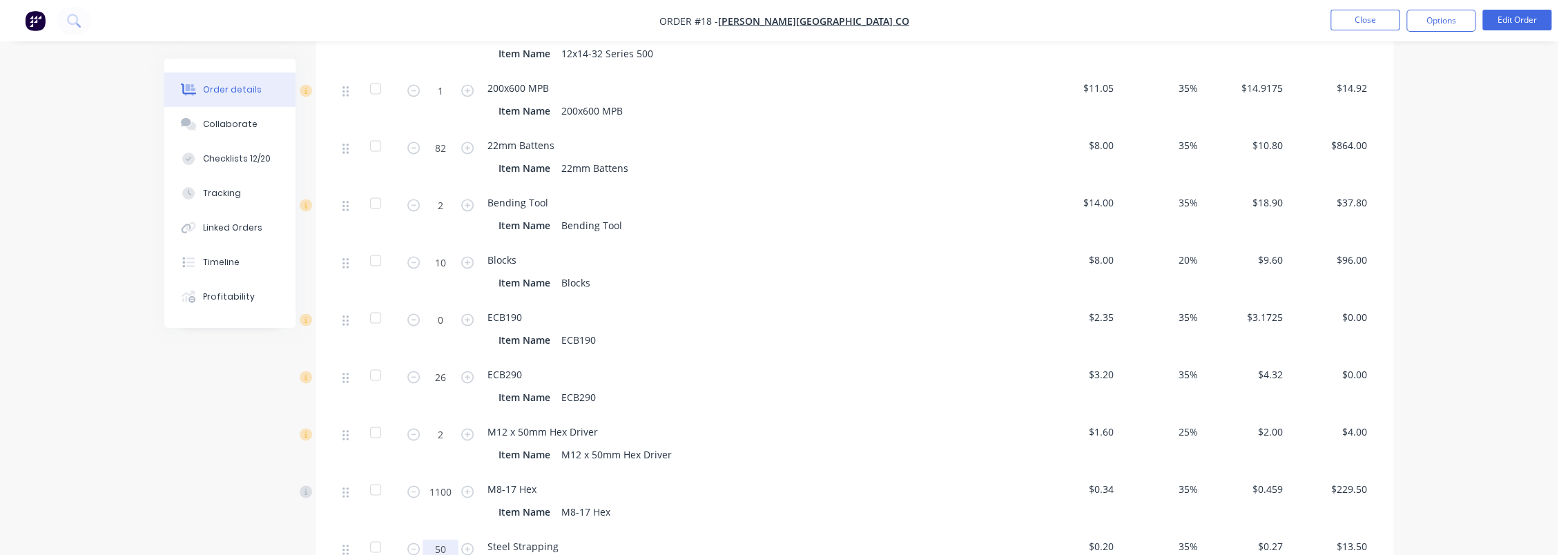
scroll to position [1726, 0]
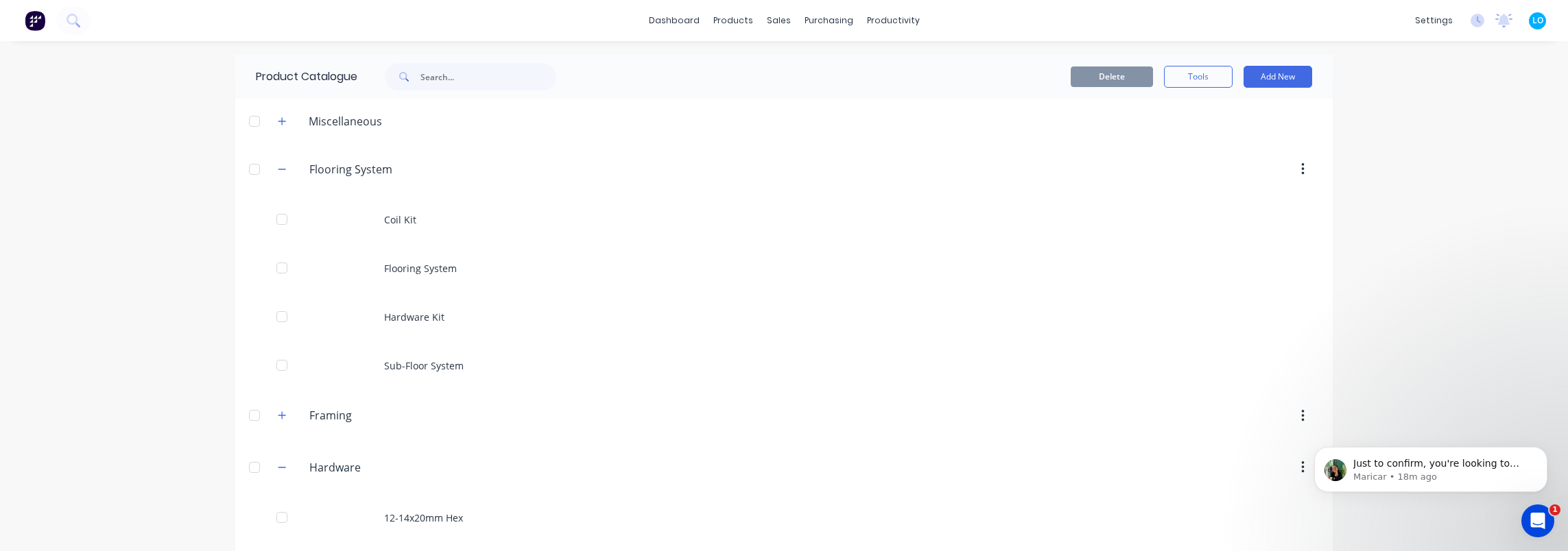
scroll to position [2, 0]
click at [1432, 470] on span "Just to confirm, you're looking to display your sub-kit quotes, correct? It loo…" at bounding box center [1440, 484] width 175 height 52
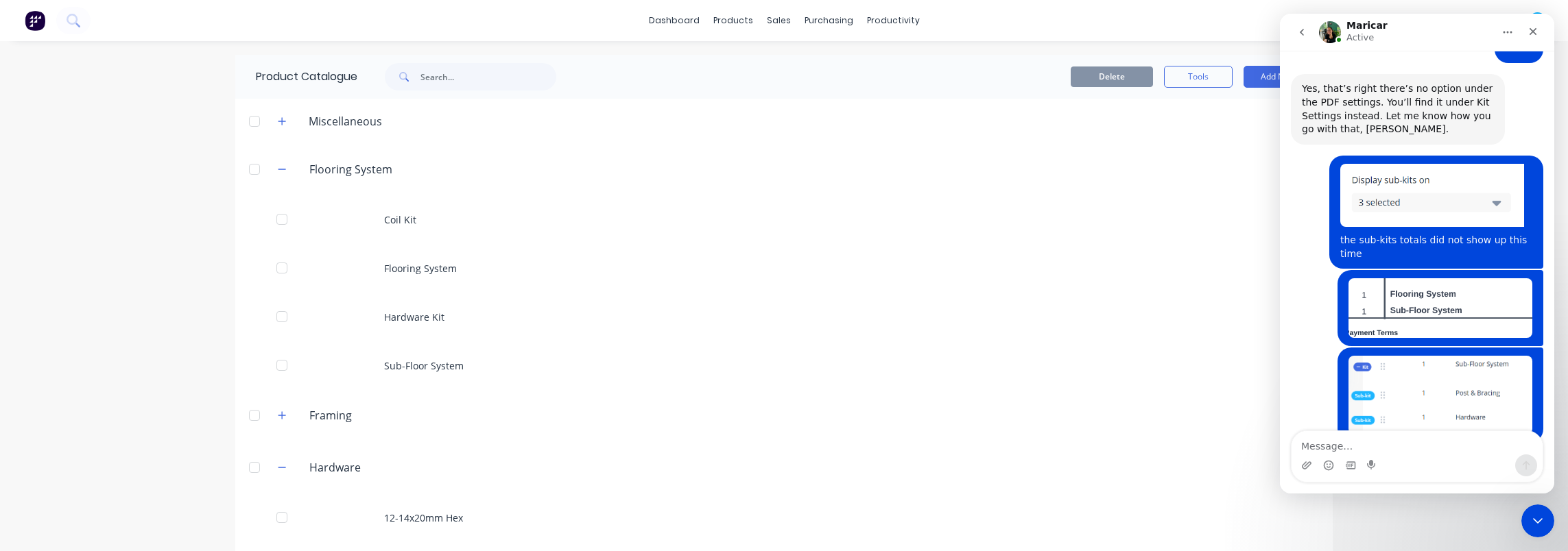
scroll to position [2322, 0]
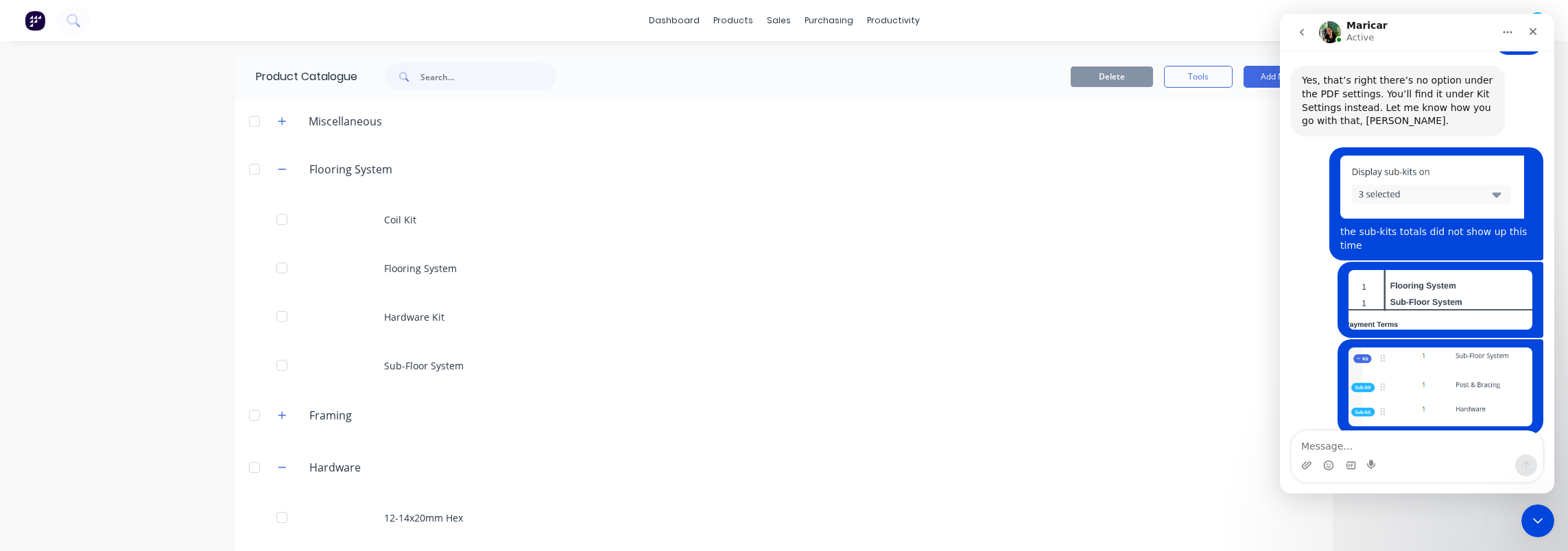
drag, startPoint x: 1331, startPoint y: 375, endPoint x: 1455, endPoint y: 367, distance: 124.3
click at [1455, 521] on div "Just to confirm, you're looking to display your sub-kit quotes, correct? It loo…" at bounding box center [1398, 547] width 192 height 53
drag, startPoint x: 1469, startPoint y: 367, endPoint x: 1396, endPoint y: 369, distance: 73.0
click at [1396, 521] on div "Just to confirm, you're looking to display your sub-kit quotes, correct? It loo…" at bounding box center [1398, 547] width 192 height 53
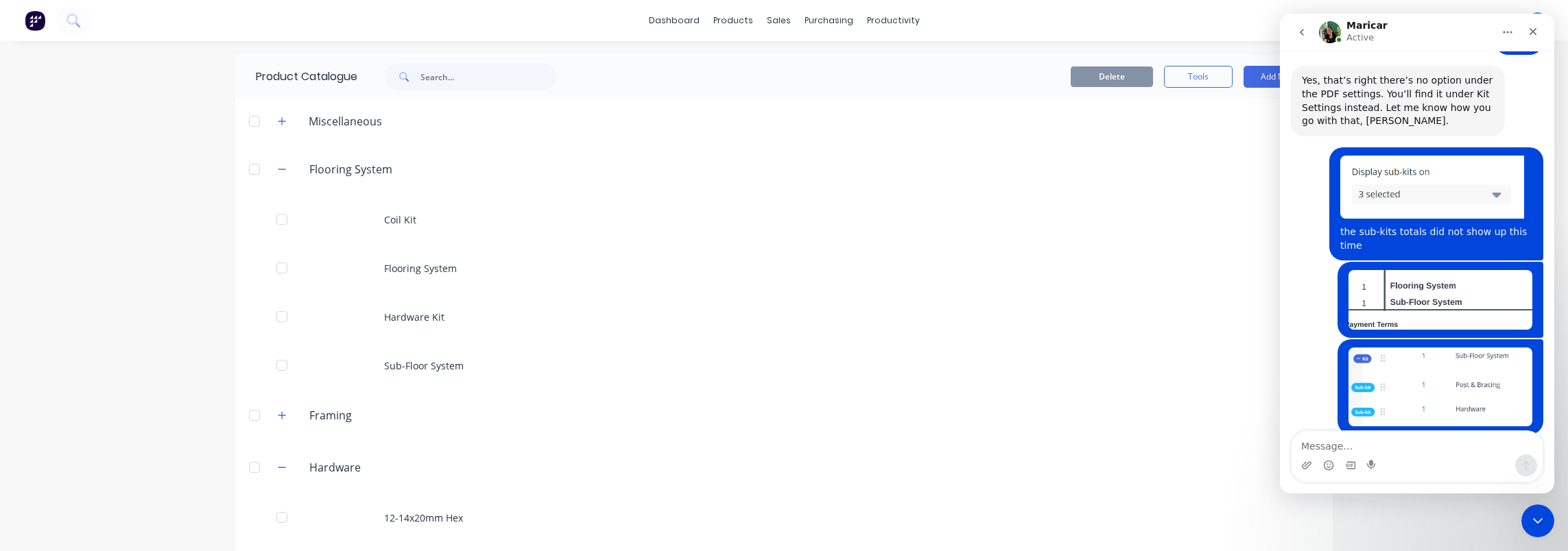
click at [1396, 521] on div "Just to confirm, you're looking to display your sub-kit quotes, correct? It loo…" at bounding box center [1398, 547] width 192 height 53
click at [1374, 521] on div "Just to confirm, you're looking to display your sub-kit quotes, correct? It loo…" at bounding box center [1398, 547] width 192 height 53
drag, startPoint x: 1351, startPoint y: 387, endPoint x: 1486, endPoint y: 388, distance: 135.0
click at [1486, 521] on div "Just to confirm, you're looking to display your sub-kit quotes, correct? It loo…" at bounding box center [1398, 547] width 192 height 53
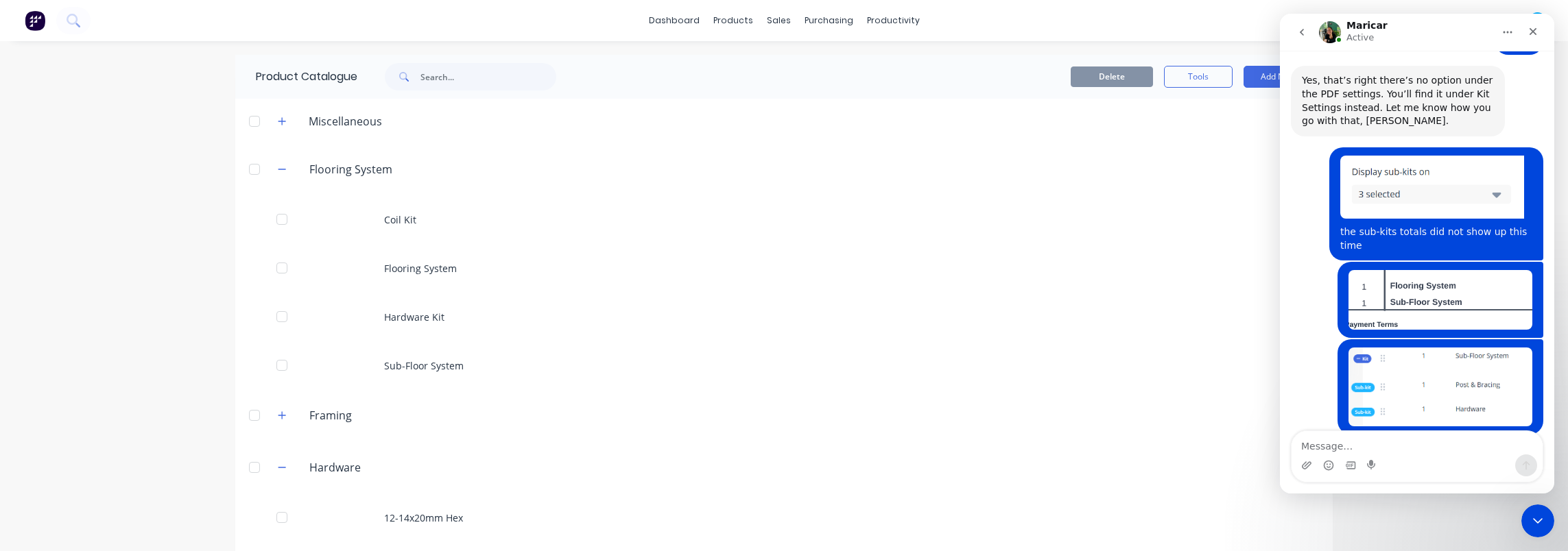
drag, startPoint x: 1474, startPoint y: 388, endPoint x: 1370, endPoint y: 387, distance: 104.0
click at [1370, 521] on div "Just to confirm, you're looking to display your sub-kit quotes, correct? It loo…" at bounding box center [1398, 547] width 192 height 53
click at [1343, 521] on div "Just to confirm, you're looking to display your sub-kit quotes, correct? It loo…" at bounding box center [1398, 547] width 192 height 53
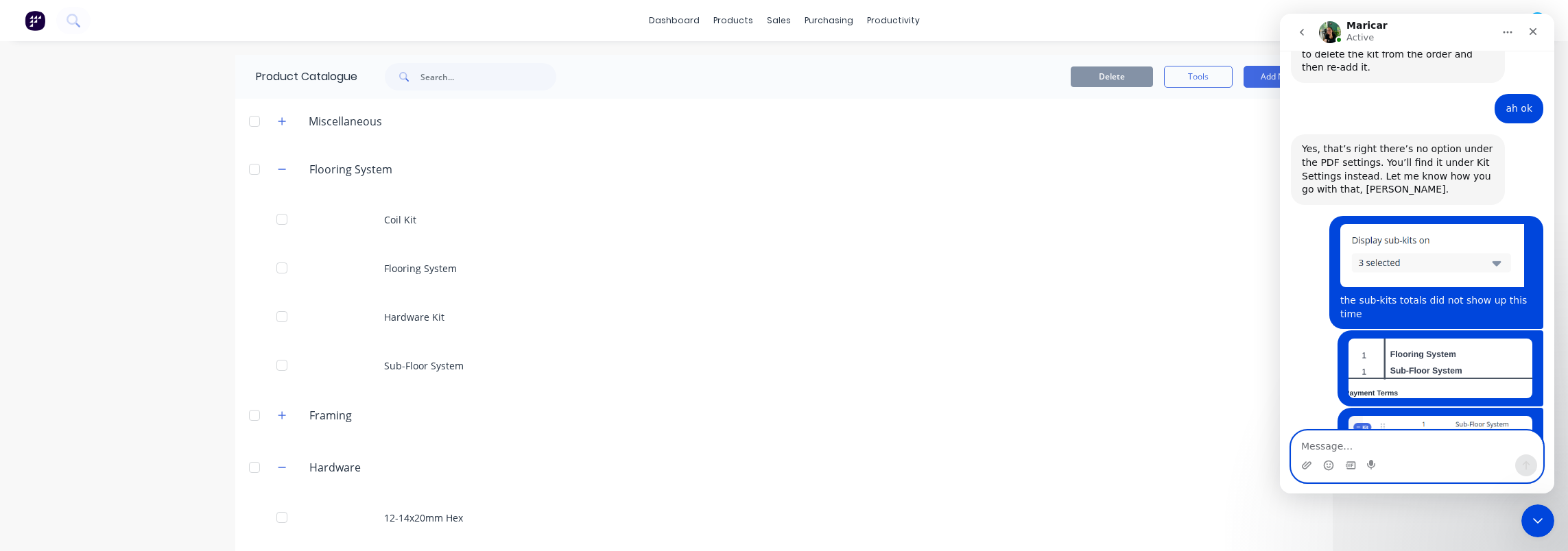
click at [1369, 447] on textarea "Message…" at bounding box center [1416, 442] width 251 height 24
type textarea "o"
click at [95, 399] on div "dashboard products sales purchasing productivity dashboard products Product Cat…" at bounding box center [784, 275] width 1568 height 551
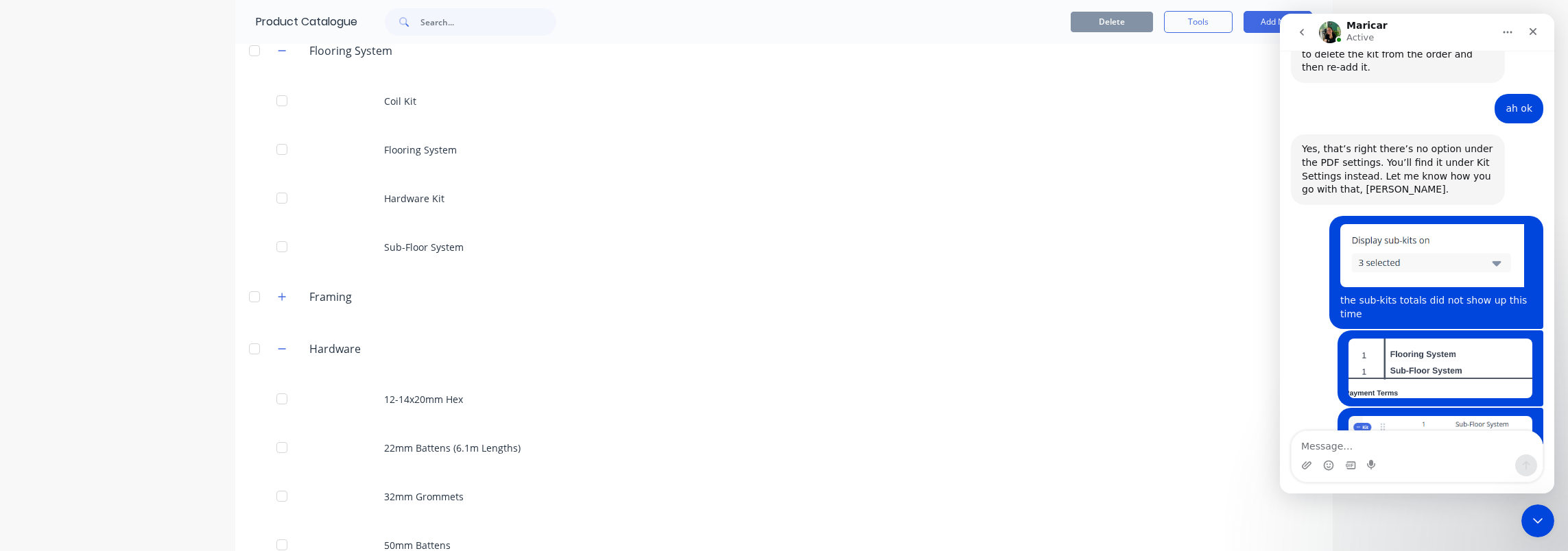
scroll to position [0, 0]
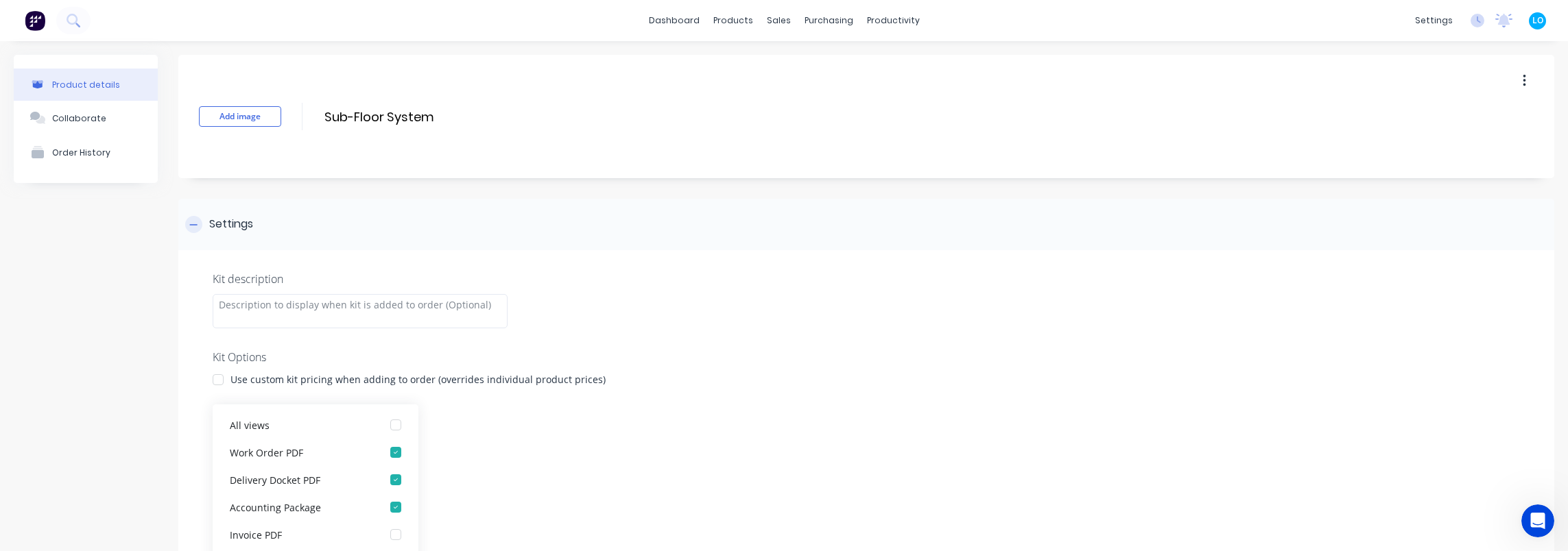
click at [539, 218] on div "Settings" at bounding box center [866, 224] width 1376 height 52
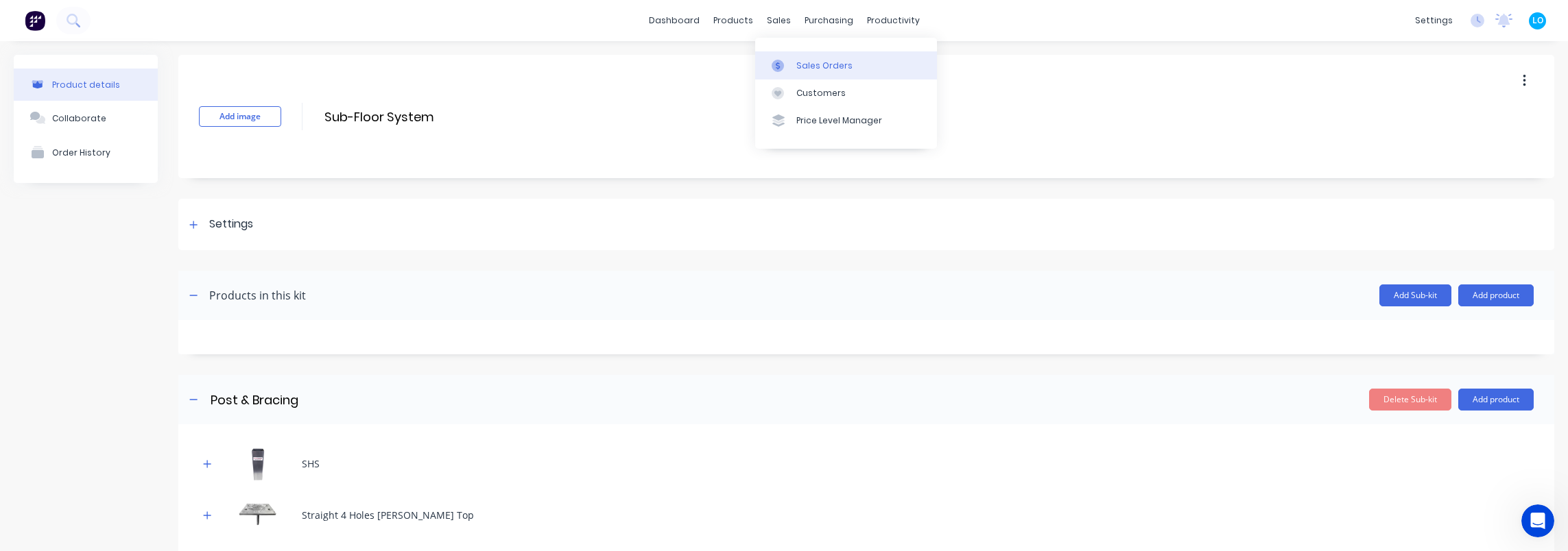
click at [810, 66] on div "Sales Orders" at bounding box center [824, 66] width 56 height 13
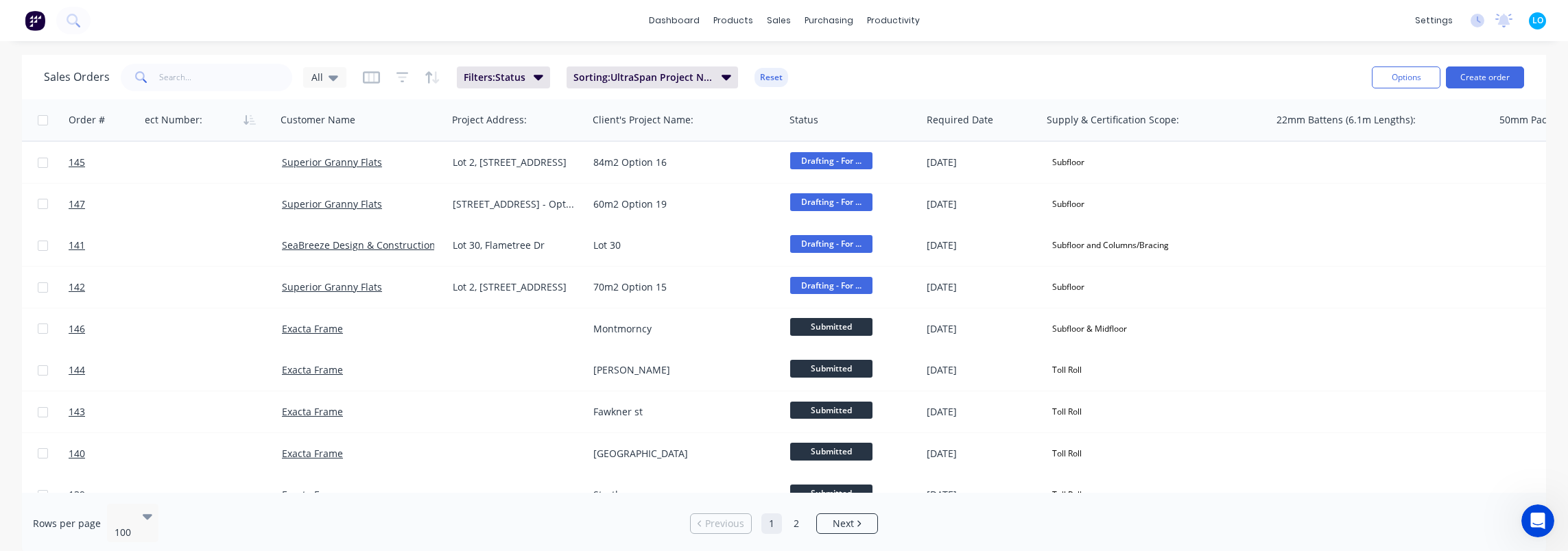
scroll to position [0, 67]
click at [327, 70] on div "All" at bounding box center [325, 77] width 43 height 21
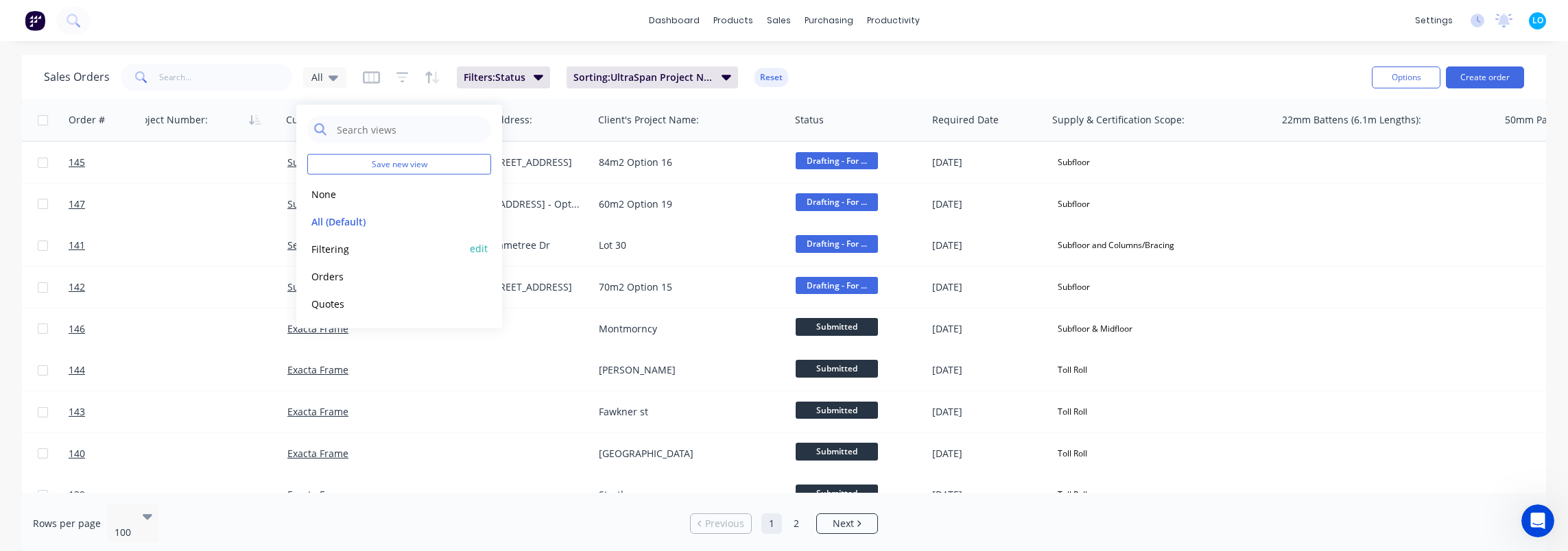
click at [347, 250] on button "Filtering" at bounding box center [385, 248] width 157 height 15
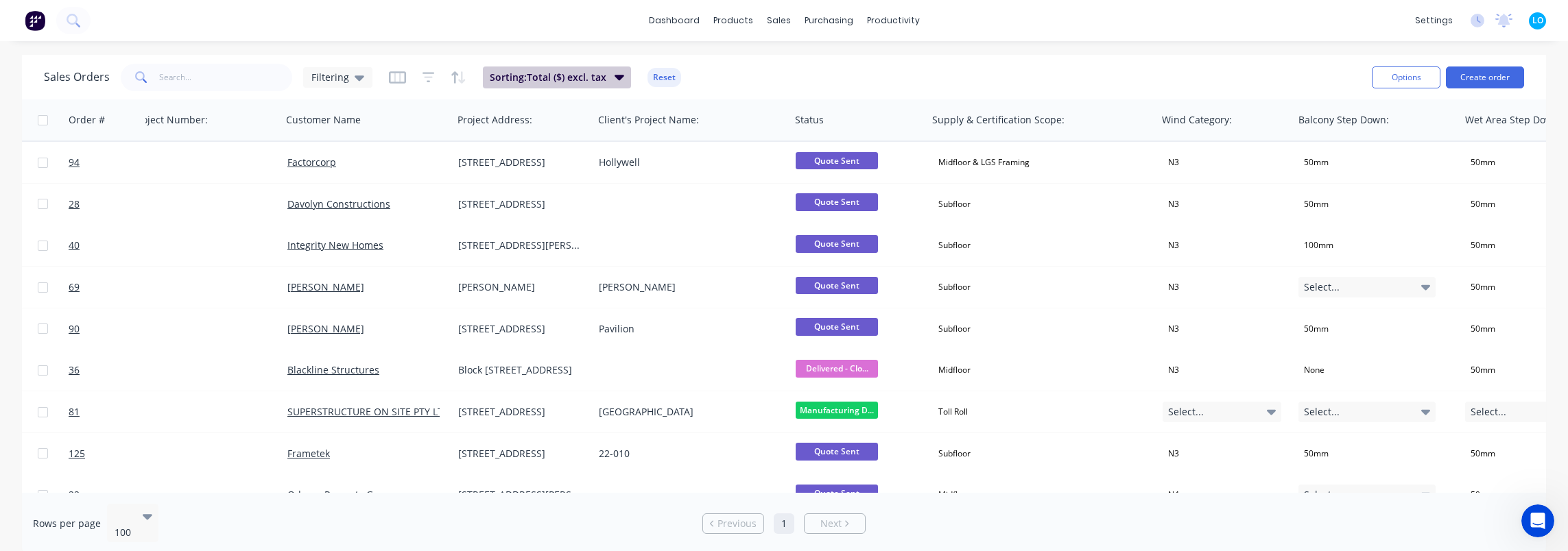
click at [589, 72] on span "Sorting: Total ($) excl. tax" at bounding box center [548, 77] width 117 height 14
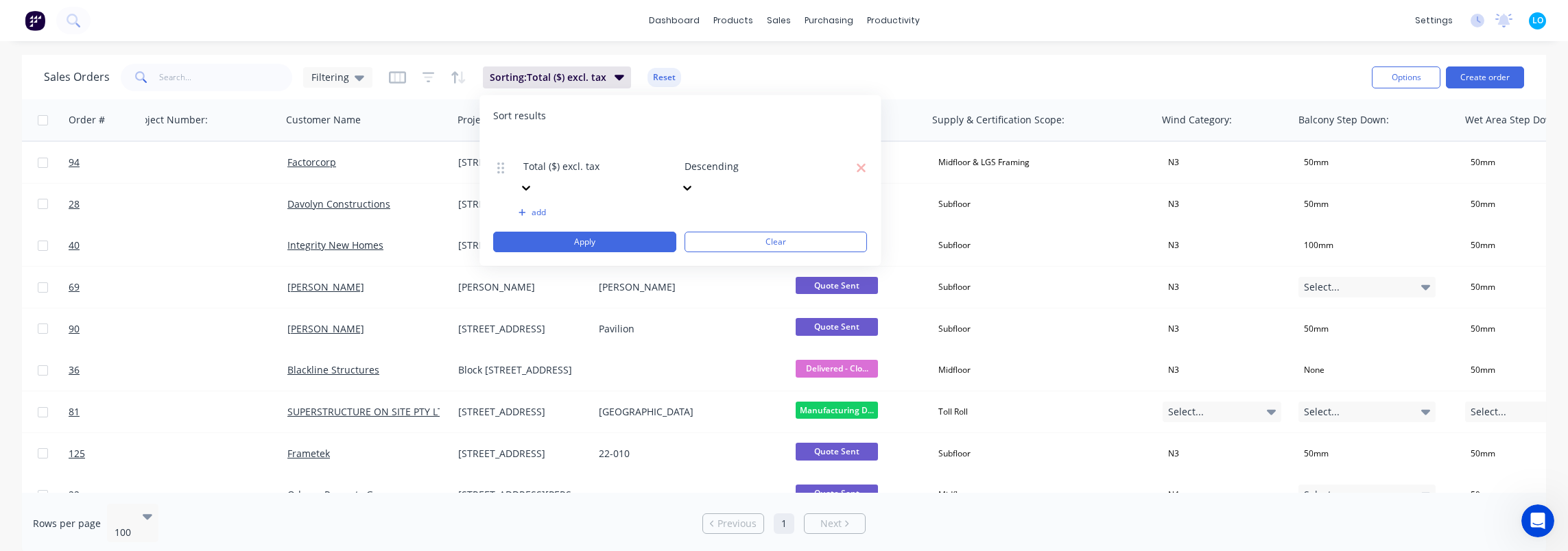
click at [730, 148] on div at bounding box center [783, 147] width 197 height 17
click at [737, 550] on div "Ascending" at bounding box center [784, 558] width 1568 height 14
click at [629, 232] on button "Apply" at bounding box center [585, 242] width 183 height 21
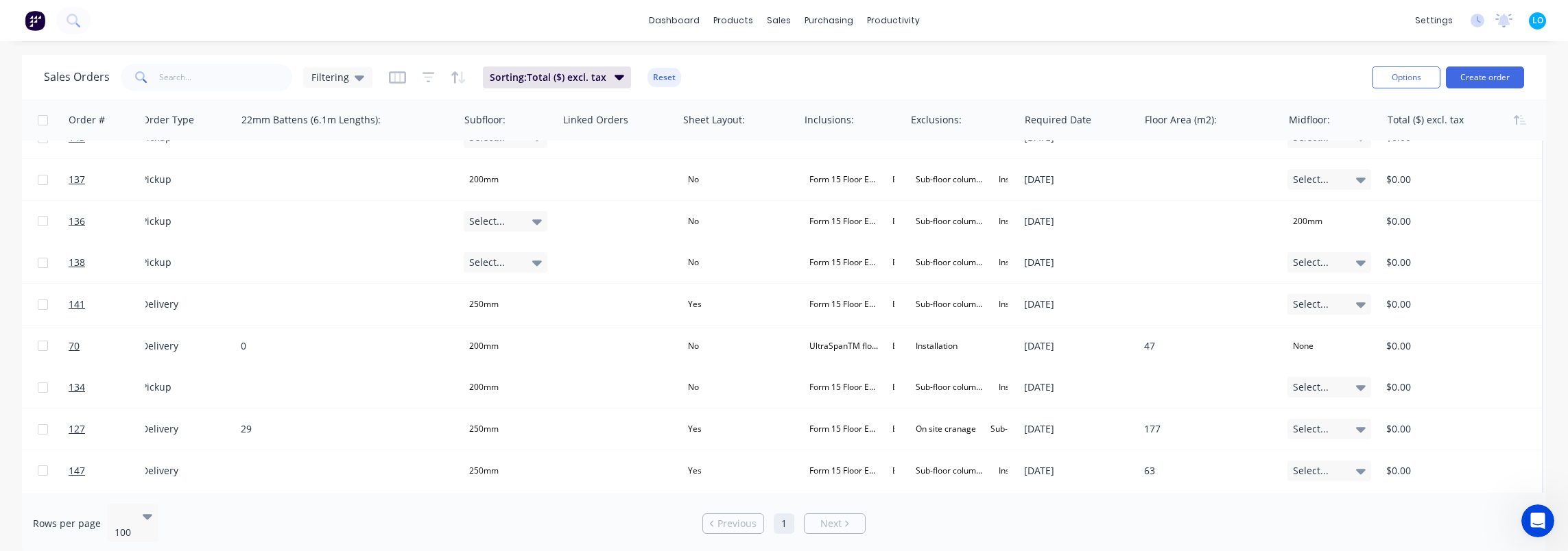
scroll to position [19, 2118]
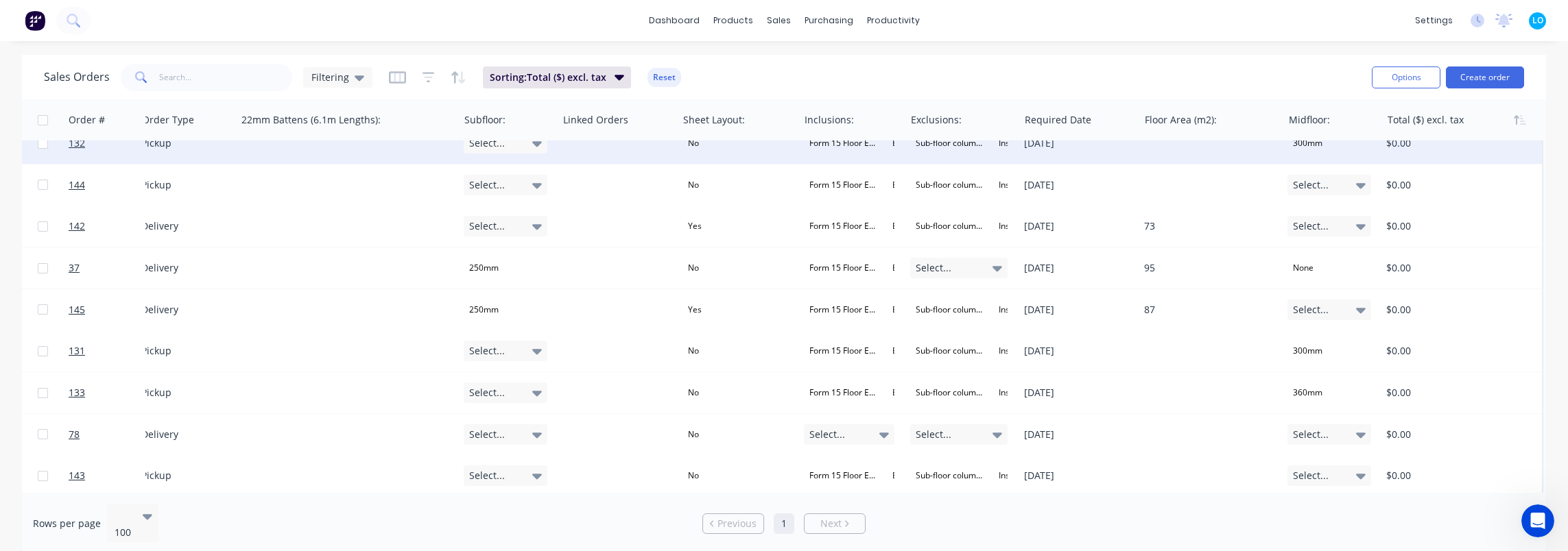
click at [1515, 141] on div "$0.00" at bounding box center [1458, 143] width 143 height 14
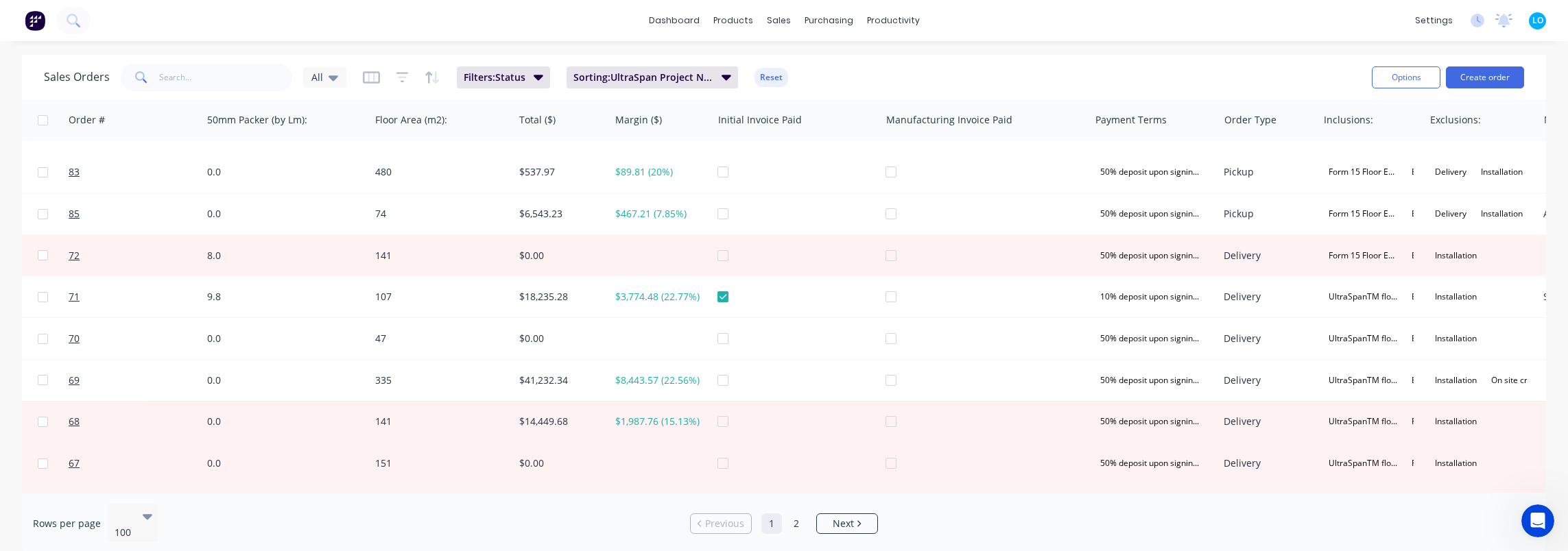
scroll to position [2194, 1641]
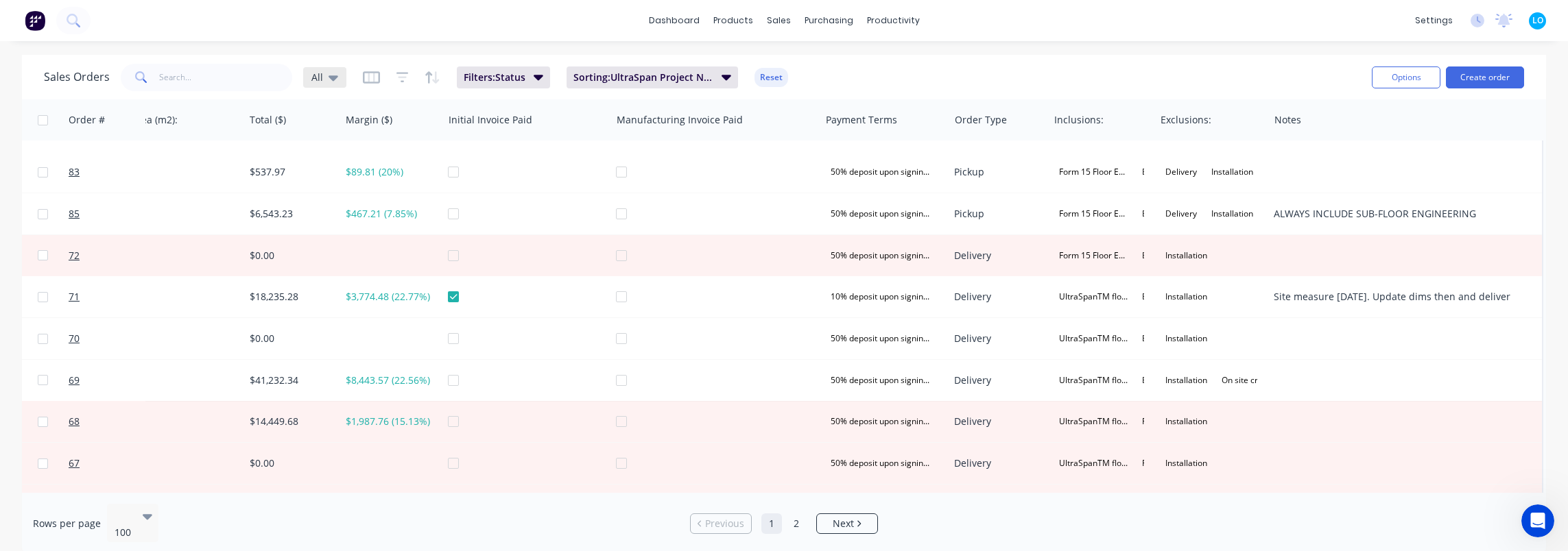
click at [322, 77] on div "All" at bounding box center [325, 78] width 27 height 13
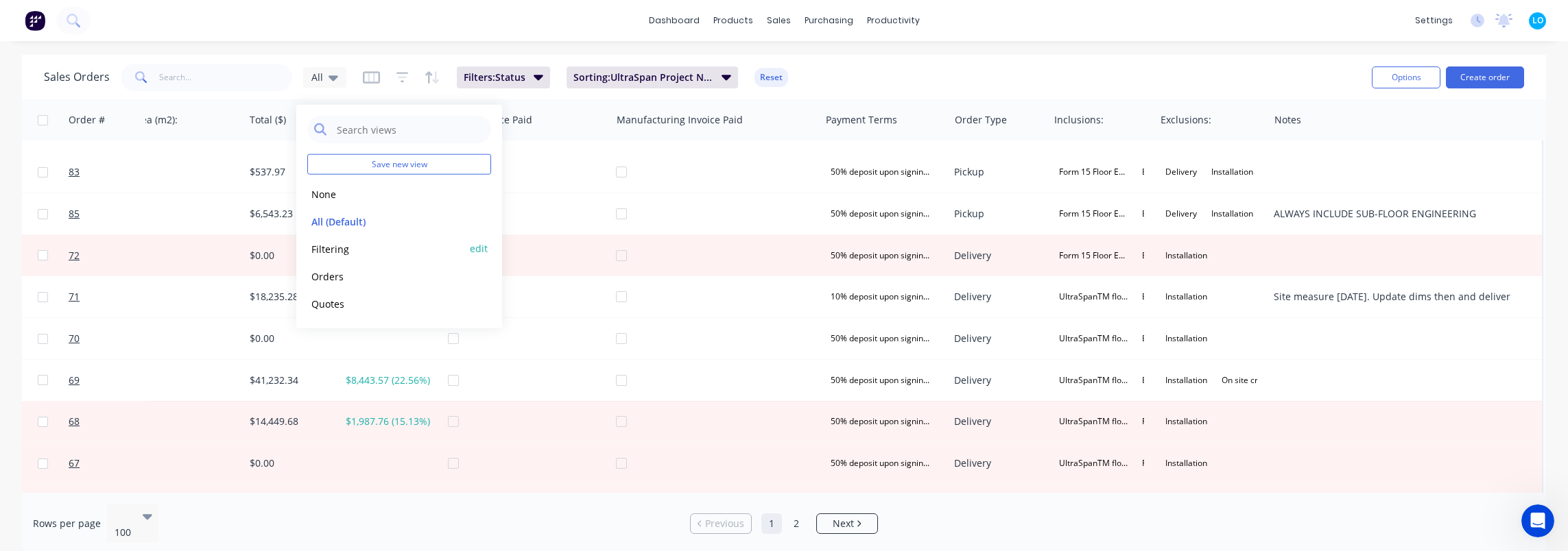
click at [356, 248] on button "Filtering" at bounding box center [385, 248] width 157 height 15
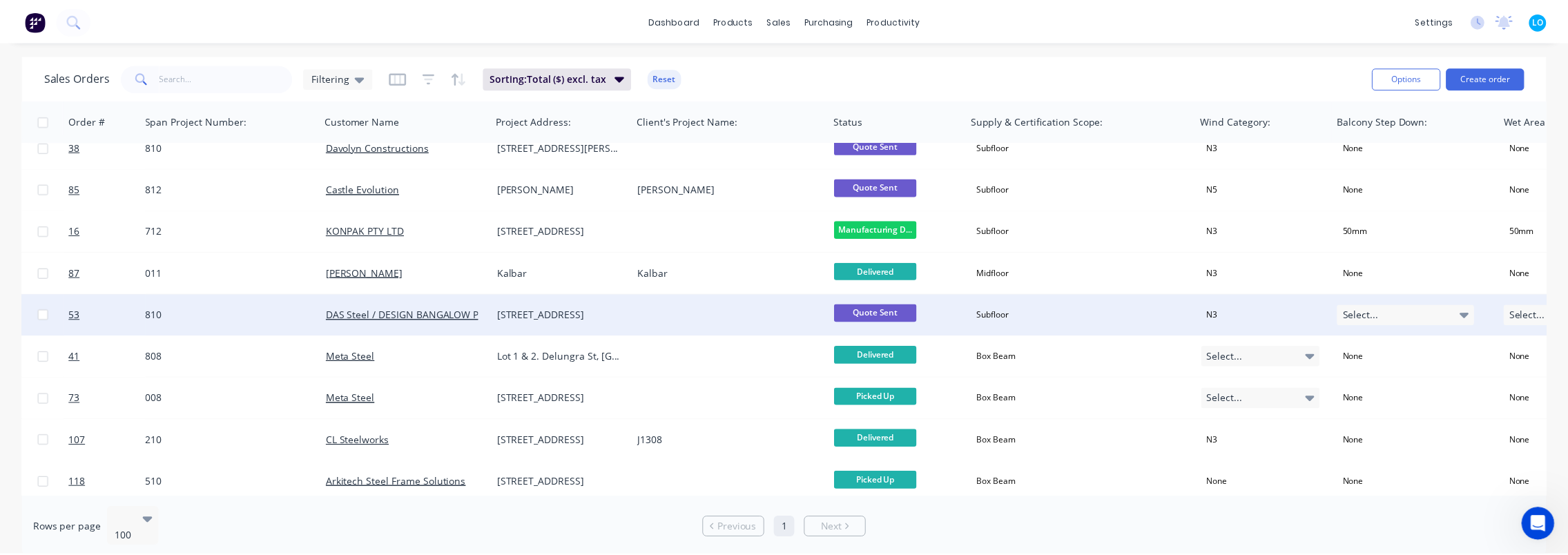
scroll to position [2278, 0]
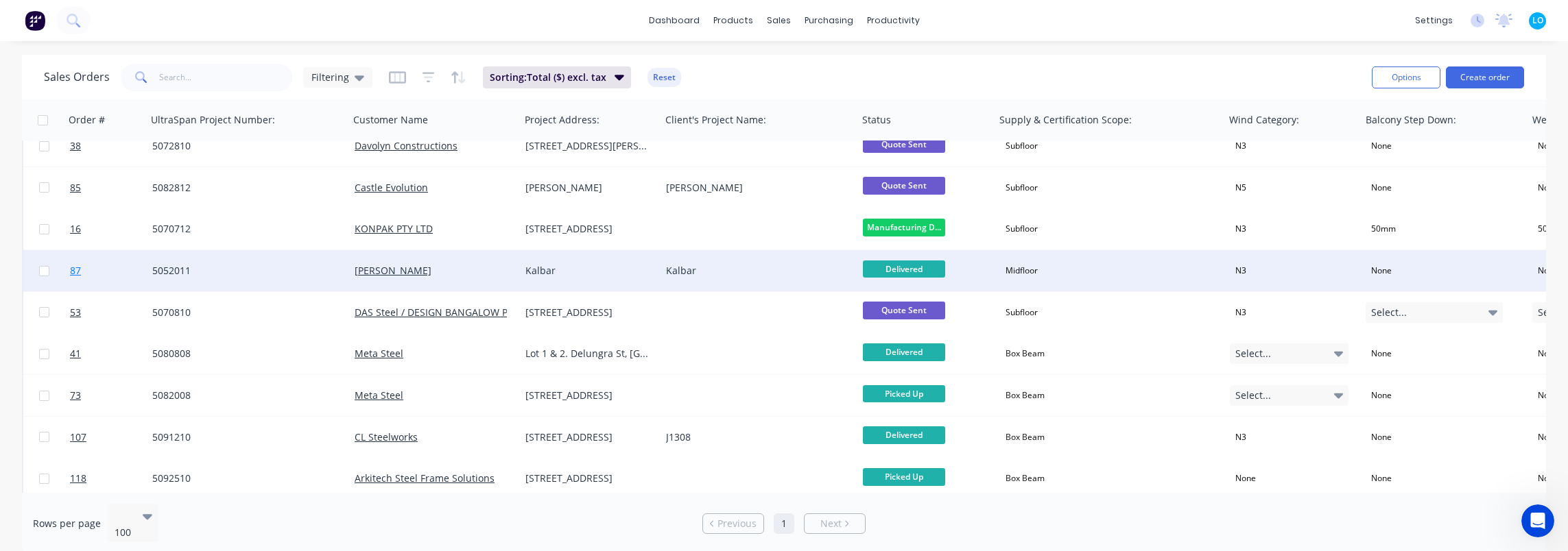
click at [78, 271] on span "87" at bounding box center [75, 271] width 11 height 14
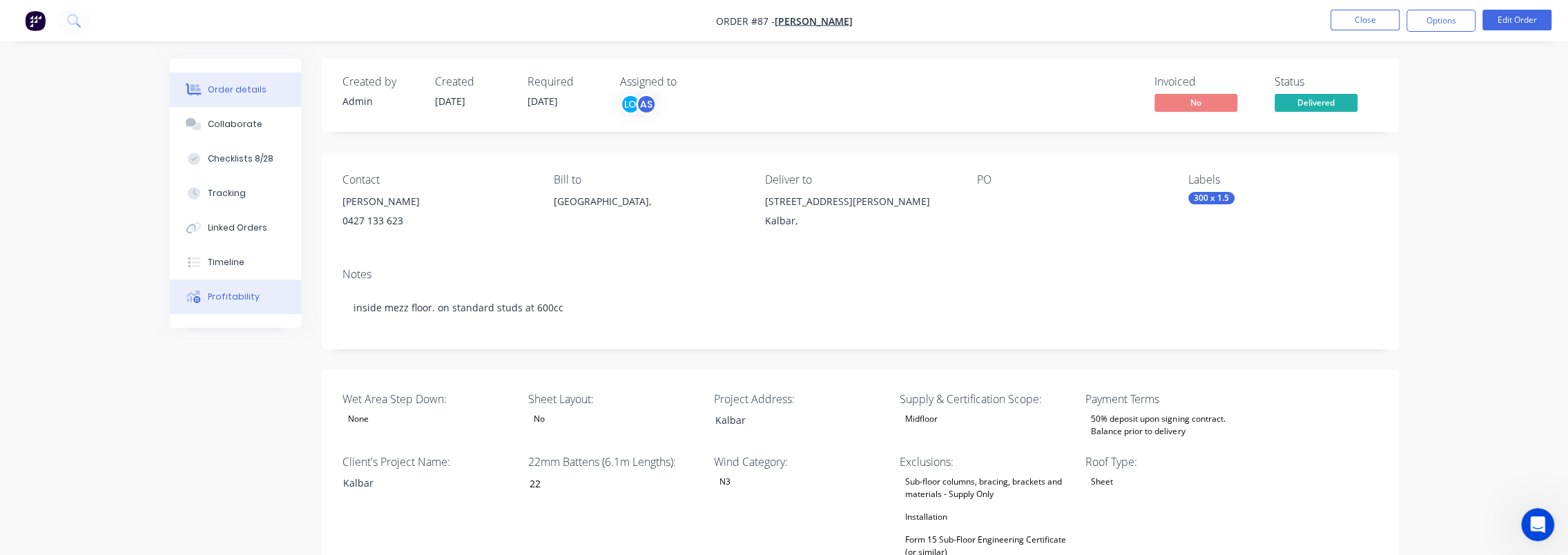
click at [235, 305] on button "Profitability" at bounding box center [235, 297] width 131 height 35
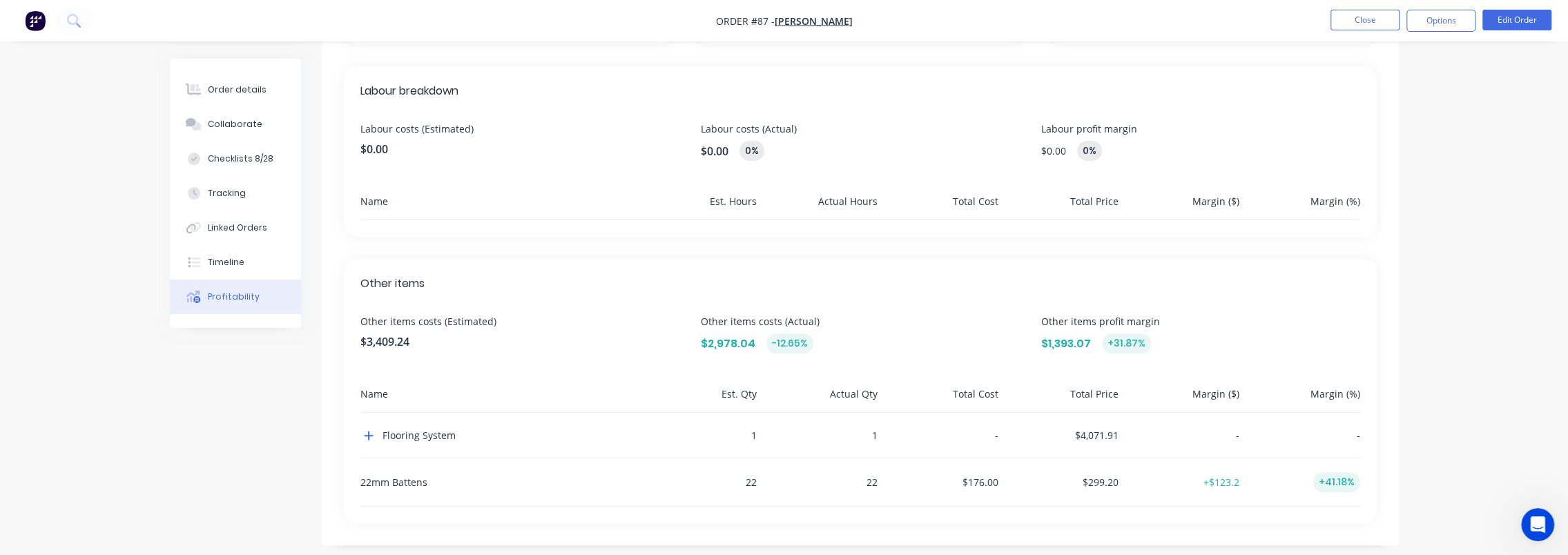
scroll to position [365, 0]
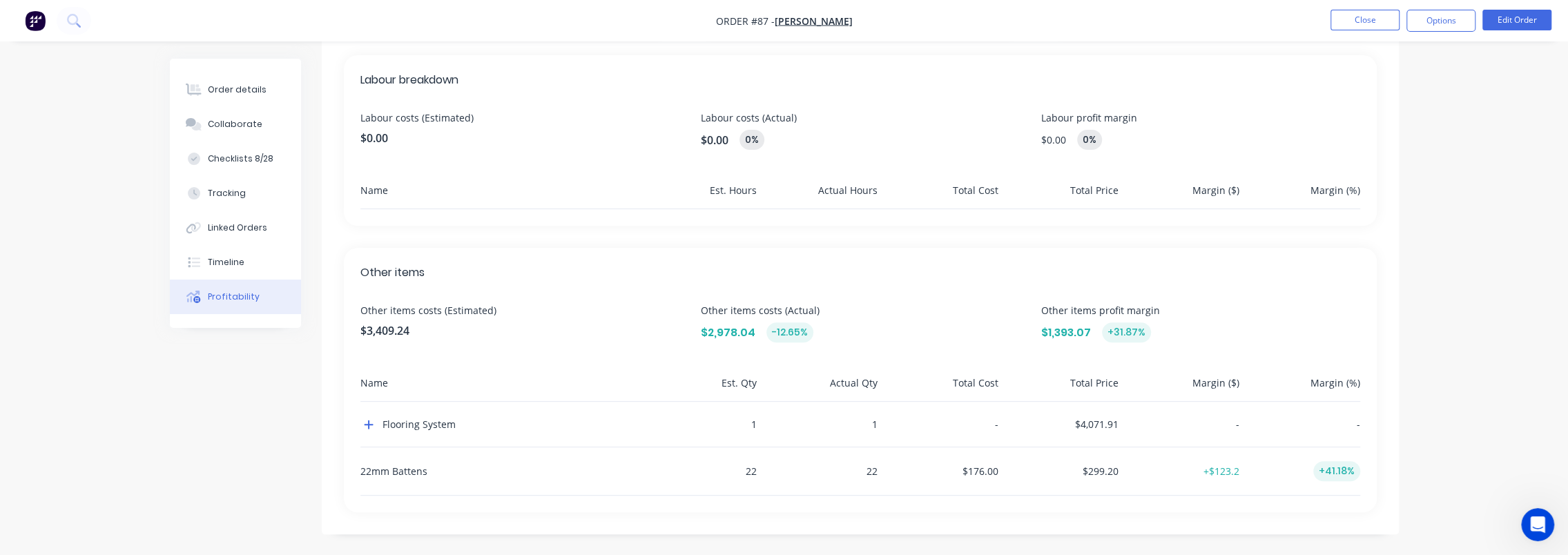
click at [1059, 516] on div "Overview Costs (Estimated) $3,409.24 Costs (Actual) $2,978.04 -12.65% Total ord…" at bounding box center [861, 137] width 1078 height 796
click at [1100, 512] on div "Overview Costs (Estimated) $3,409.24 Costs (Actual) $2,978.04 -12.65% Total ord…" at bounding box center [861, 137] width 1078 height 796
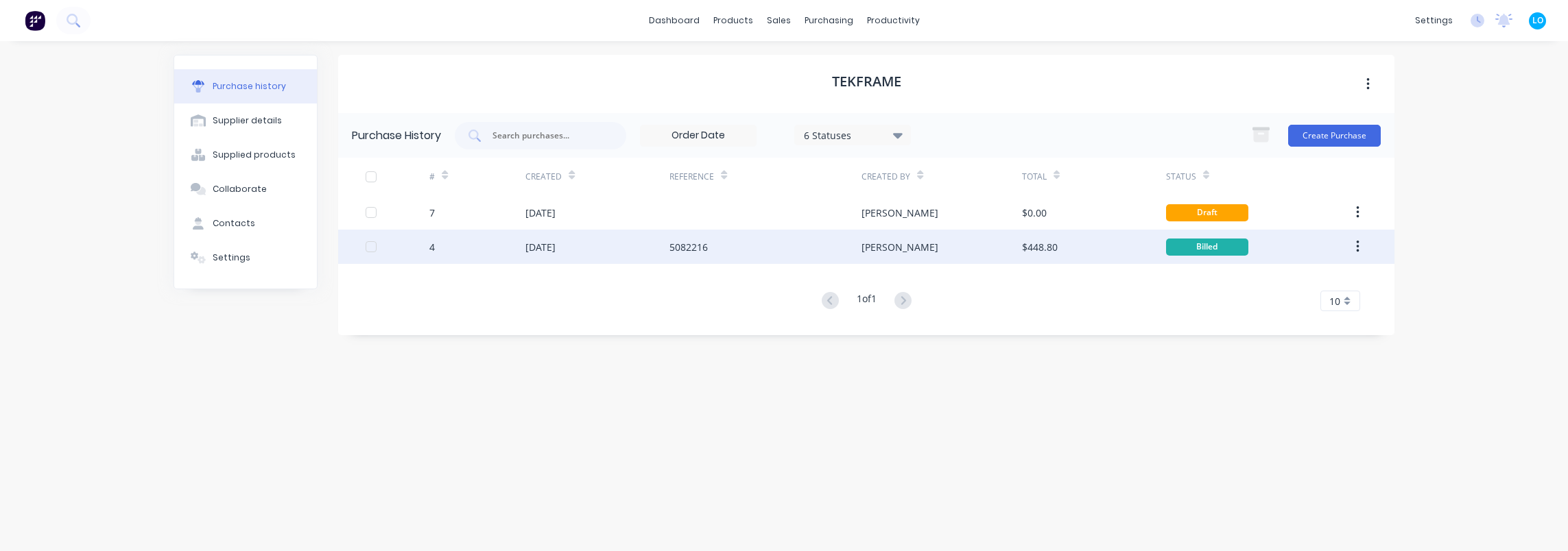
click at [628, 244] on div "[DATE]" at bounding box center [597, 247] width 144 height 34
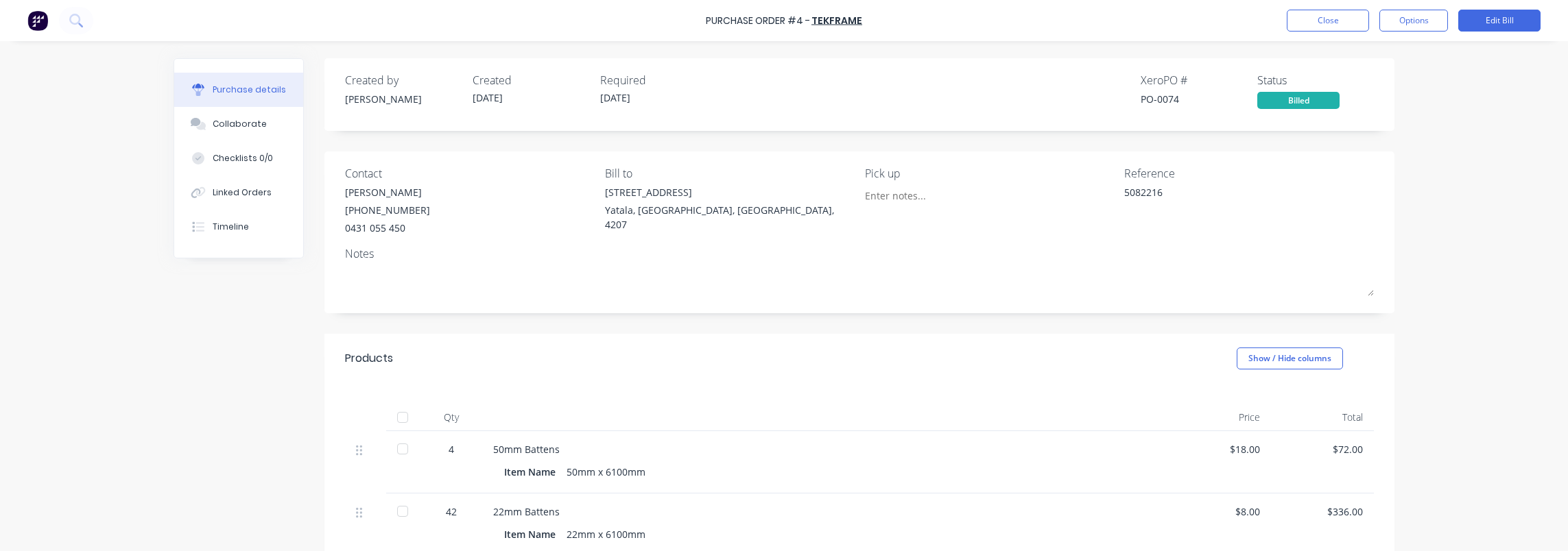
type textarea "x"
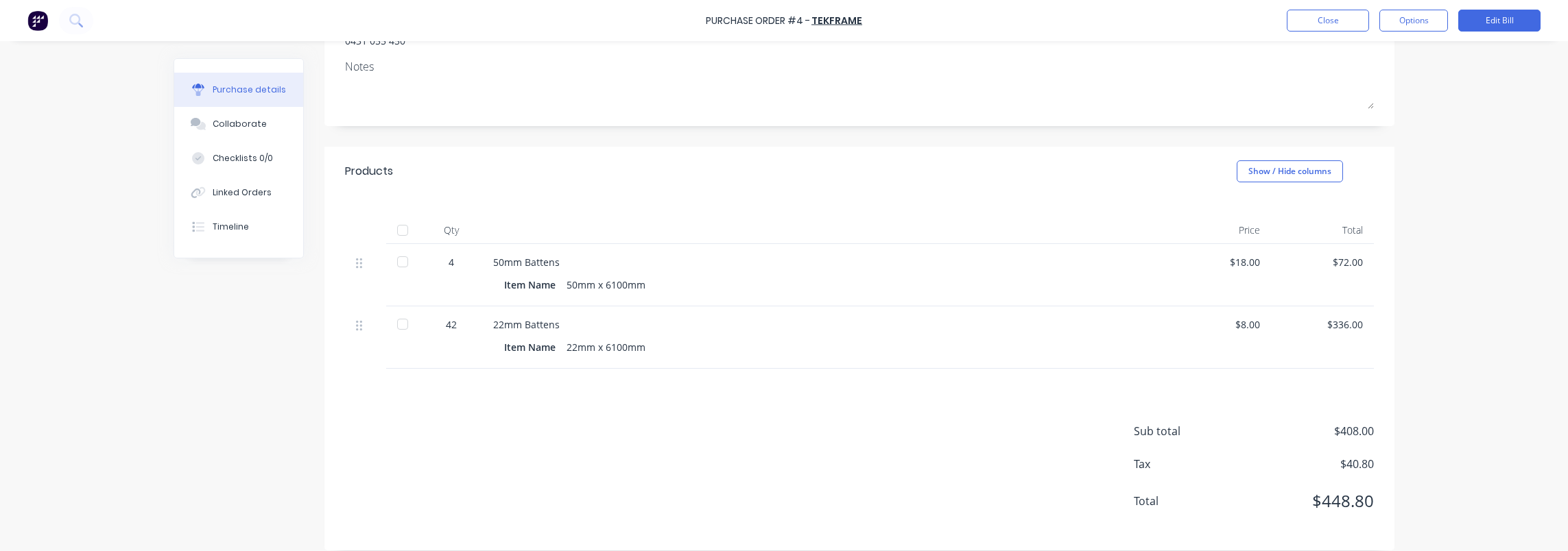
scroll to position [196, 0]
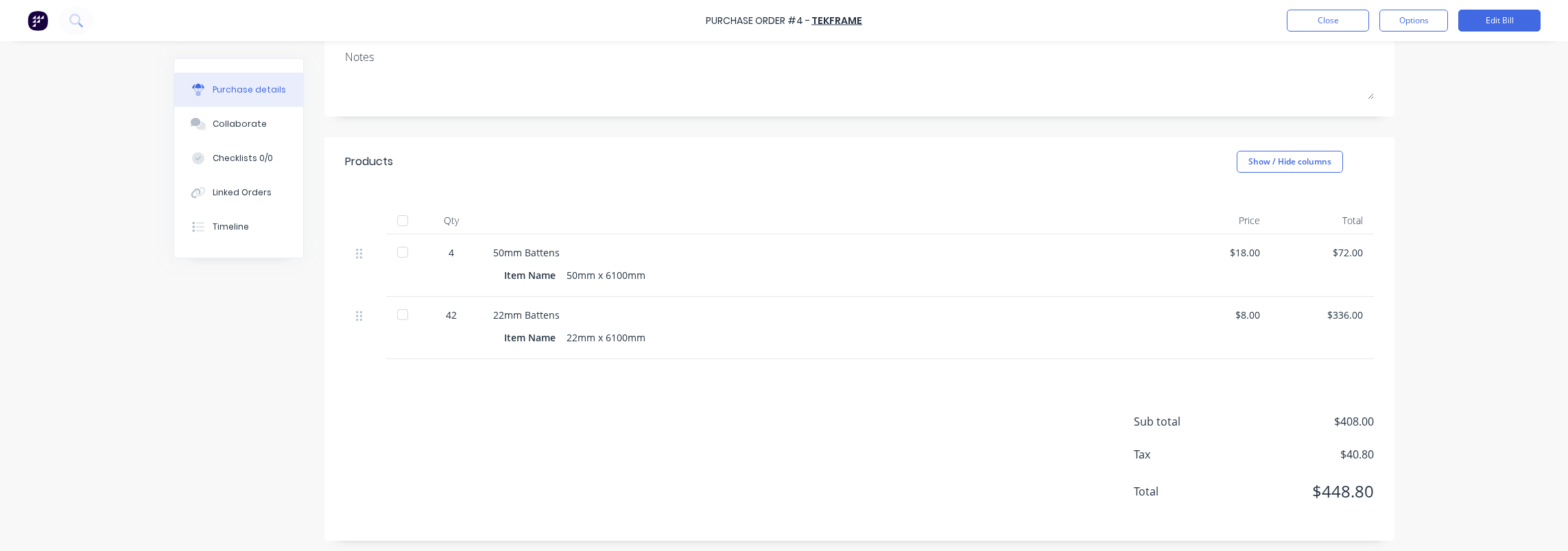
click at [1245, 308] on div "$8.00" at bounding box center [1219, 315] width 81 height 14
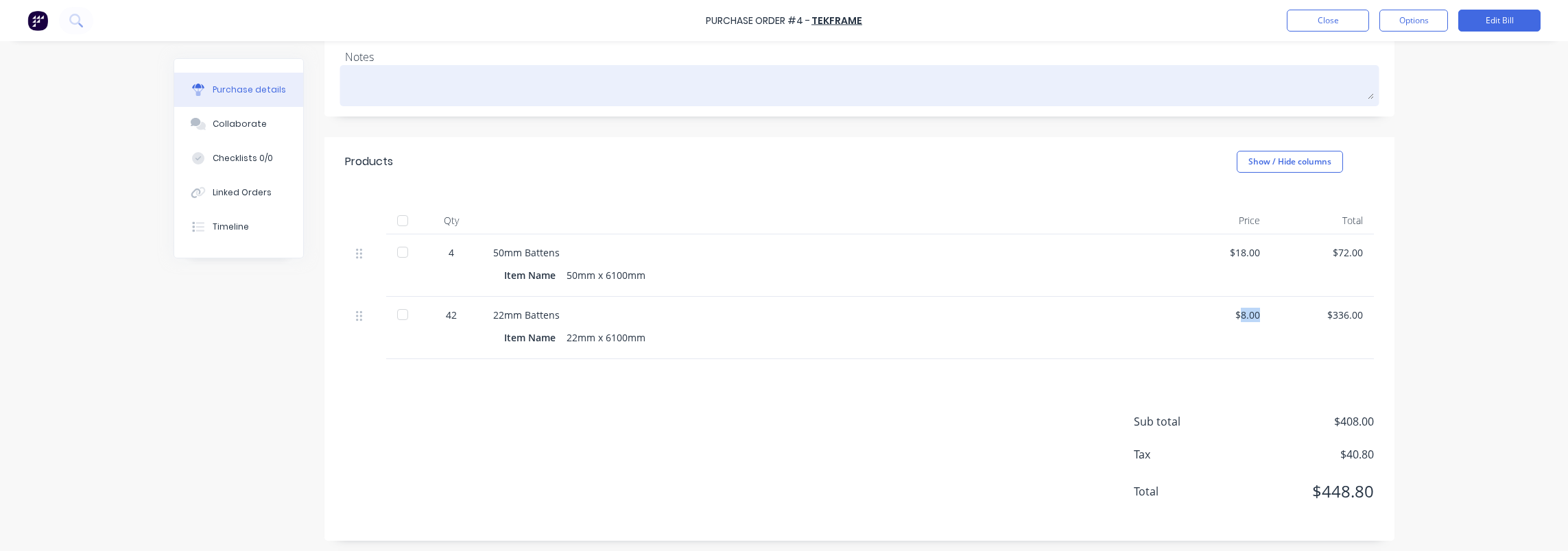
copy div "8.00"
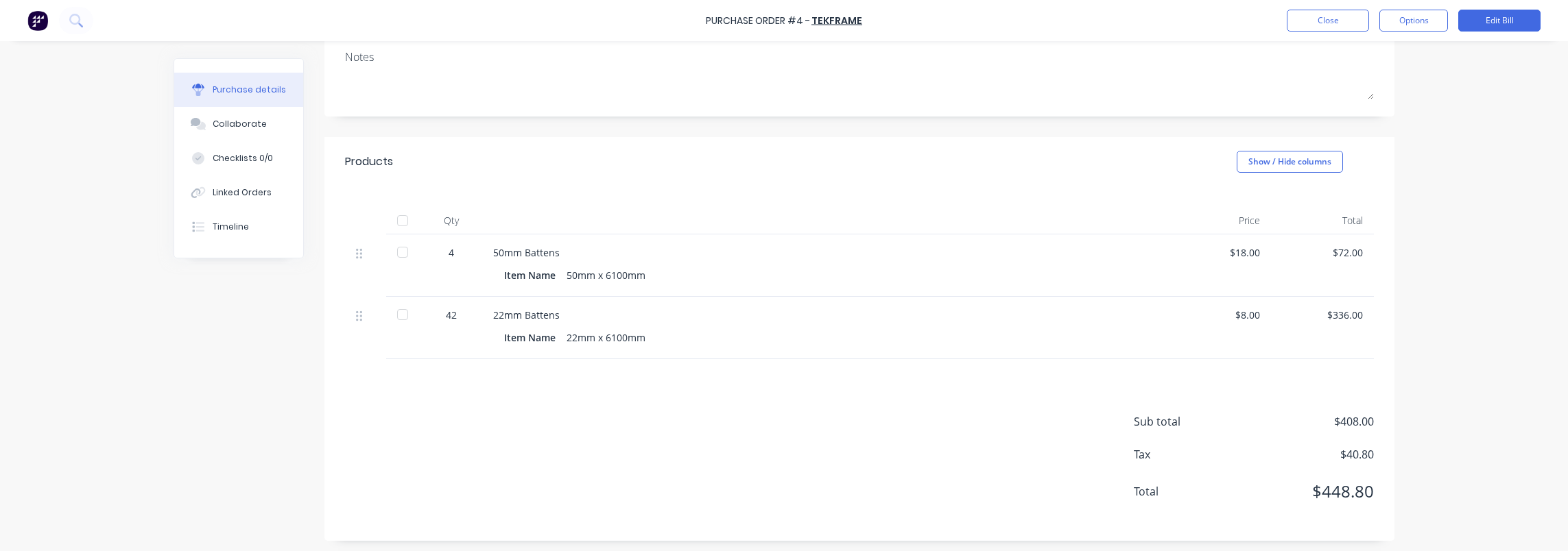
click at [242, 349] on div "Created by [PERSON_NAME] Created [DATE] Required [DATE] Xero PO # PO-0074 Statu…" at bounding box center [784, 201] width 1220 height 679
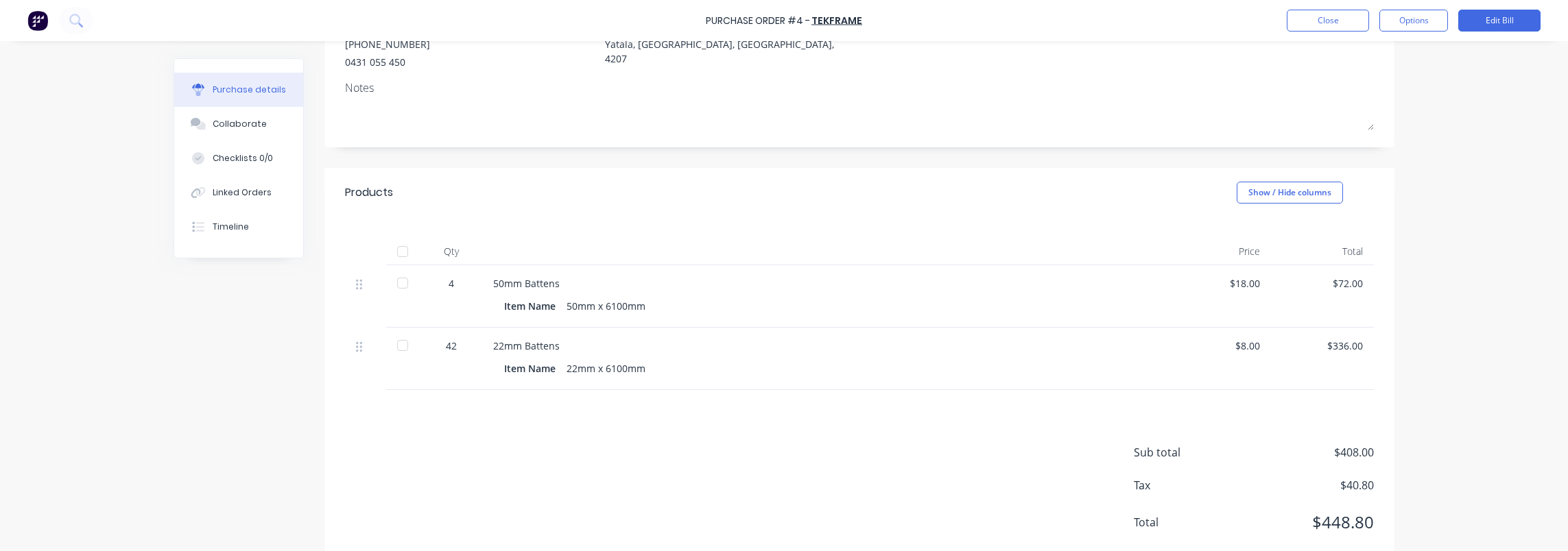
scroll to position [128, 0]
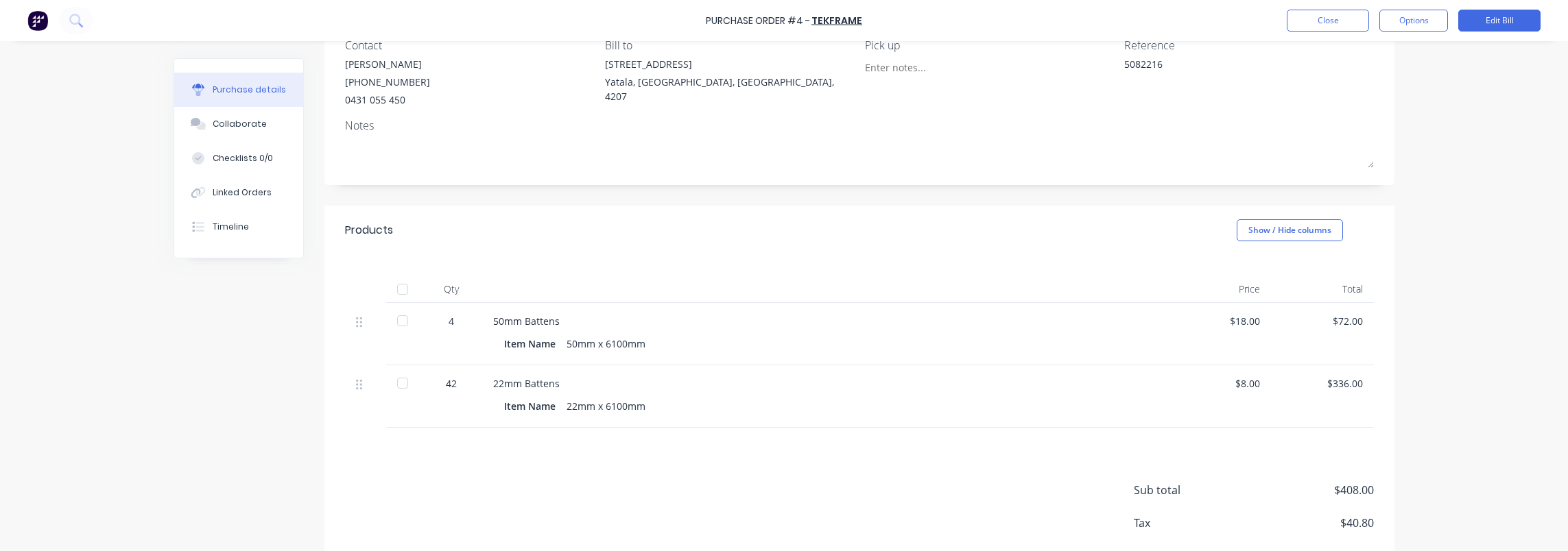
click at [502, 314] on div "50mm Battens" at bounding box center [825, 321] width 664 height 14
copy div "50mm"
click at [1238, 318] on div "$18.00" at bounding box center [1219, 321] width 81 height 14
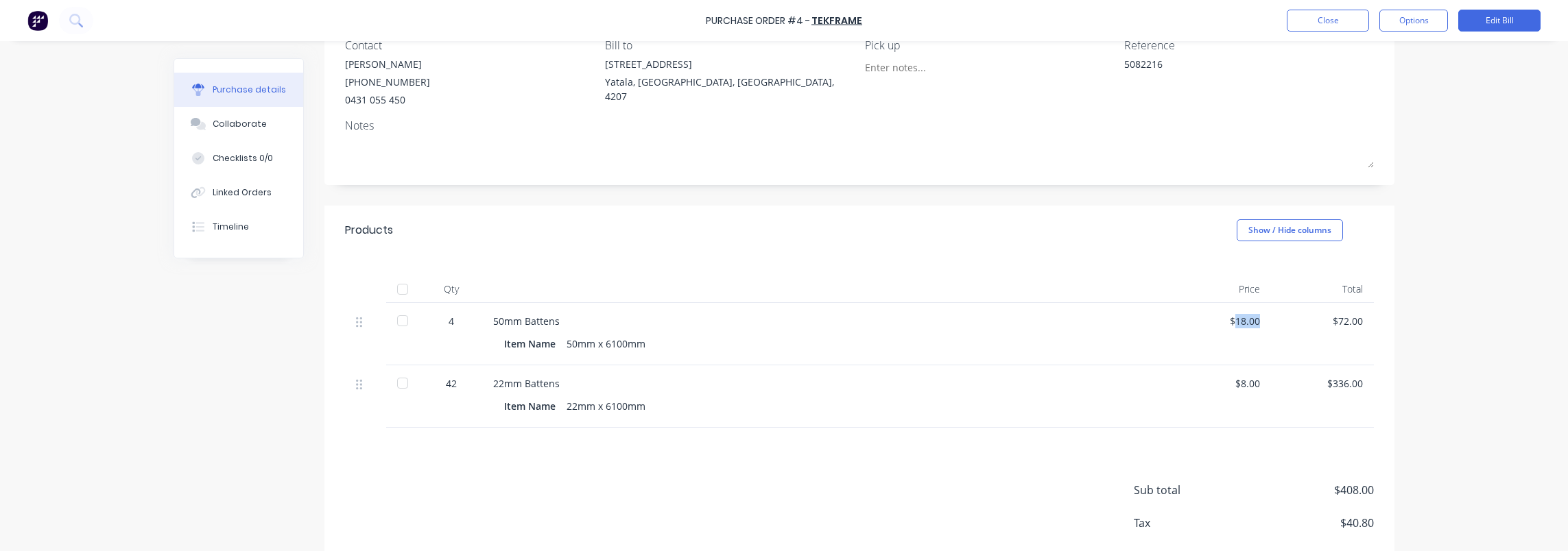
copy div "18.00"
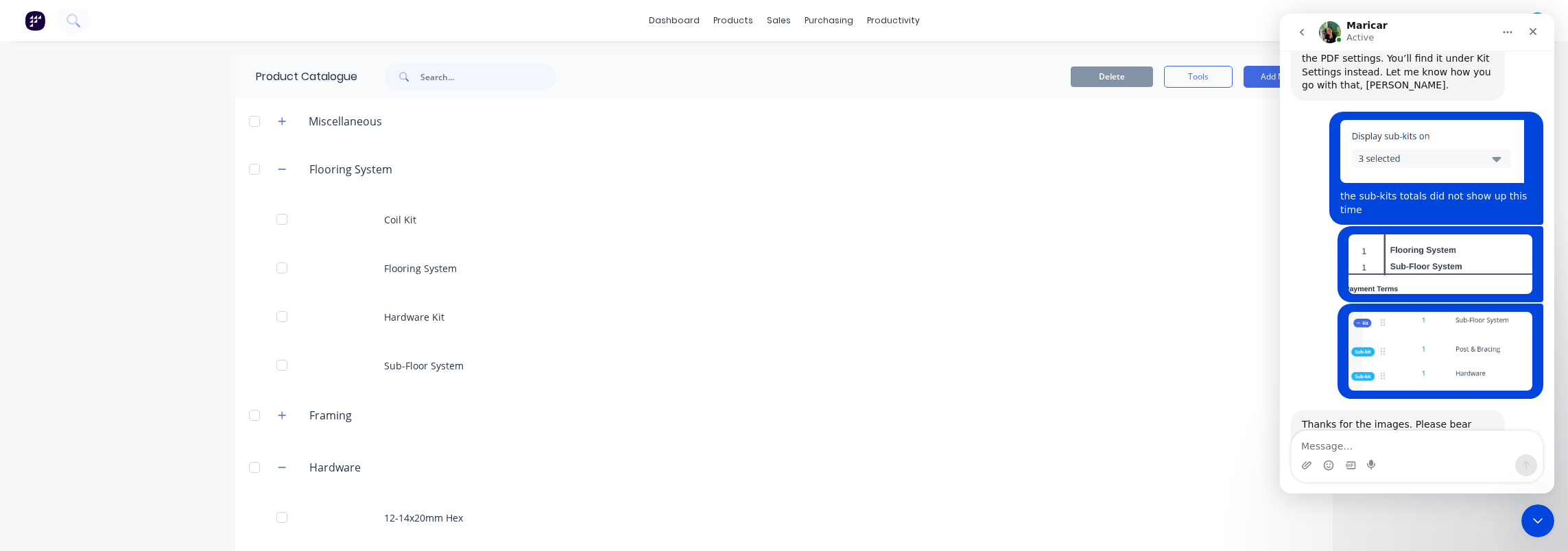
scroll to position [2322, 0]
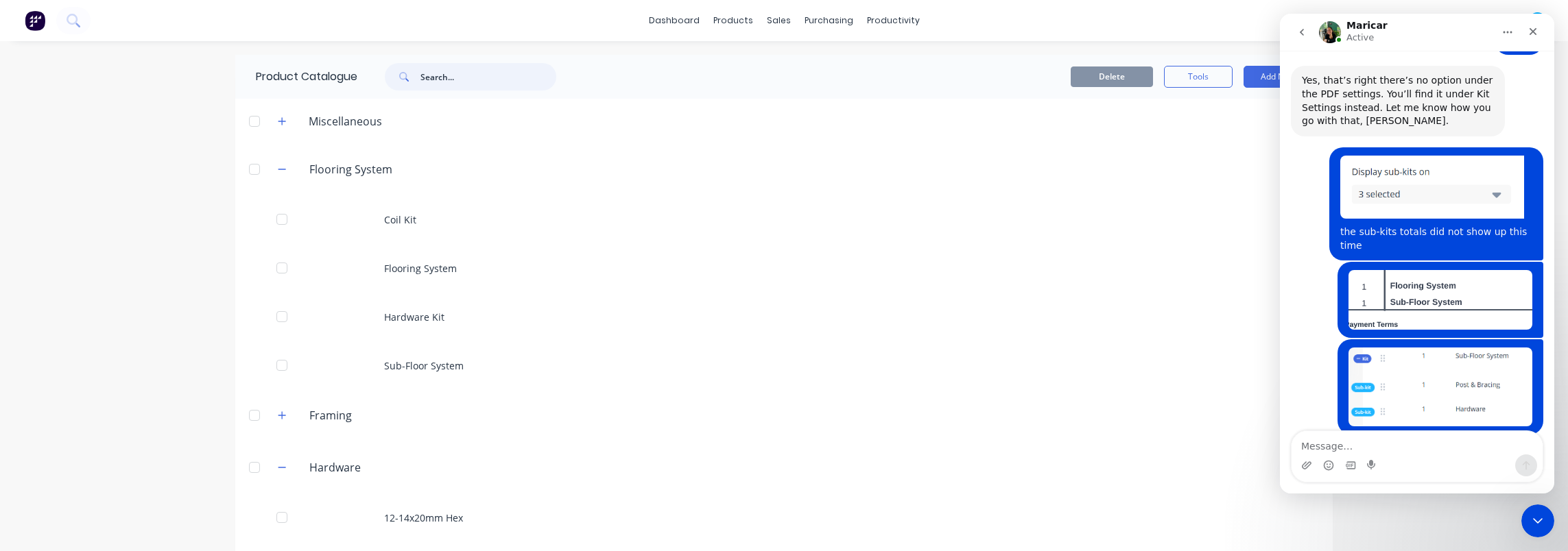
click at [448, 72] on input "text" at bounding box center [488, 77] width 136 height 27
type input "22mm"
click at [163, 181] on div "dashboard products sales purchasing productivity dashboard products Product Cat…" at bounding box center [784, 275] width 1568 height 551
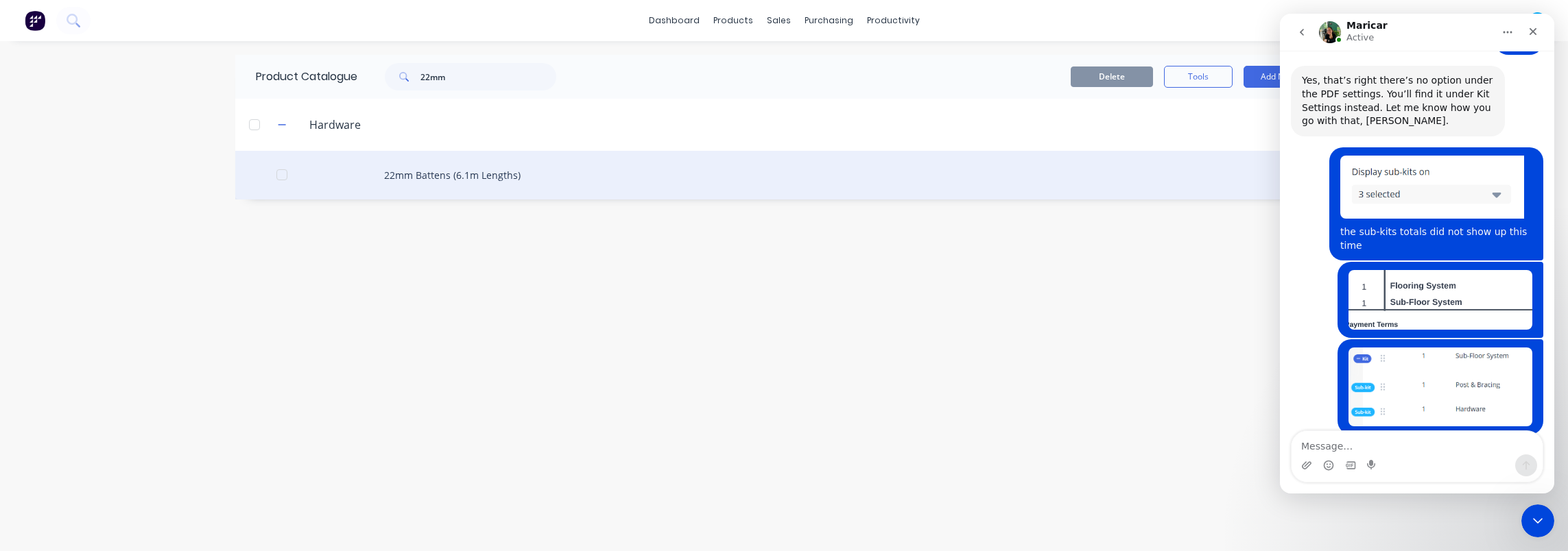
click at [438, 175] on div "22mm Battens (6.1m Lengths)" at bounding box center [784, 176] width 1097 height 49
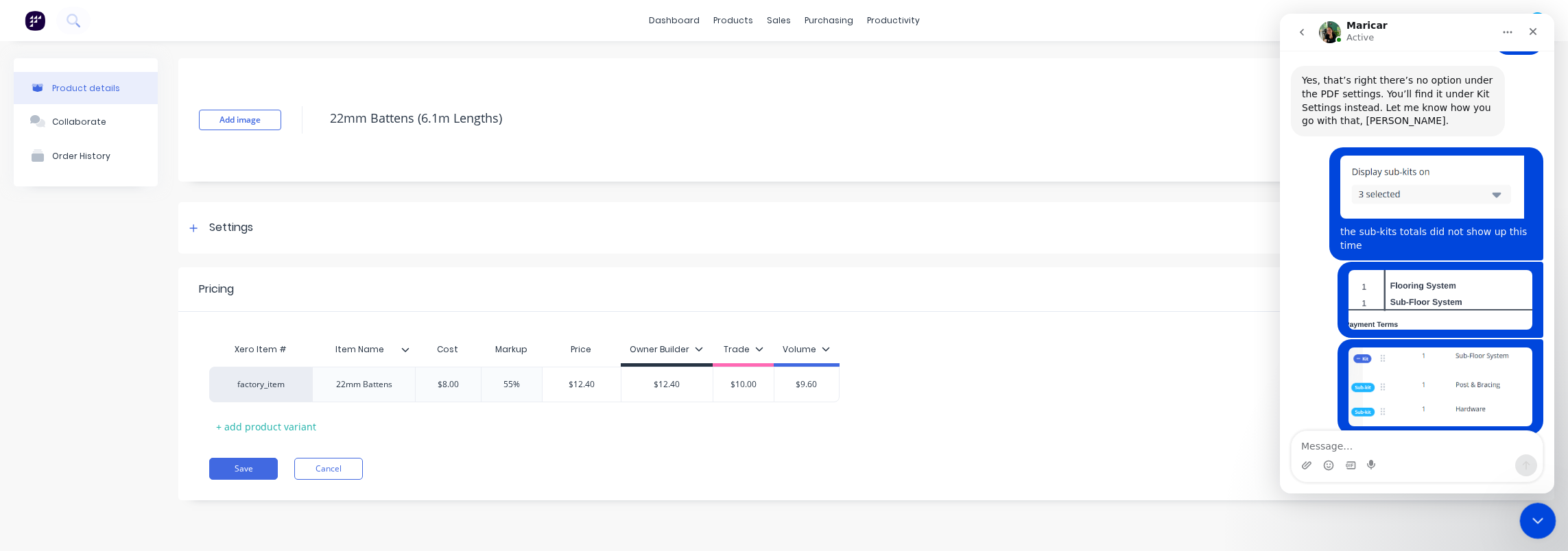
click at [1529, 520] on icon "Close Intercom Messenger" at bounding box center [1535, 518] width 16 height 16
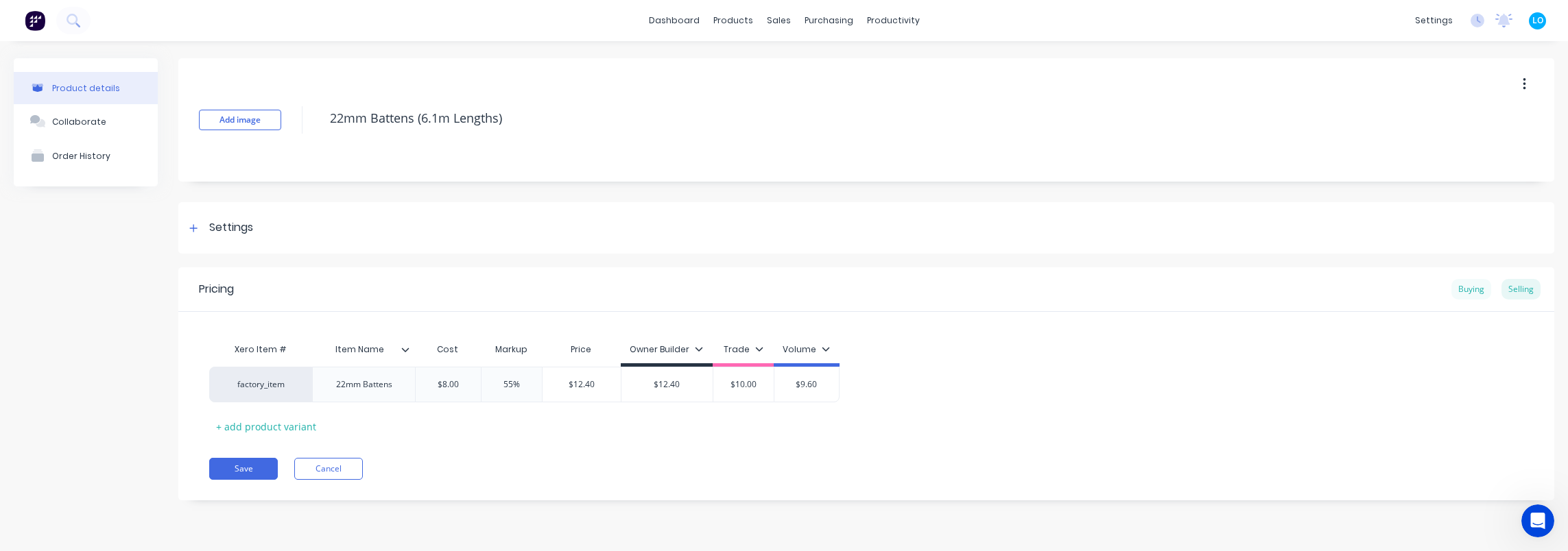
click at [1464, 279] on div "Pricing Buying Selling" at bounding box center [866, 289] width 1376 height 44
click at [1464, 286] on div "Buying" at bounding box center [1471, 289] width 40 height 21
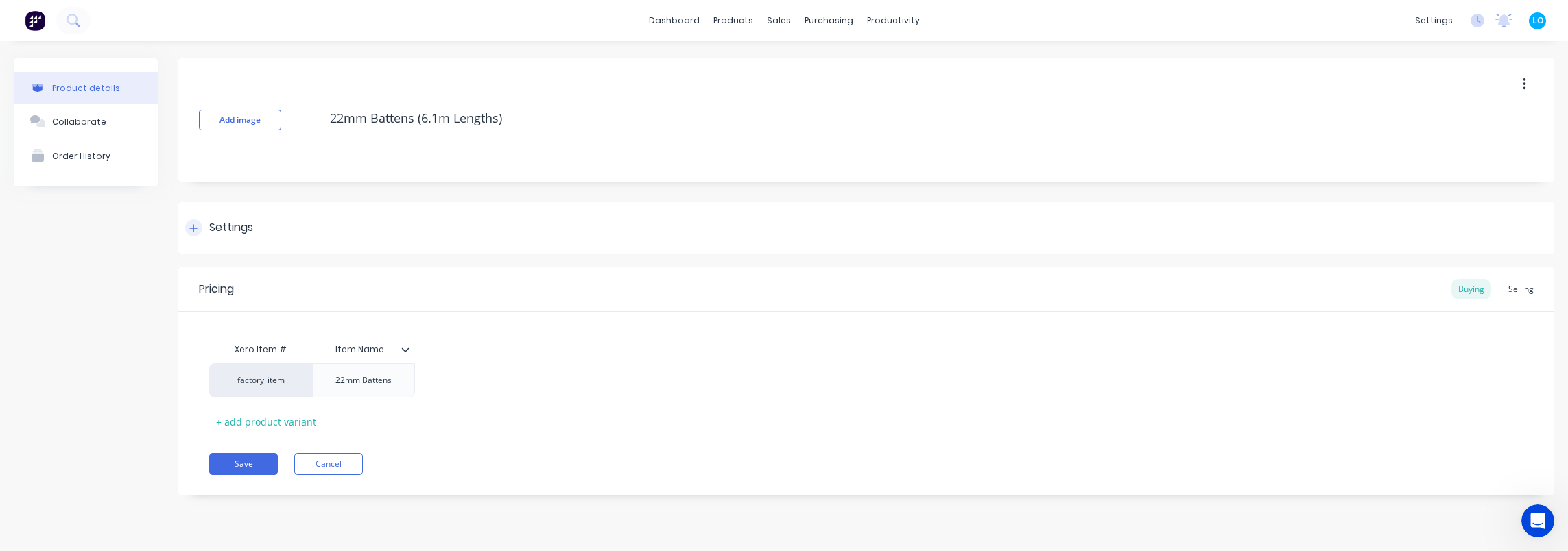
click at [219, 230] on div "Settings" at bounding box center [231, 227] width 43 height 17
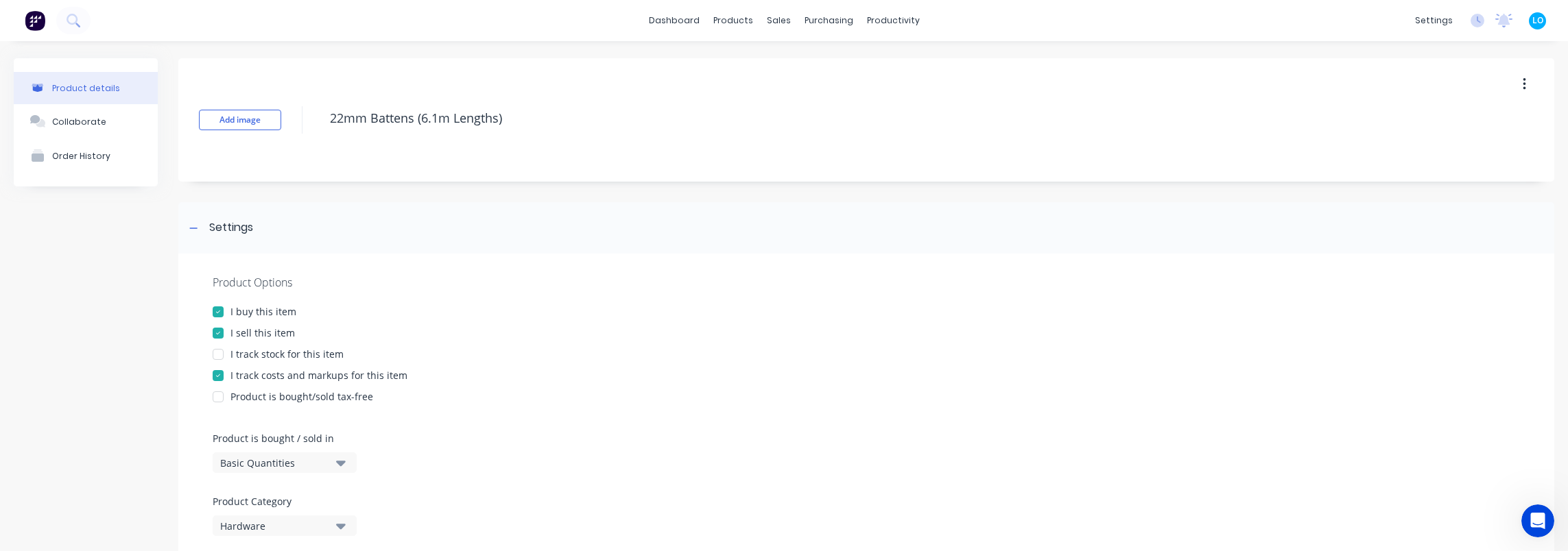
click at [247, 311] on div "I buy this item" at bounding box center [263, 311] width 66 height 14
type textarea "x"
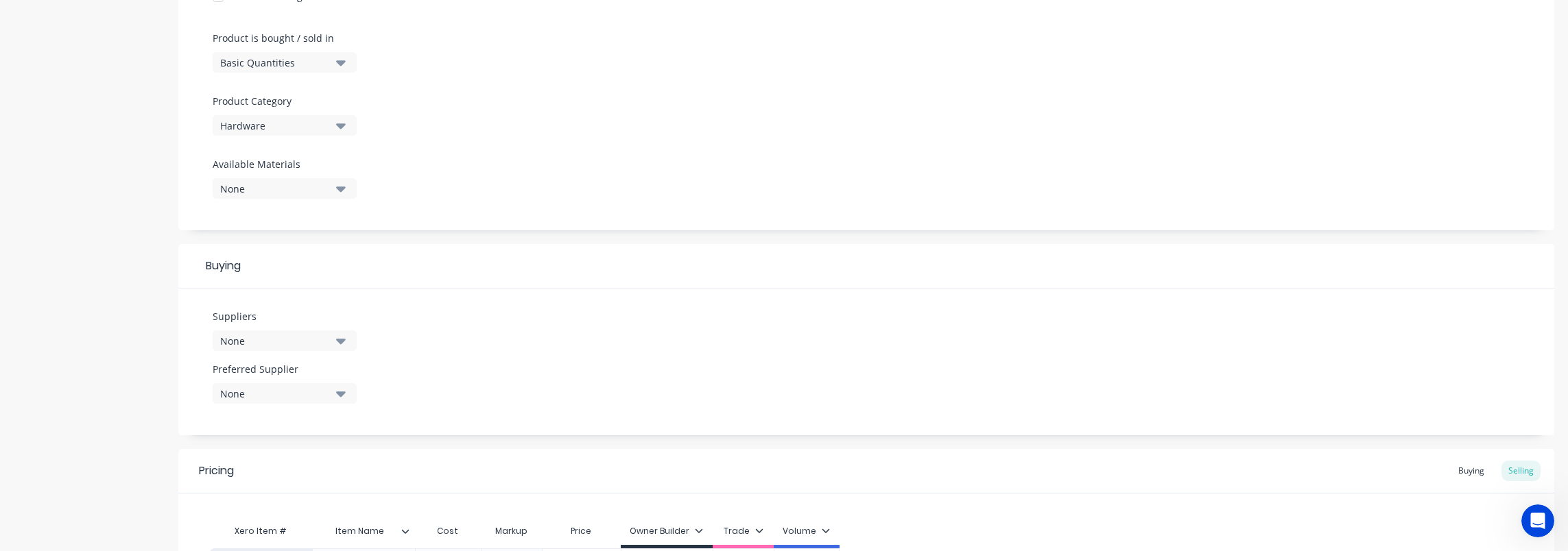
scroll to position [480, 0]
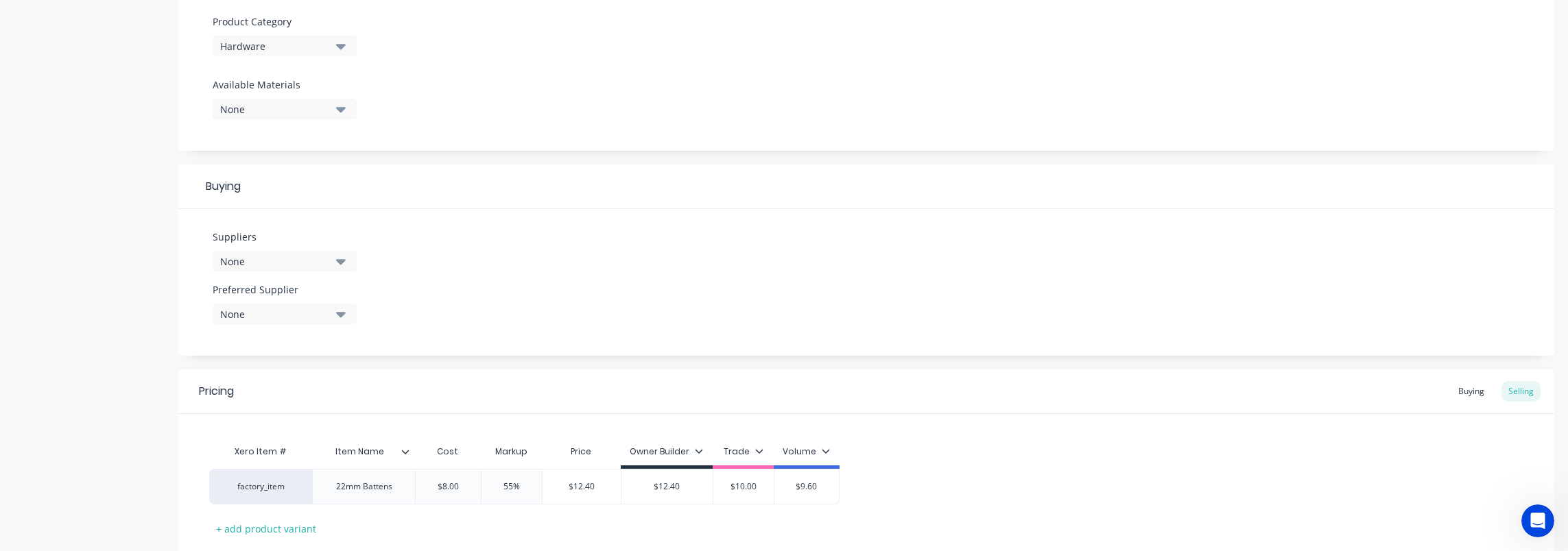
click at [281, 268] on button "None" at bounding box center [284, 261] width 144 height 21
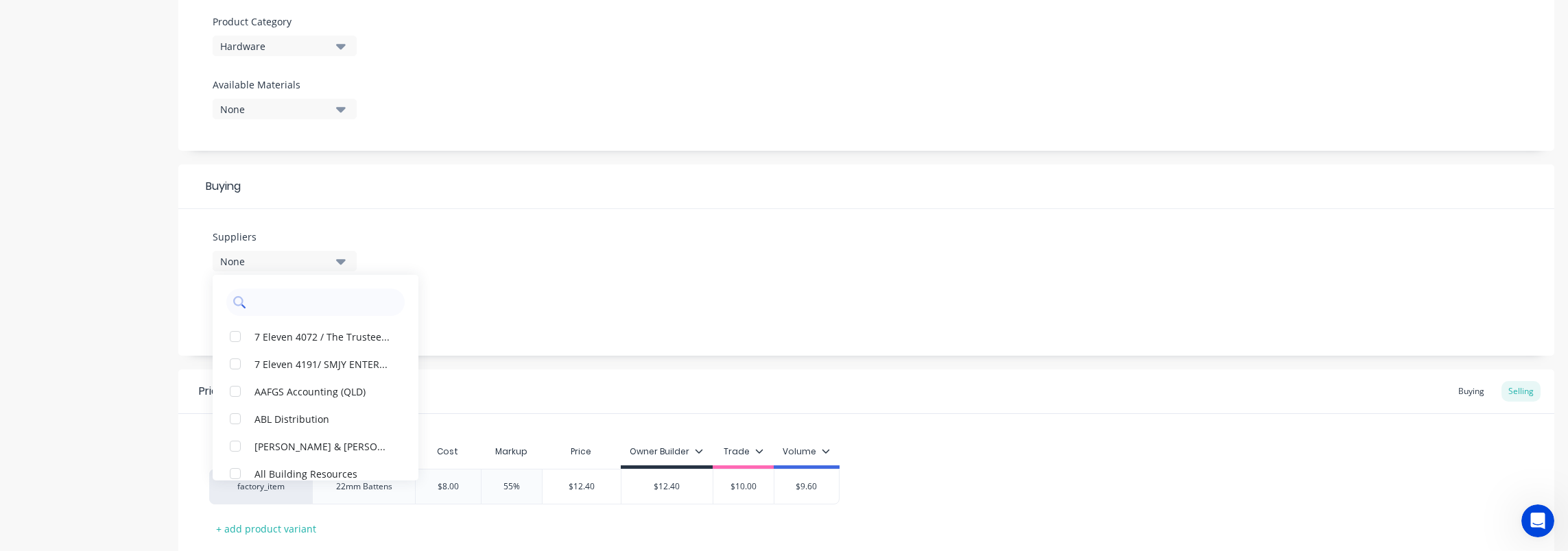
click at [300, 300] on input "text" at bounding box center [325, 302] width 146 height 27
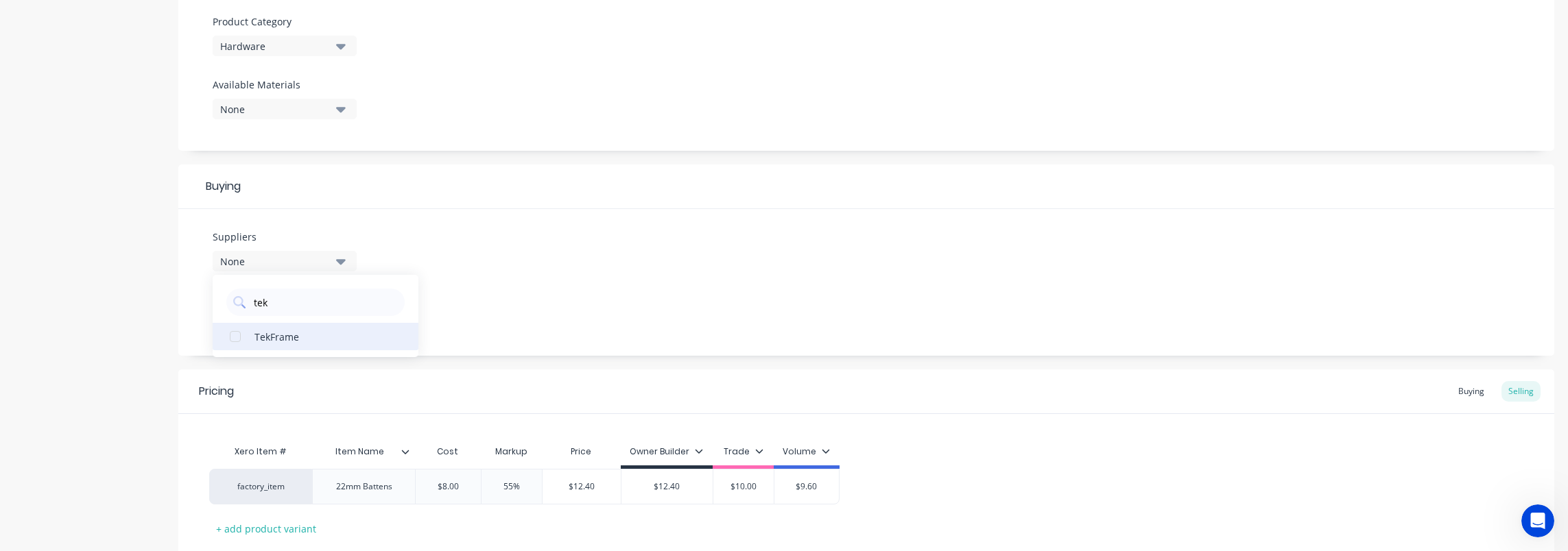
type input "tek"
click at [307, 341] on div "TekFrame" at bounding box center [323, 337] width 138 height 14
type textarea "x"
drag, startPoint x: 941, startPoint y: 438, endPoint x: 834, endPoint y: 423, distance: 108.0
click at [940, 438] on div "Xero Item # Item Name Cost Markup Price Owner Builder Trade Volume factory_item…" at bounding box center [865, 489] width 1314 height 101
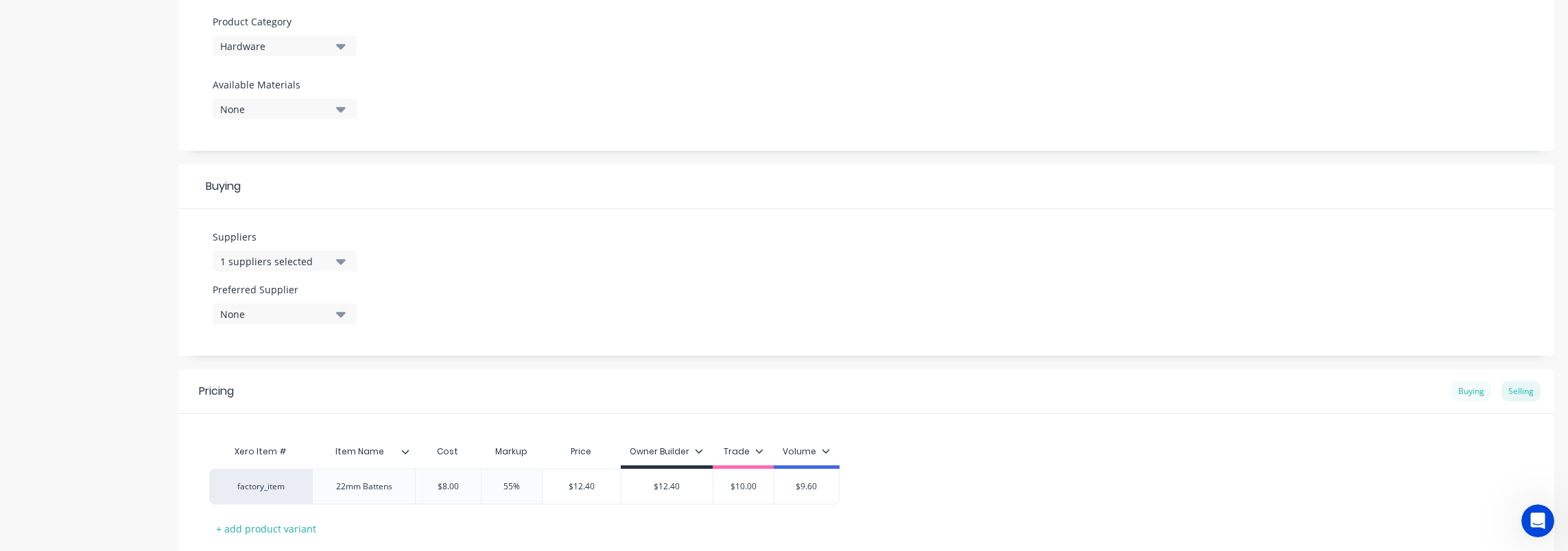
click at [1468, 388] on div "Buying" at bounding box center [1471, 391] width 40 height 21
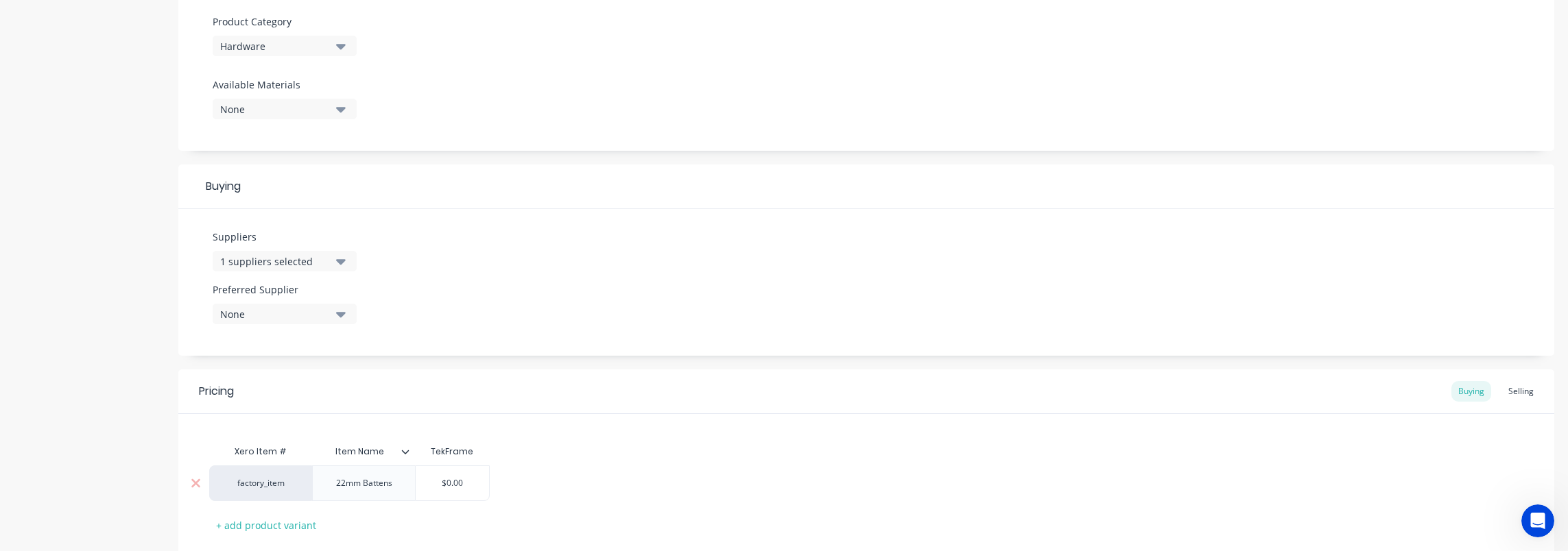
type input "$0.00"
click at [455, 480] on input "$0.00" at bounding box center [452, 483] width 73 height 13
paste input "8"
type textarea "x"
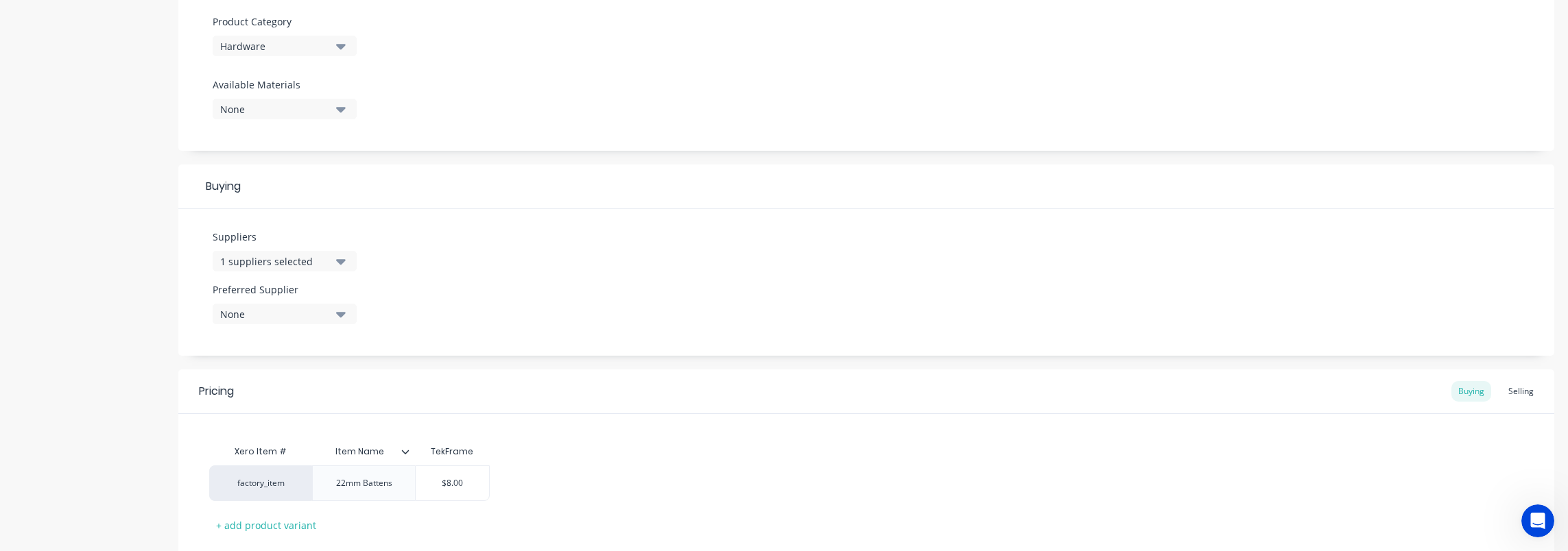
type input "$8.00"
drag, startPoint x: 674, startPoint y: 468, endPoint x: 636, endPoint y: 471, distance: 38.1
click at [674, 469] on div "factory_item 22mm Battens $8.00 $8.00" at bounding box center [865, 482] width 1314 height 35
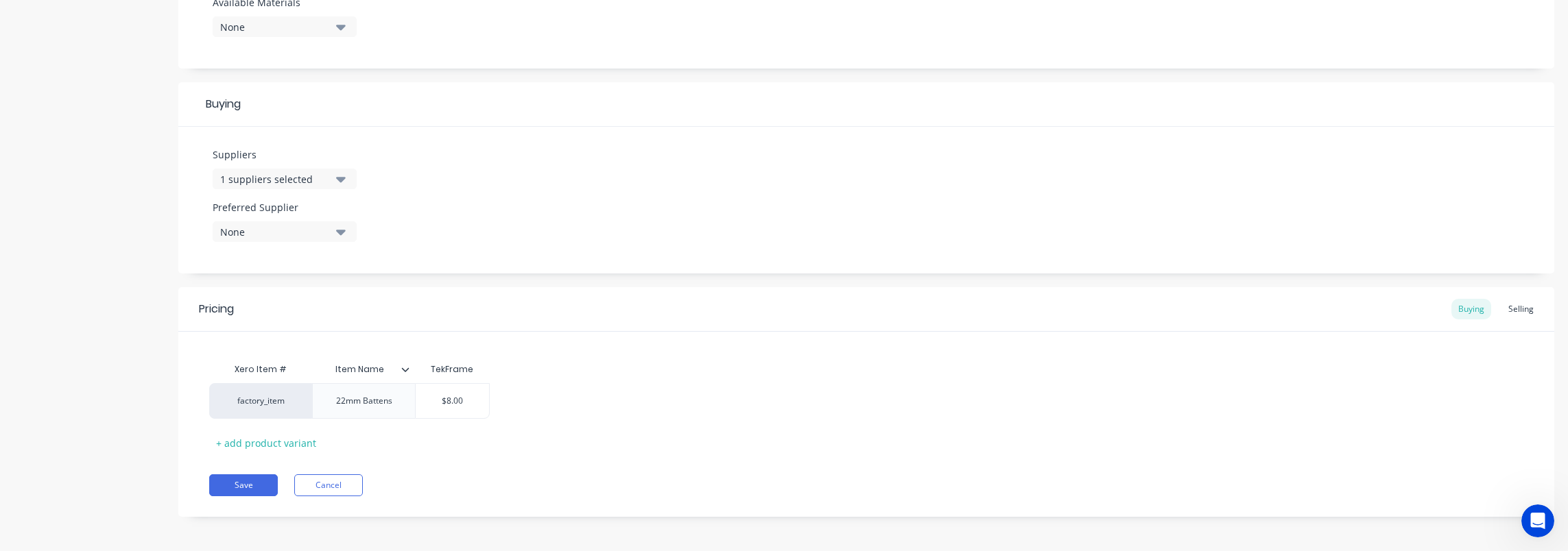
scroll to position [564, 0]
click at [250, 227] on div "None" at bounding box center [274, 230] width 110 height 14
click at [264, 300] on div "TekFrame" at bounding box center [323, 305] width 138 height 14
click at [716, 321] on div "Pricing Buying Selling" at bounding box center [866, 307] width 1376 height 44
click at [236, 490] on button "Save" at bounding box center [244, 483] width 69 height 22
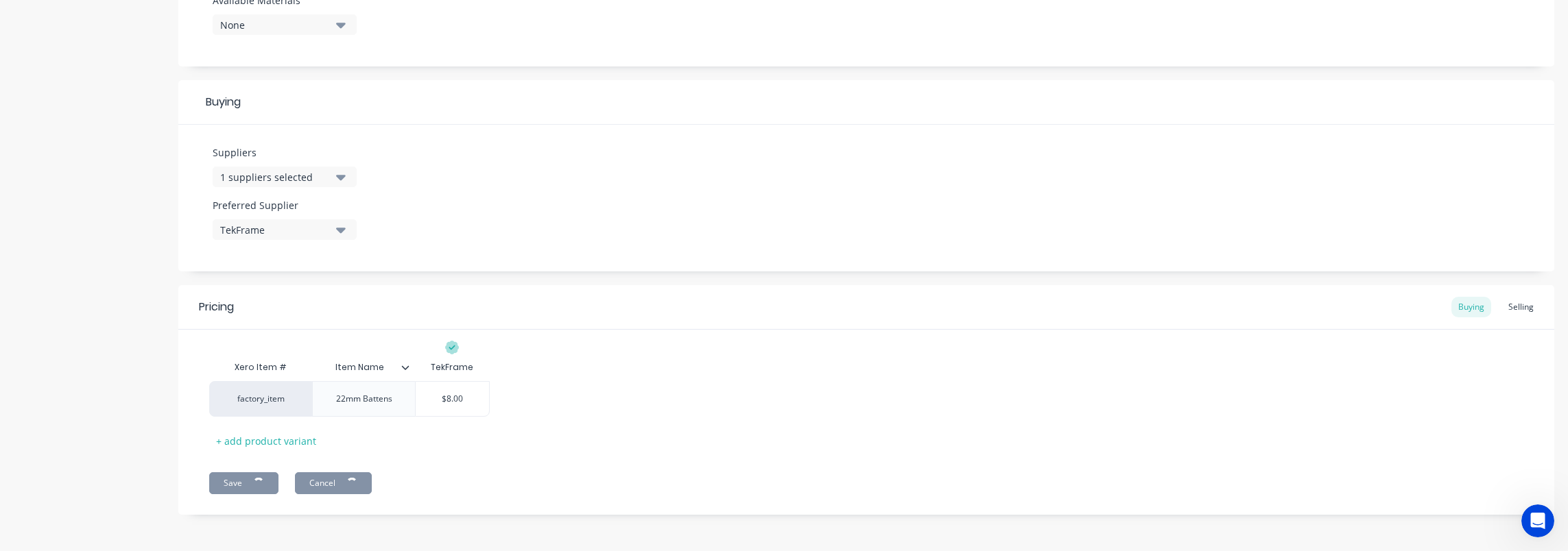
type textarea "x"
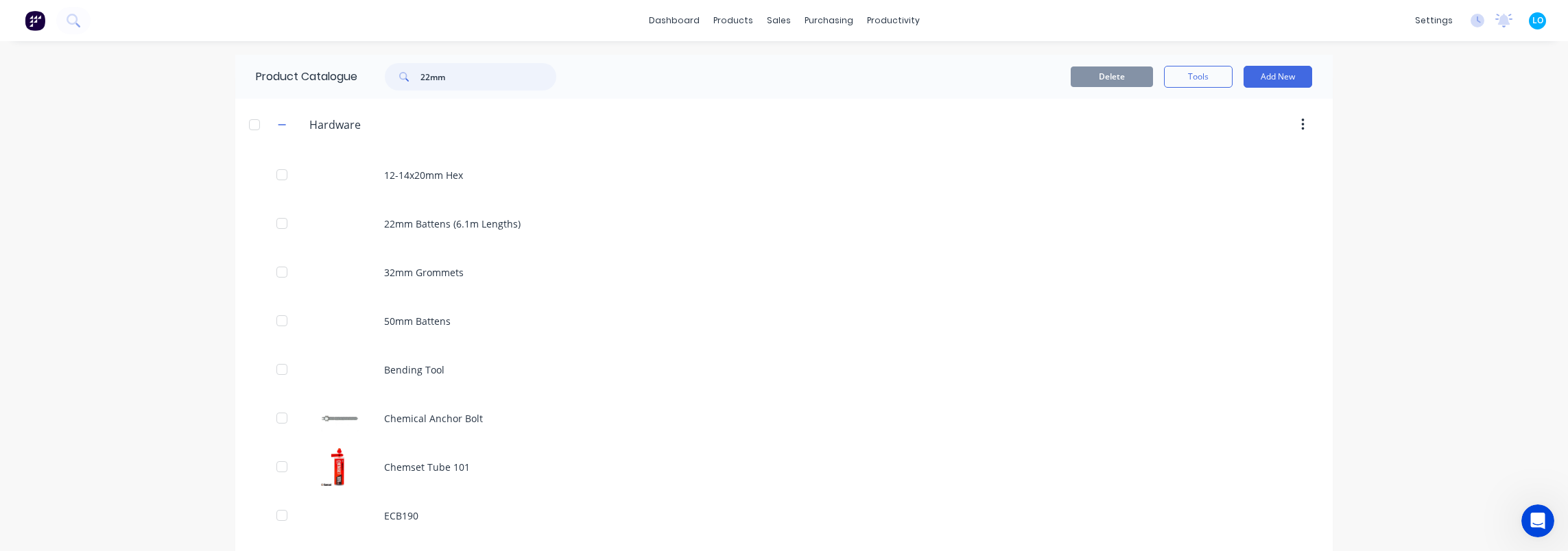
drag, startPoint x: 477, startPoint y: 77, endPoint x: 365, endPoint y: 71, distance: 112.2
click at [365, 71] on div "22mm" at bounding box center [467, 77] width 219 height 27
type input "50mm"
click at [107, 222] on div "dashboard products sales purchasing productivity dashboard products Product Cat…" at bounding box center [784, 275] width 1568 height 551
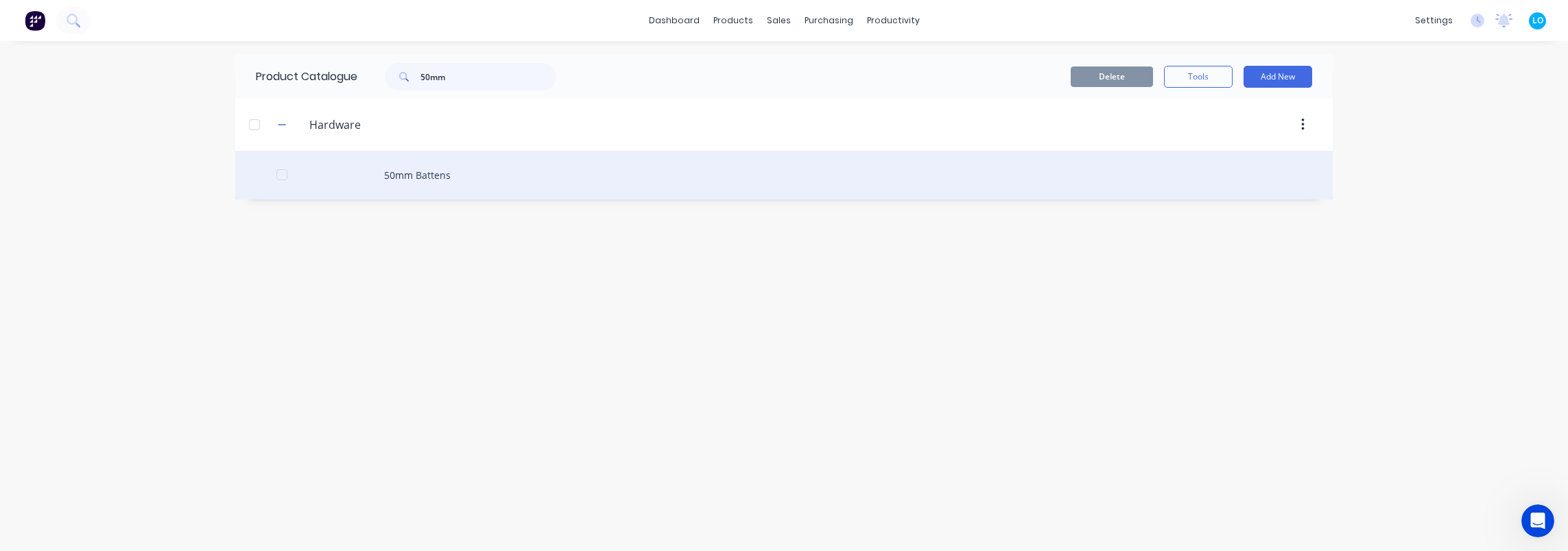
click at [461, 181] on div "50mm Battens" at bounding box center [784, 176] width 1097 height 49
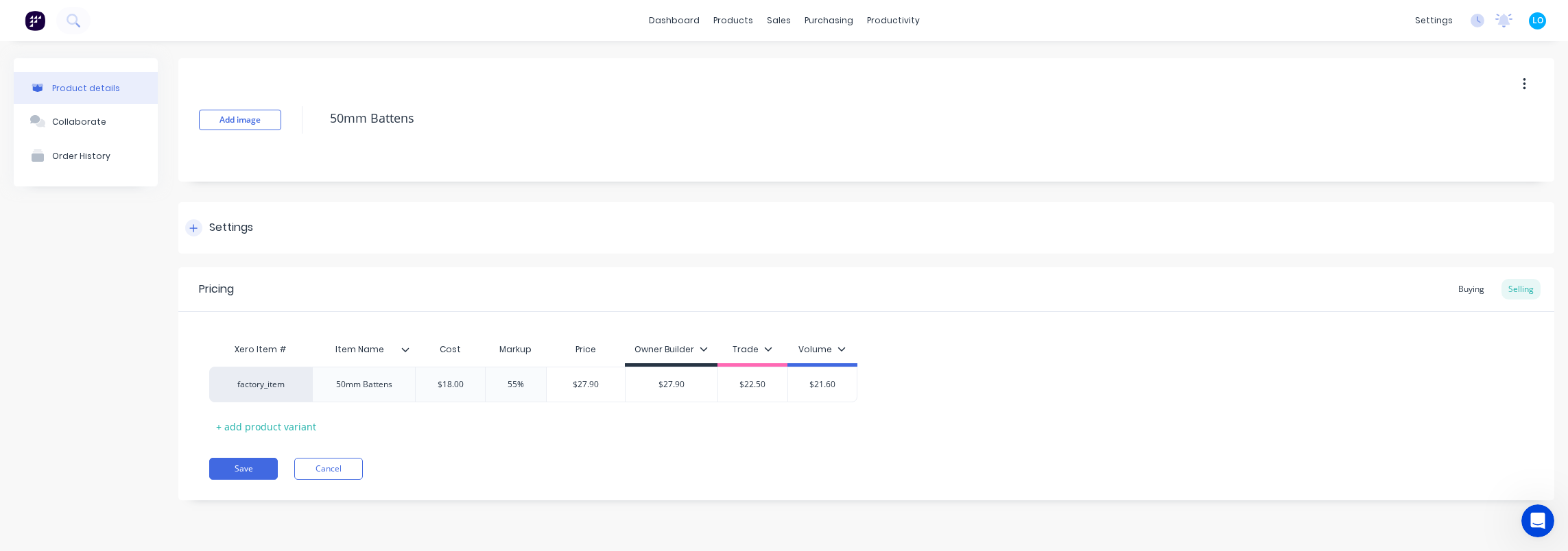
click at [224, 241] on div "Settings" at bounding box center [866, 227] width 1376 height 52
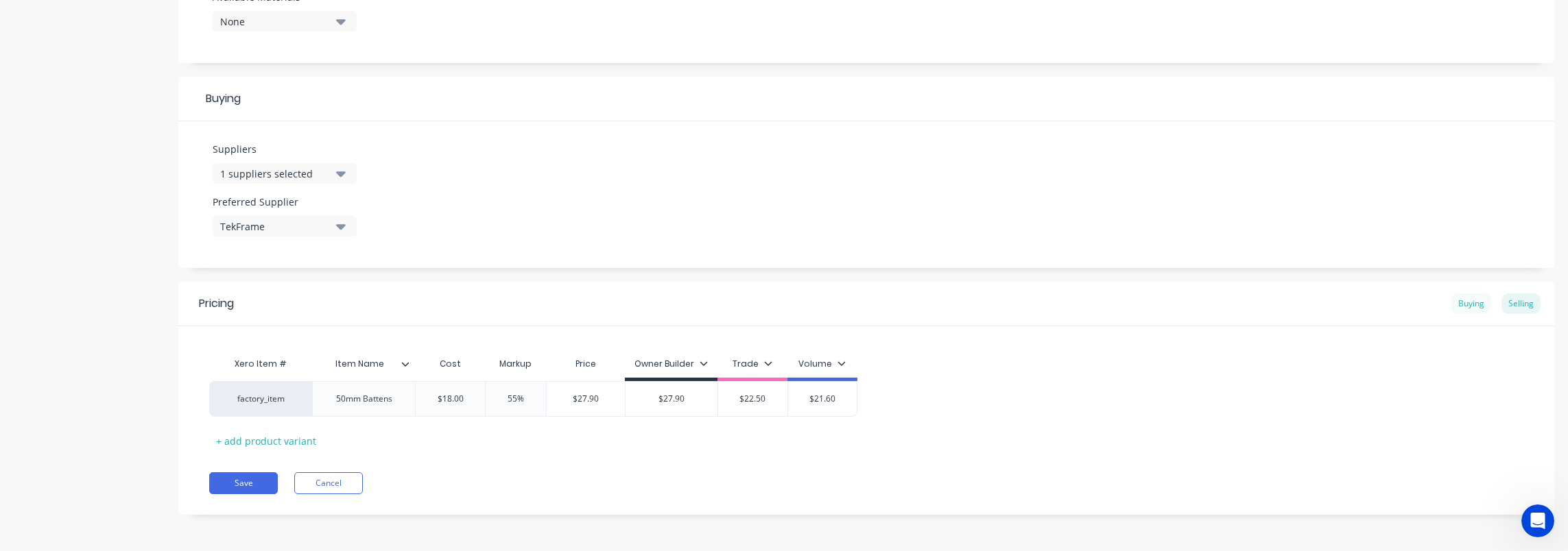
click at [1464, 301] on div "Buying" at bounding box center [1471, 303] width 40 height 21
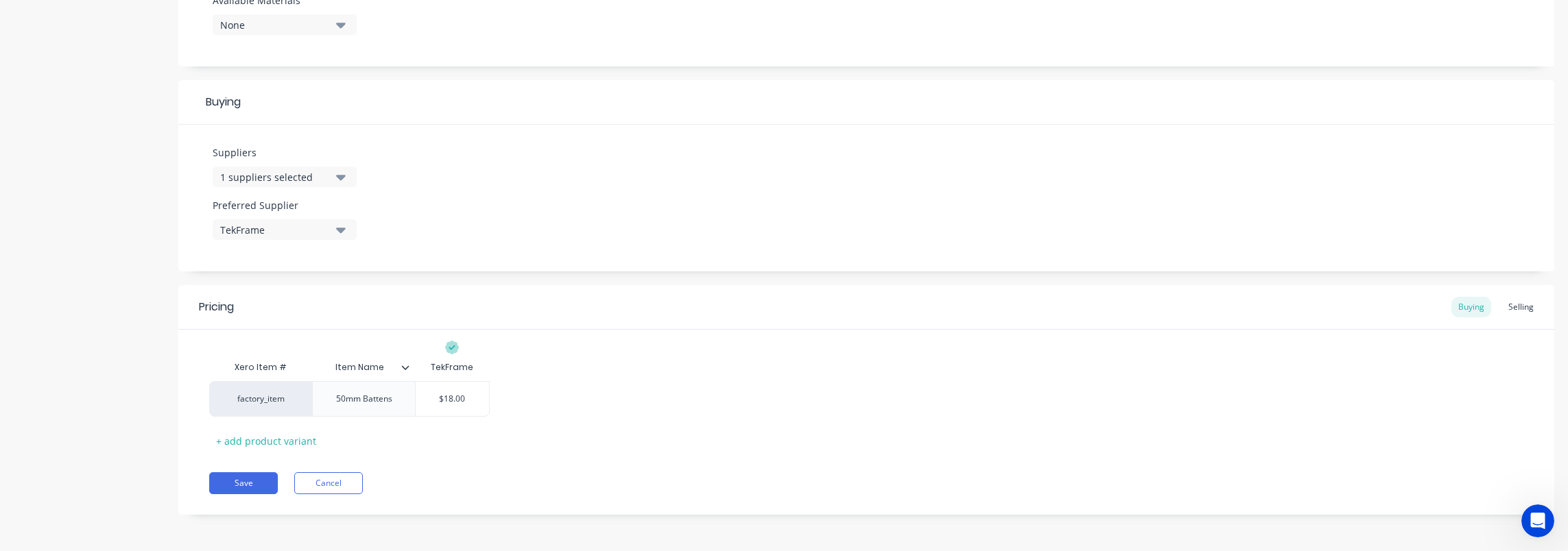
click at [626, 318] on div "Pricing Buying Selling" at bounding box center [866, 307] width 1376 height 44
click at [253, 480] on button "Save" at bounding box center [244, 483] width 69 height 22
type textarea "x"
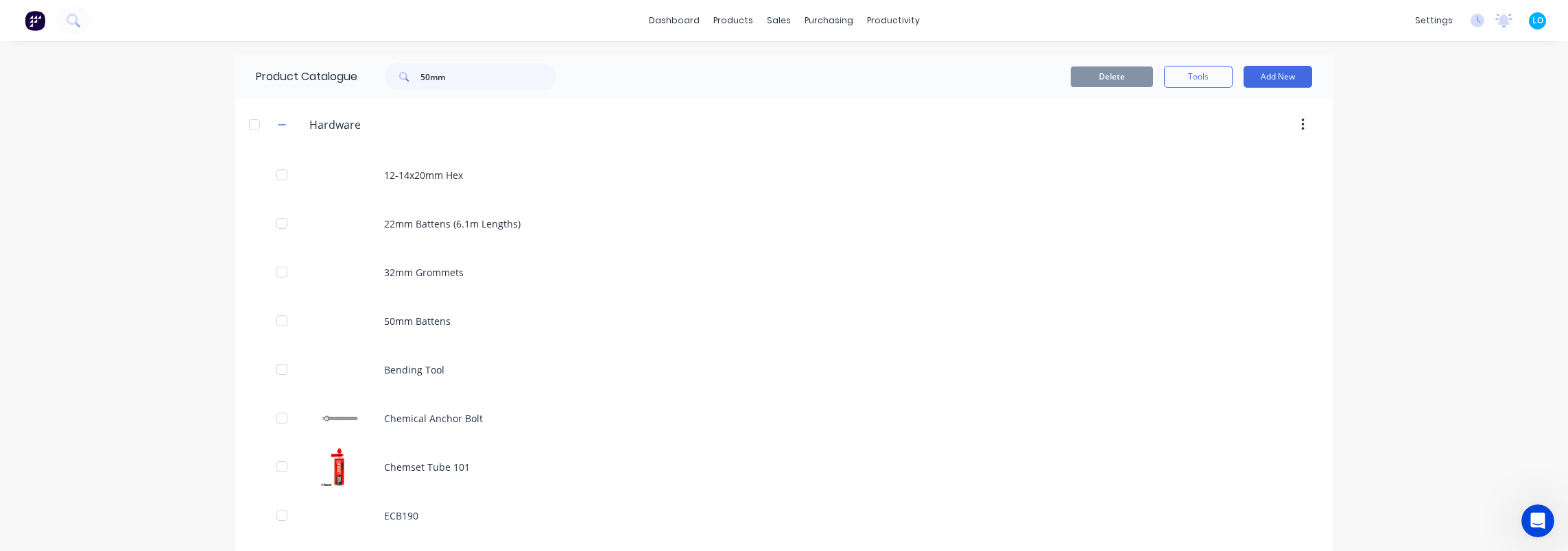
click at [1457, 166] on div "dashboard products sales purchasing productivity dashboard products Product Cat…" at bounding box center [784, 275] width 1568 height 551
